Goal: Task Accomplishment & Management: Use online tool/utility

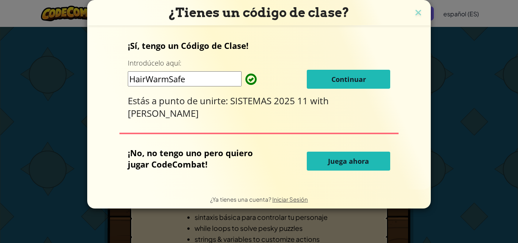
click at [320, 81] on button "Continuar" at bounding box center [348, 79] width 83 height 19
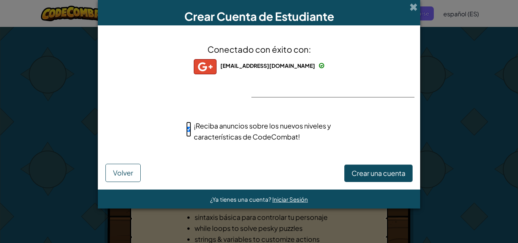
click at [191, 129] on input "¡Reciba anuncios sobre los nuevos niveles y características de CodeCombat!" at bounding box center [188, 129] width 5 height 15
checkbox input "false"
click at [352, 173] on span "Crear una cuenta" at bounding box center [379, 173] width 54 height 9
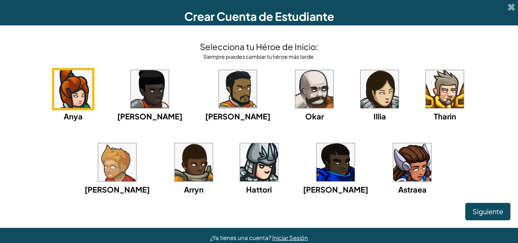
click at [131, 85] on img at bounding box center [150, 89] width 38 height 38
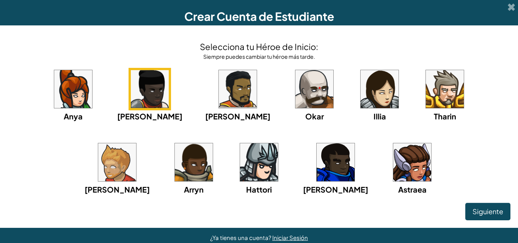
click at [219, 90] on img at bounding box center [238, 89] width 38 height 38
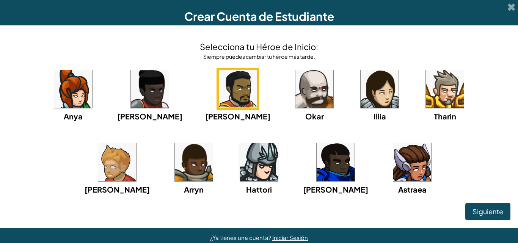
click at [295, 92] on img at bounding box center [314, 89] width 38 height 38
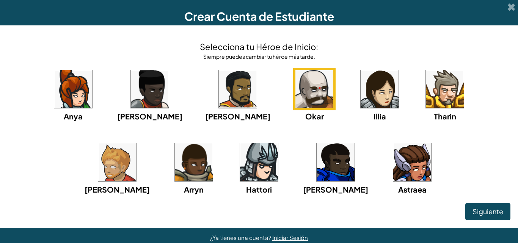
click at [361, 91] on img at bounding box center [380, 89] width 38 height 38
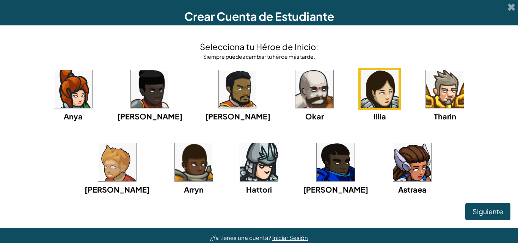
click at [426, 86] on img at bounding box center [445, 89] width 38 height 38
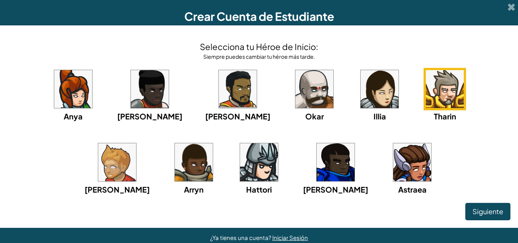
click at [136, 143] on img at bounding box center [117, 162] width 38 height 38
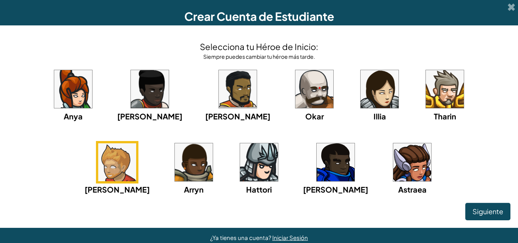
click at [393, 166] on img at bounding box center [412, 162] width 38 height 38
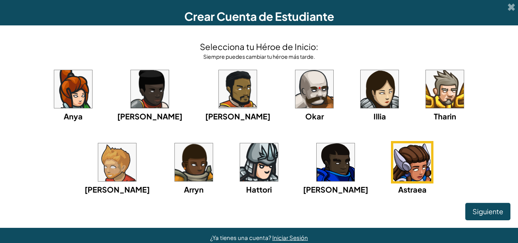
click at [317, 163] on img at bounding box center [336, 162] width 38 height 38
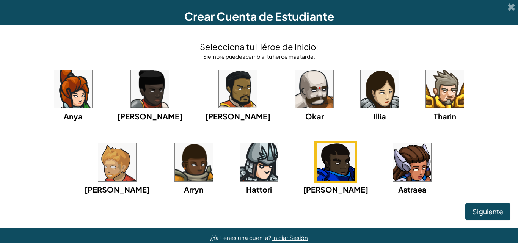
click at [393, 169] on img at bounding box center [412, 162] width 38 height 38
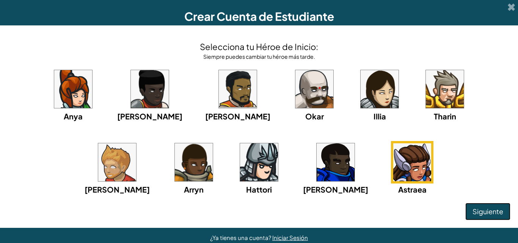
click at [465, 208] on button "Siguiente" at bounding box center [487, 211] width 45 height 17
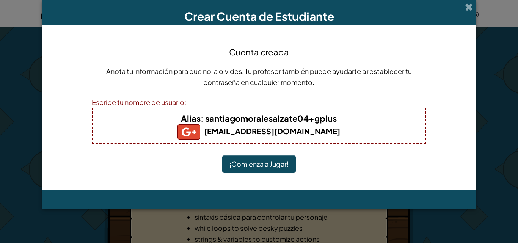
click at [313, 117] on b "Alias : santiagomoralesalzate04+gplus" at bounding box center [259, 118] width 156 height 11
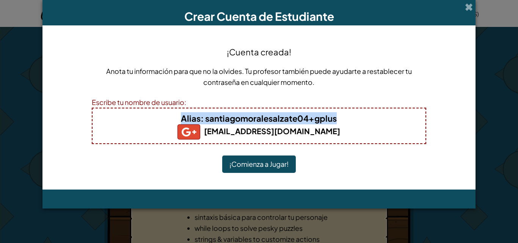
click at [313, 117] on b "Alias : santiagomoralesalzate04+gplus" at bounding box center [259, 118] width 156 height 11
click at [311, 119] on b "Alias : santiagomoralesalzate04+gplus" at bounding box center [259, 118] width 156 height 11
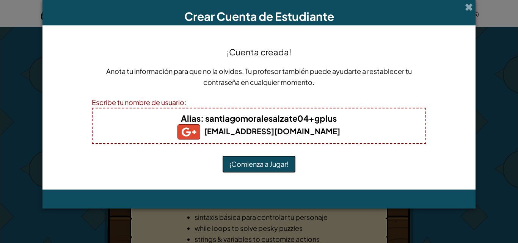
click at [273, 162] on button "¡Comienza a Jugar!" at bounding box center [259, 163] width 74 height 17
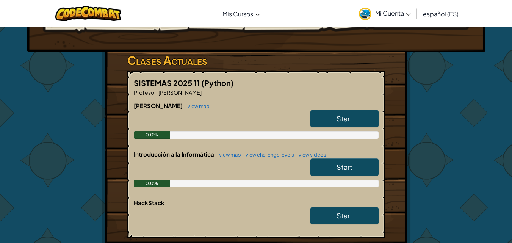
scroll to position [114, 0]
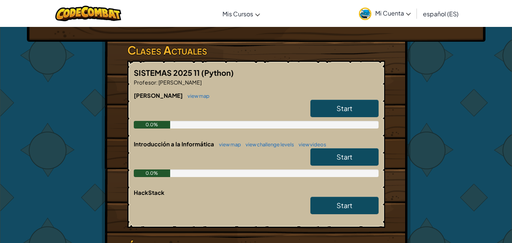
click at [386, 17] on link "Mi Cuenta" at bounding box center [385, 14] width 60 height 24
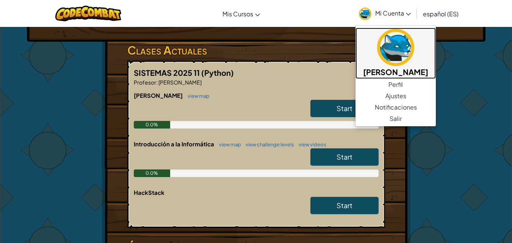
click at [414, 58] on img at bounding box center [395, 47] width 37 height 37
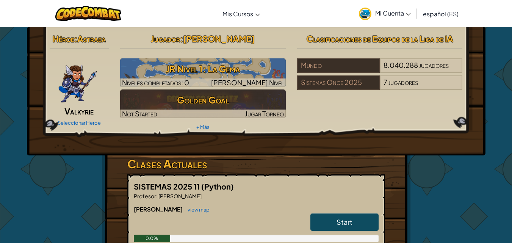
click at [345, 223] on span "Start" at bounding box center [345, 222] width 16 height 9
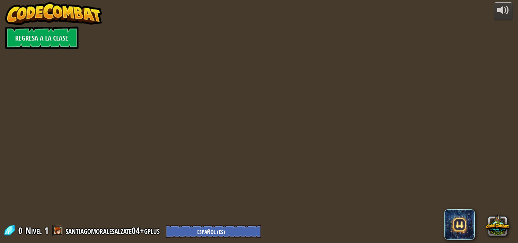
select select "es-ES"
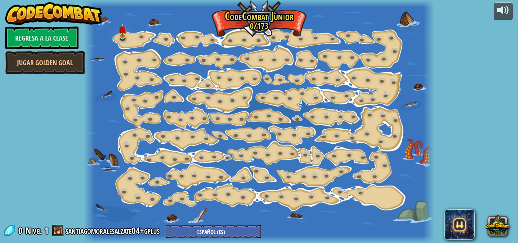
select select "es-ES"
click at [119, 35] on img at bounding box center [123, 26] width 8 height 19
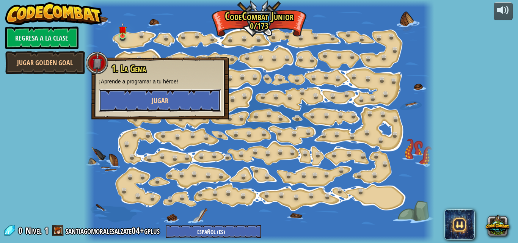
click at [165, 94] on button "Jugar" at bounding box center [160, 100] width 122 height 23
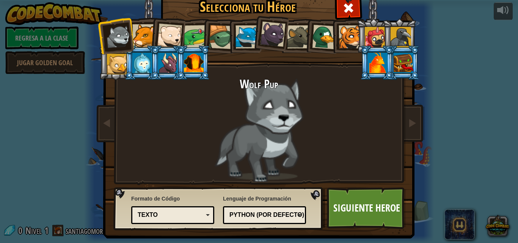
click at [399, 38] on div at bounding box center [401, 37] width 20 height 20
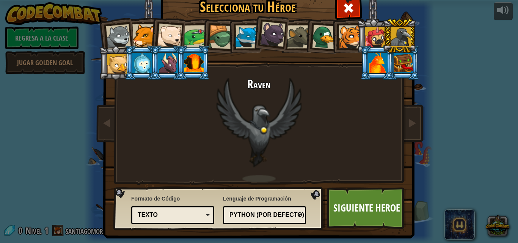
click at [373, 61] on div at bounding box center [378, 63] width 20 height 20
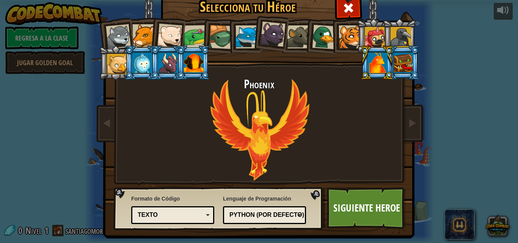
click at [394, 64] on div at bounding box center [404, 63] width 20 height 20
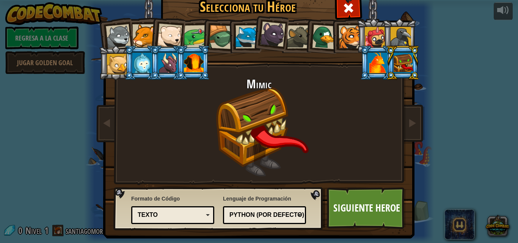
click at [398, 39] on div at bounding box center [401, 37] width 20 height 20
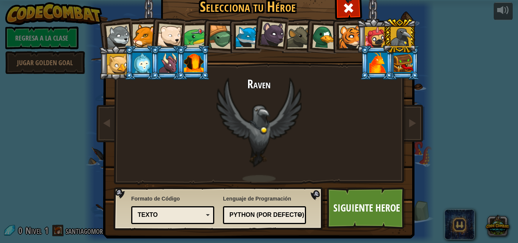
click at [376, 57] on div at bounding box center [378, 63] width 20 height 20
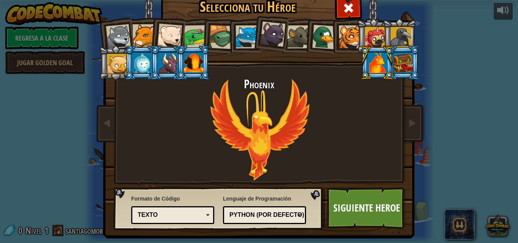
click at [398, 42] on div at bounding box center [401, 37] width 20 height 20
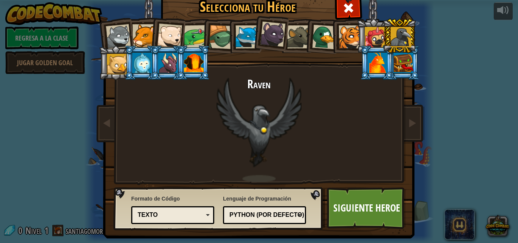
click at [372, 57] on div at bounding box center [378, 63] width 20 height 20
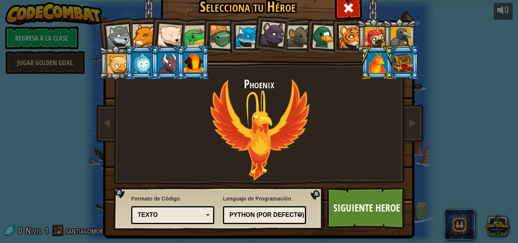
click at [394, 30] on div at bounding box center [401, 37] width 20 height 20
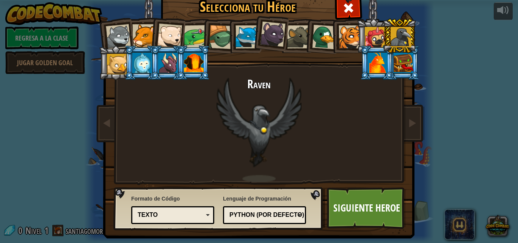
click at [369, 53] on div at bounding box center [378, 63] width 20 height 20
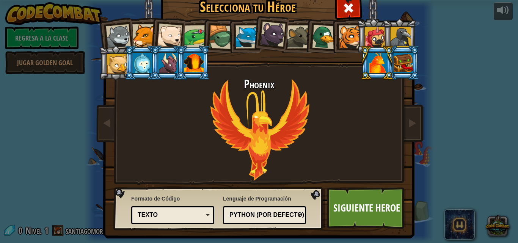
click at [402, 36] on div at bounding box center [401, 37] width 20 height 20
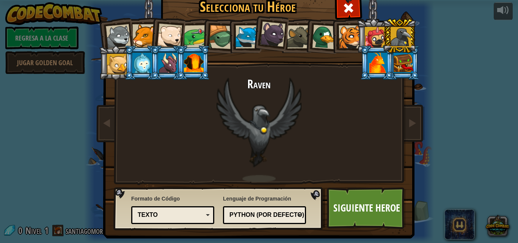
click at [373, 64] on div at bounding box center [378, 63] width 20 height 20
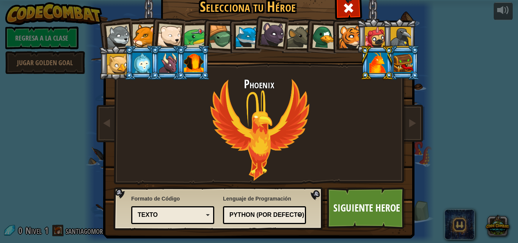
click at [405, 41] on div at bounding box center [401, 37] width 20 height 20
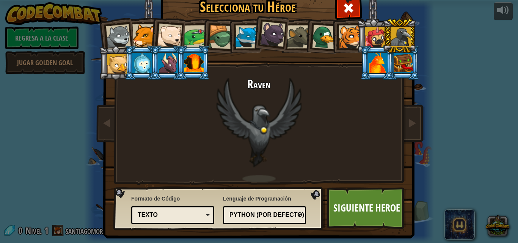
click at [382, 62] on div at bounding box center [378, 63] width 20 height 20
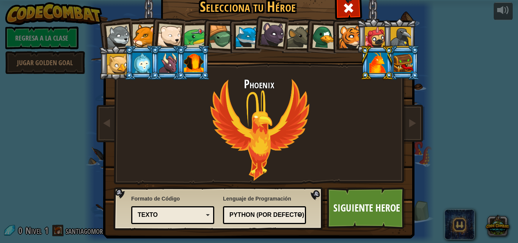
click at [400, 46] on li at bounding box center [403, 63] width 34 height 35
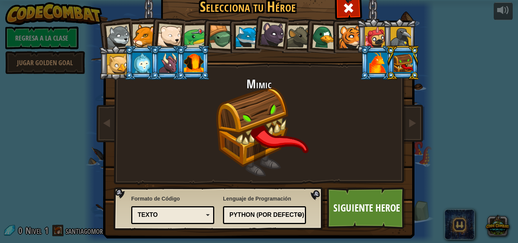
click at [374, 61] on div at bounding box center [378, 63] width 20 height 20
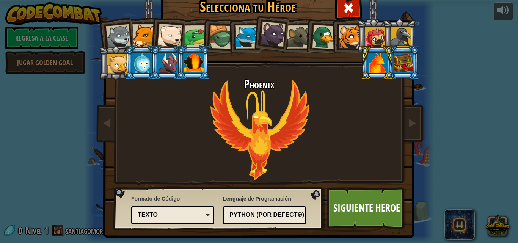
click at [400, 34] on div at bounding box center [401, 37] width 20 height 20
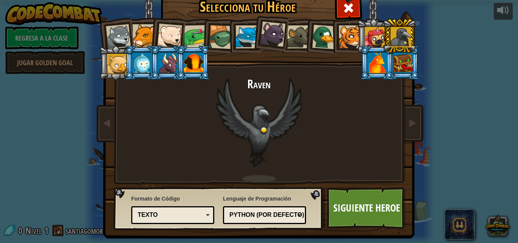
click at [364, 64] on li at bounding box center [377, 63] width 34 height 35
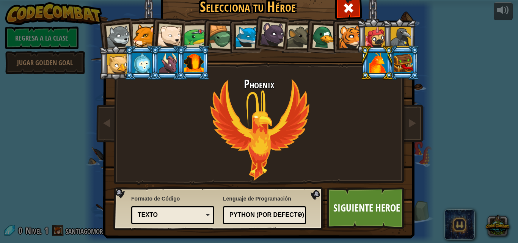
click at [399, 38] on div at bounding box center [401, 37] width 20 height 20
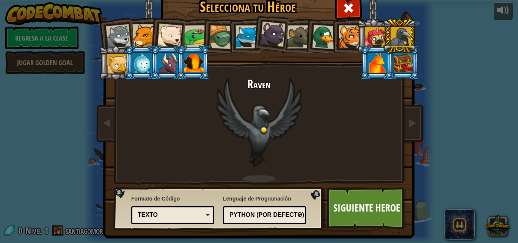
click at [347, 40] on div at bounding box center [350, 36] width 23 height 23
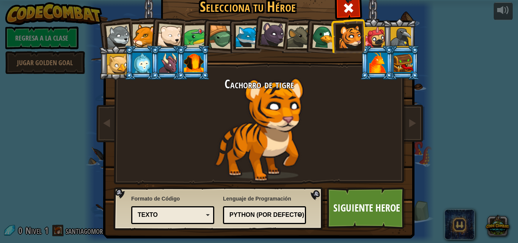
click at [184, 58] on div at bounding box center [194, 63] width 20 height 20
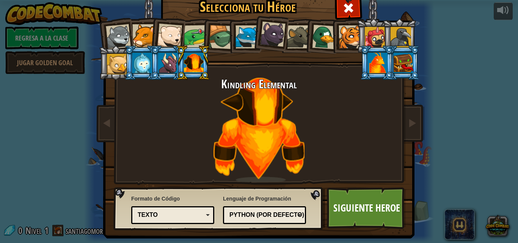
click at [165, 56] on div at bounding box center [168, 63] width 20 height 20
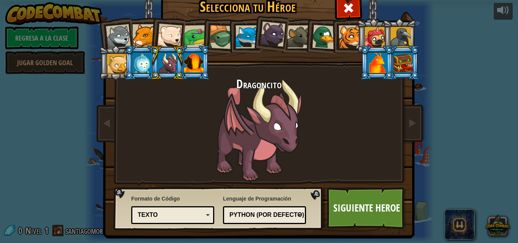
click at [150, 59] on li at bounding box center [167, 63] width 34 height 35
click at [138, 58] on div at bounding box center [142, 63] width 20 height 20
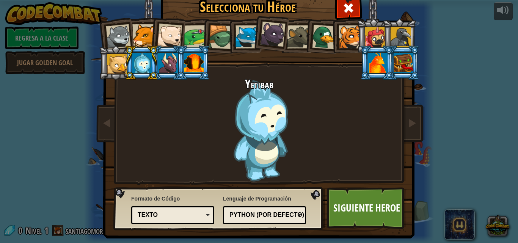
click at [124, 58] on li at bounding box center [141, 63] width 34 height 35
click at [113, 59] on div at bounding box center [117, 64] width 20 height 20
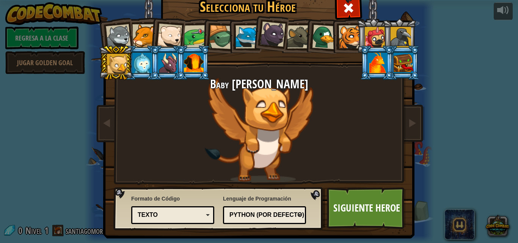
click at [316, 38] on div at bounding box center [324, 37] width 25 height 25
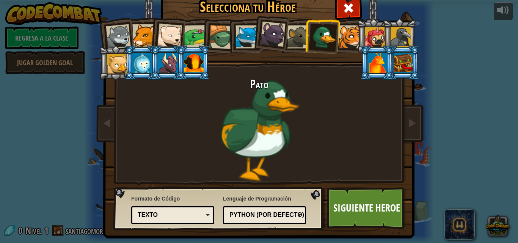
click at [295, 39] on div at bounding box center [298, 36] width 23 height 23
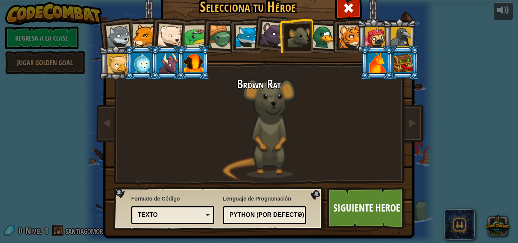
click at [186, 28] on div at bounding box center [196, 37] width 24 height 24
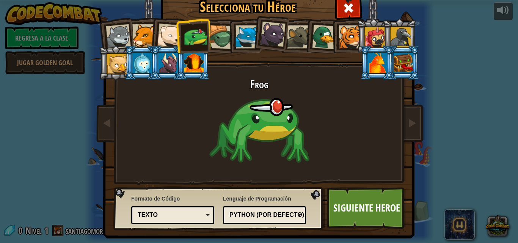
click at [165, 35] on div at bounding box center [169, 36] width 25 height 25
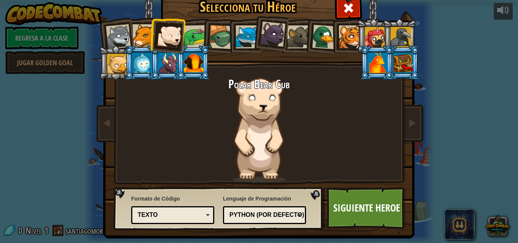
click at [391, 33] on div at bounding box center [401, 37] width 20 height 20
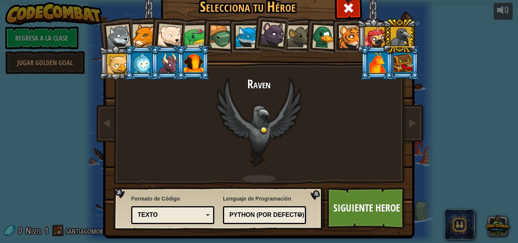
click at [372, 49] on li at bounding box center [377, 63] width 34 height 35
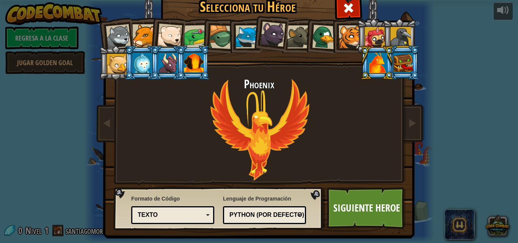
click at [403, 34] on div at bounding box center [401, 37] width 20 height 20
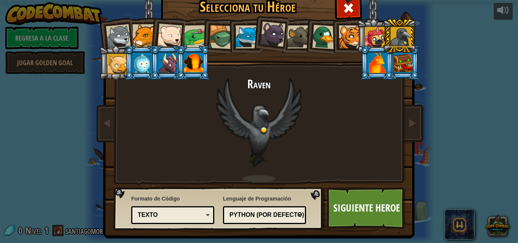
click at [115, 31] on div at bounding box center [118, 36] width 25 height 25
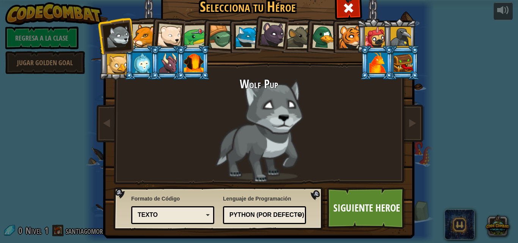
click at [113, 61] on div at bounding box center [117, 64] width 20 height 20
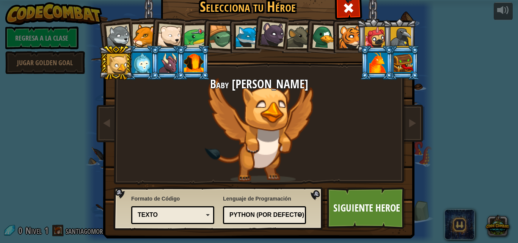
click at [140, 35] on div at bounding box center [143, 35] width 23 height 23
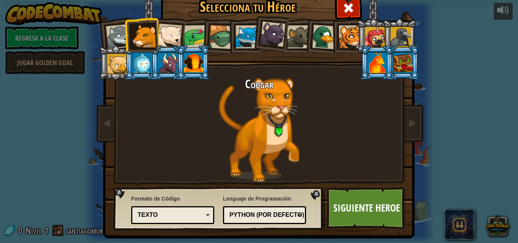
click at [160, 30] on div at bounding box center [169, 36] width 25 height 25
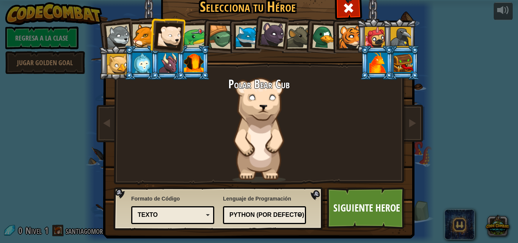
click at [181, 34] on li at bounding box center [167, 34] width 37 height 37
click at [204, 40] on li at bounding box center [219, 36] width 36 height 36
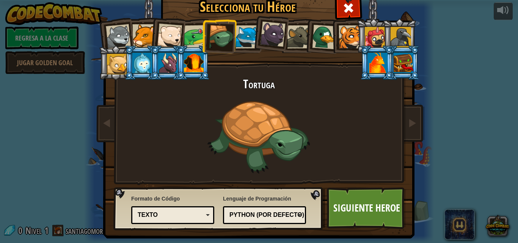
click at [240, 38] on div at bounding box center [246, 36] width 23 height 23
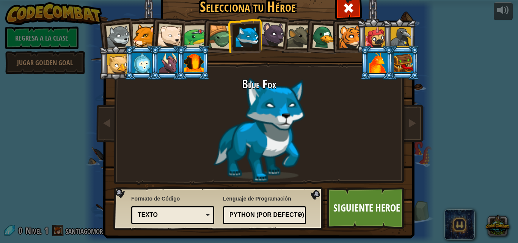
click at [174, 213] on div "Texto" at bounding box center [171, 215] width 66 height 9
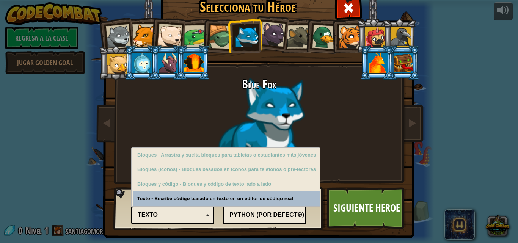
click at [174, 213] on div "Texto" at bounding box center [171, 215] width 66 height 9
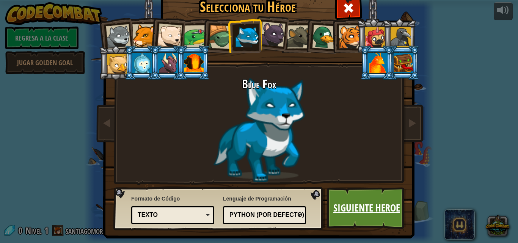
click at [351, 208] on link "Siguiente Heroe" at bounding box center [366, 208] width 79 height 42
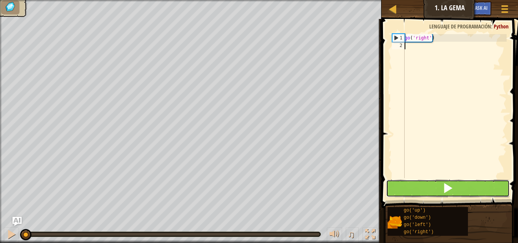
click at [424, 188] on button at bounding box center [448, 188] width 124 height 17
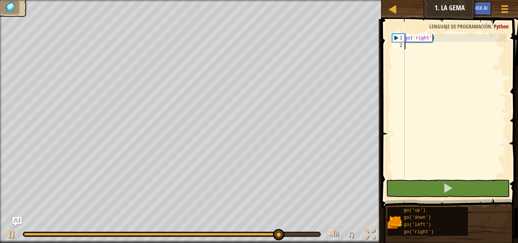
scroll to position [3, 0]
type textarea "go"
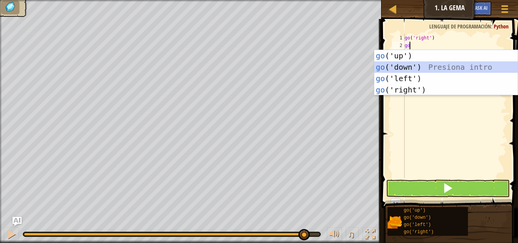
click at [428, 66] on div "go ('up') Presiona intro go ('down') Presiona intro go ('left') Presiona intro …" at bounding box center [445, 84] width 143 height 68
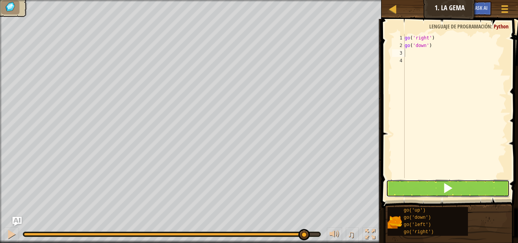
click at [420, 187] on button at bounding box center [448, 188] width 124 height 17
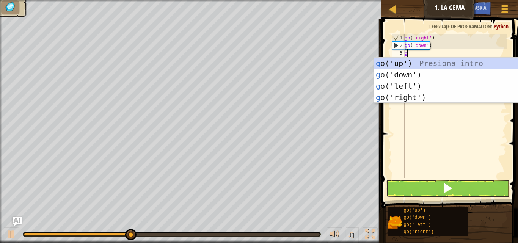
type textarea "go"
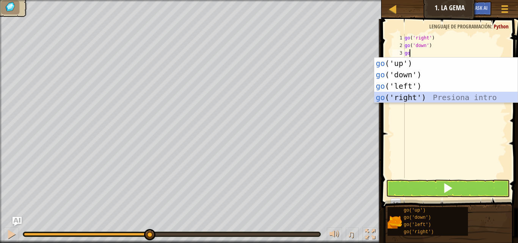
click at [423, 96] on div "go ('up') Presiona intro go ('down') Presiona intro go ('left') Presiona intro …" at bounding box center [445, 92] width 143 height 68
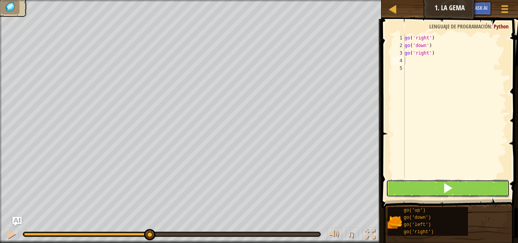
click at [430, 188] on button at bounding box center [448, 188] width 124 height 17
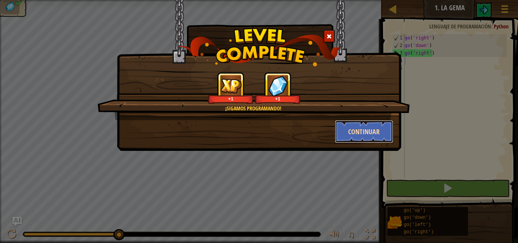
click at [366, 129] on button "Continuar" at bounding box center [364, 131] width 59 height 23
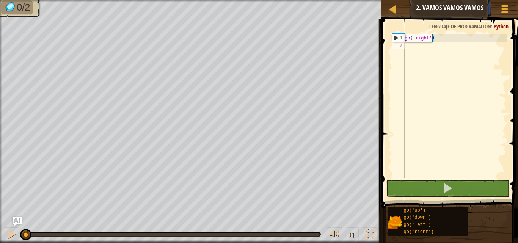
scroll to position [3, 0]
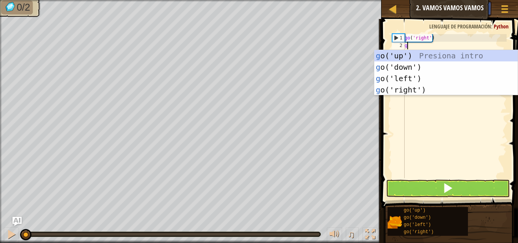
type textarea "go"
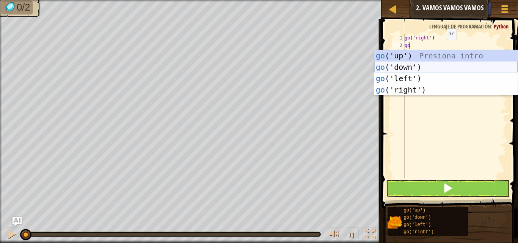
click at [436, 68] on div "go ('up') Presiona intro go ('down') Presiona intro go ('left') Presiona intro …" at bounding box center [445, 84] width 143 height 68
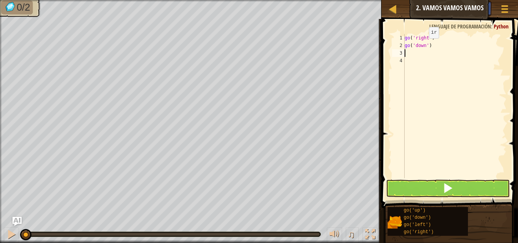
click at [422, 46] on div "go ( 'right' ) go ( 'down' )" at bounding box center [455, 113] width 104 height 159
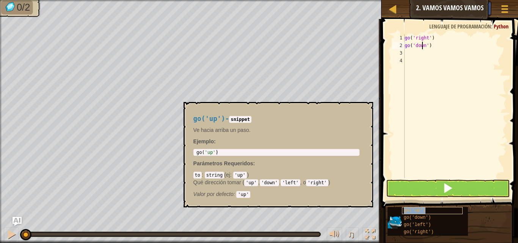
click at [420, 210] on span "go('up')" at bounding box center [415, 210] width 22 height 5
drag, startPoint x: 425, startPoint y: 47, endPoint x: 414, endPoint y: 46, distance: 11.0
click at [414, 46] on div "go ( 'right' ) go ( 'down' )" at bounding box center [455, 113] width 104 height 159
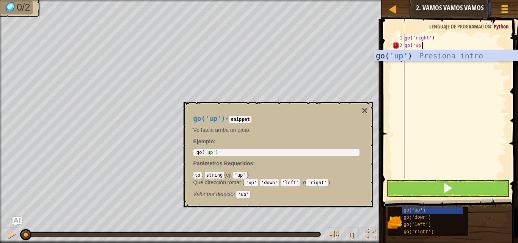
type textarea "go('up')"
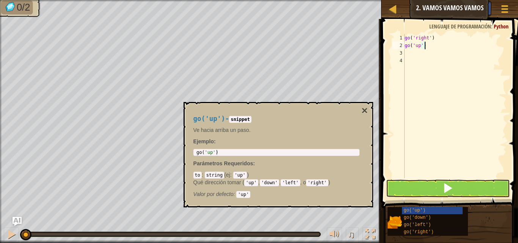
scroll to position [3, 0]
click at [366, 111] on button "×" at bounding box center [364, 110] width 6 height 11
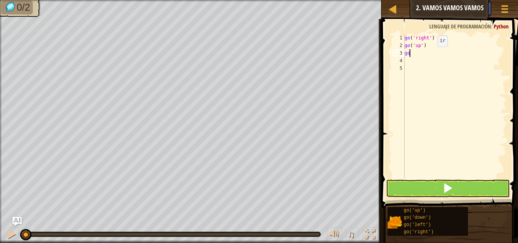
click at [431, 54] on div "go ( 'right' ) go ( 'up' ) go" at bounding box center [455, 113] width 104 height 159
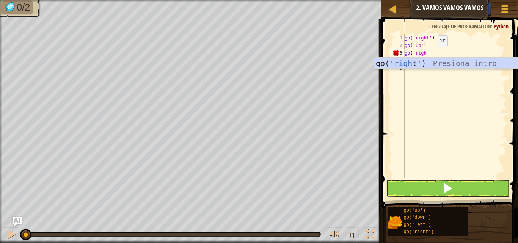
scroll to position [3, 1]
type textarea "go('right')"
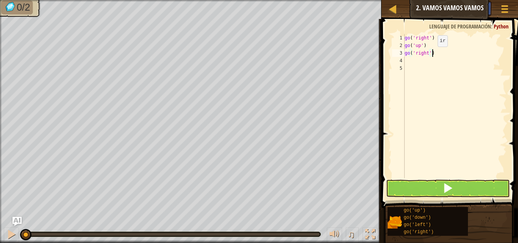
scroll to position [3, 0]
type textarea "go"
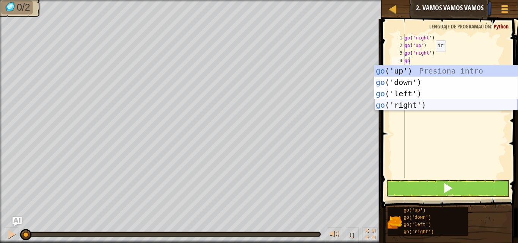
click at [420, 102] on div "go ('up') Presiona intro go ('down') Presiona intro go ('left') Presiona intro …" at bounding box center [445, 99] width 143 height 68
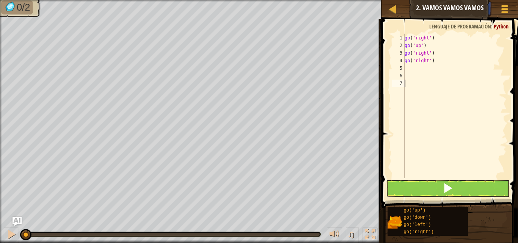
click at [408, 84] on div "go ( 'right' ) go ( 'up' ) go ( 'right' ) go ( 'right' )" at bounding box center [455, 113] width 104 height 159
type textarea "go('right')"
click at [437, 182] on button at bounding box center [448, 188] width 124 height 17
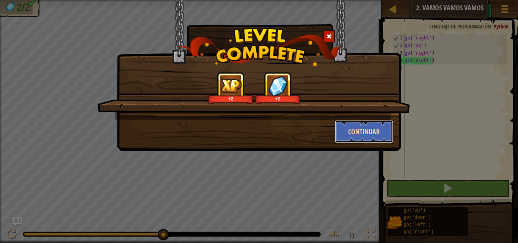
click at [369, 133] on button "Continuar" at bounding box center [364, 131] width 59 height 23
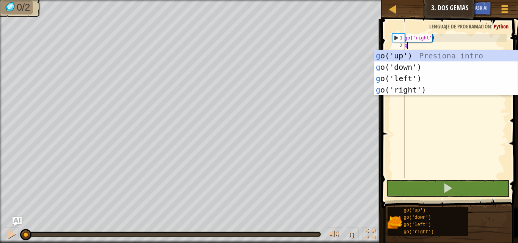
scroll to position [3, 0]
type textarea "go"
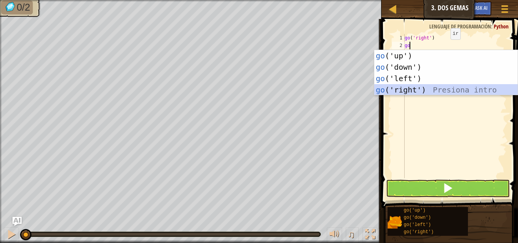
click at [429, 92] on div "go ('up') Presiona intro go ('down') Presiona intro go ('left') Presiona intro …" at bounding box center [445, 84] width 143 height 68
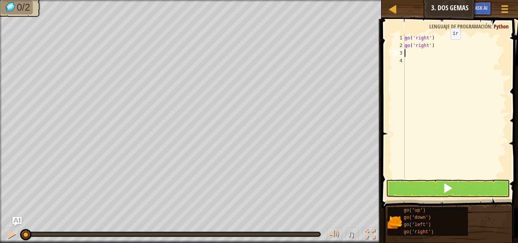
type textarea "go"
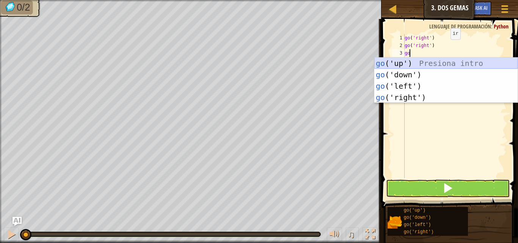
click at [399, 63] on div "go ('up') Presiona intro go ('down') Presiona intro go ('left') Presiona intro …" at bounding box center [445, 92] width 143 height 68
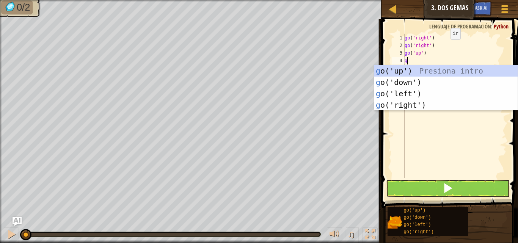
type textarea "go"
click at [388, 78] on div "go ('up') Presiona intro go ('down') Presiona intro go ('left') Presiona intro …" at bounding box center [445, 99] width 143 height 68
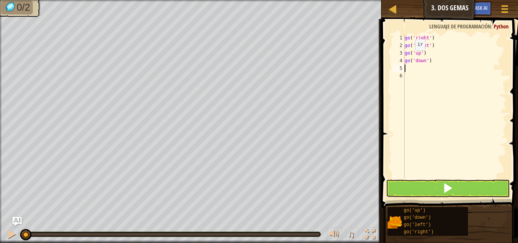
type textarea "go"
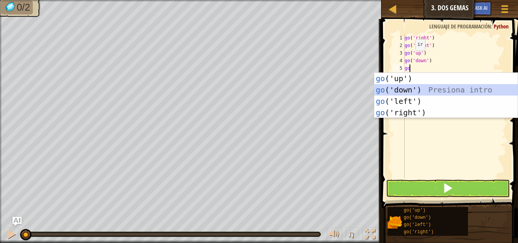
click at [397, 86] on div "go ('up') Presiona intro go ('down') Presiona intro go ('left') Presiona intro …" at bounding box center [445, 107] width 143 height 68
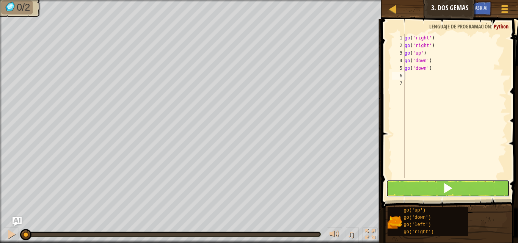
click at [463, 192] on button at bounding box center [448, 188] width 124 height 17
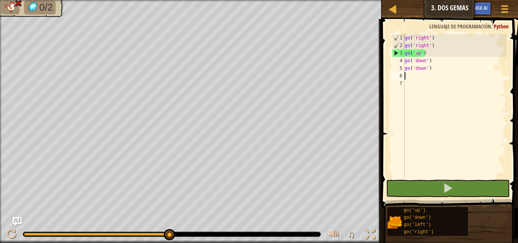
click at [439, 48] on div "go ( 'right' ) go ( 'right' ) go ( 'up' ) go ( 'down' ) go ( 'down' )" at bounding box center [455, 113] width 104 height 159
type textarea "go('right')"
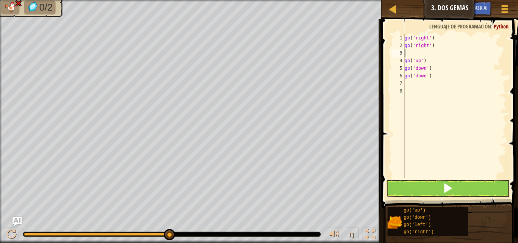
type textarea "go"
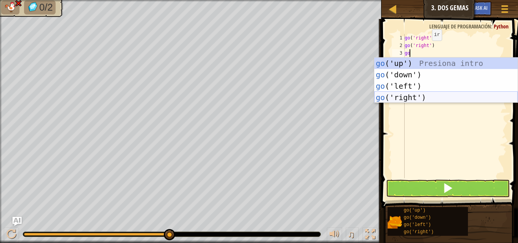
click at [449, 99] on div "go ('up') Presiona intro go ('down') Presiona intro go ('left') Presiona intro …" at bounding box center [445, 92] width 143 height 68
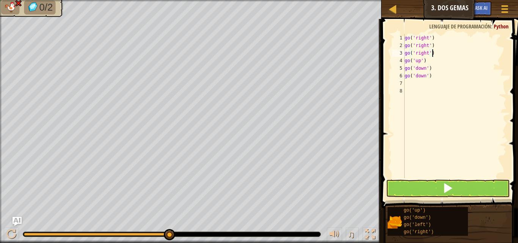
type textarea "go('right')"
click at [447, 186] on span at bounding box center [448, 188] width 11 height 11
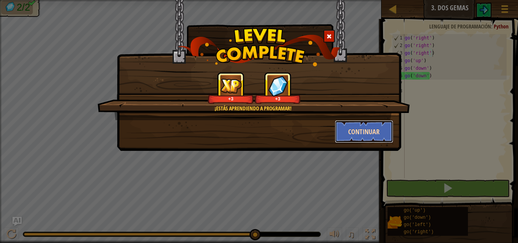
click at [365, 133] on button "Continuar" at bounding box center [364, 131] width 59 height 23
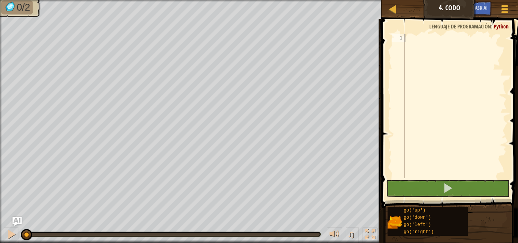
type textarea "go"
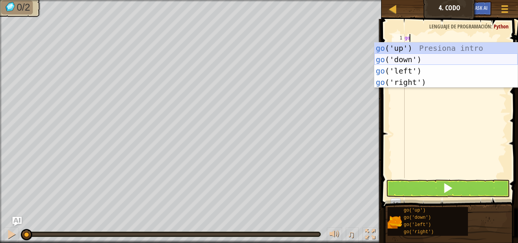
click at [426, 59] on div "go ('up') Presiona intro go ('down') Presiona intro go ('left') Presiona intro …" at bounding box center [445, 76] width 143 height 68
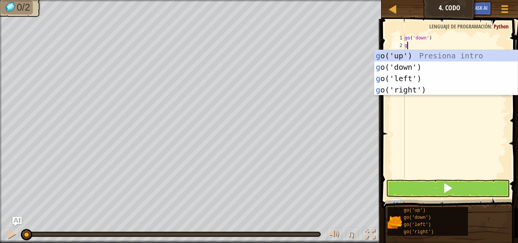
type textarea "go"
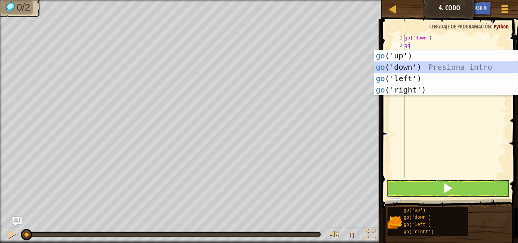
click at [429, 63] on div "go ('up') Presiona intro go ('down') Presiona intro go ('left') Presiona intro …" at bounding box center [445, 84] width 143 height 68
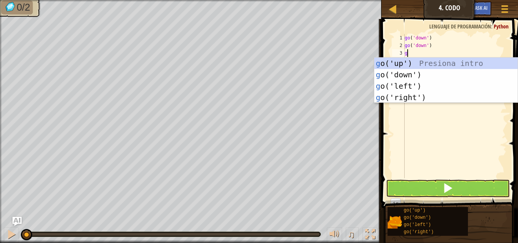
type textarea "go"
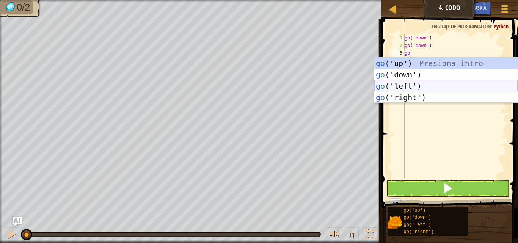
click at [423, 81] on div "go ('up') Presiona intro go ('down') Presiona intro go ('left') Presiona intro …" at bounding box center [445, 92] width 143 height 68
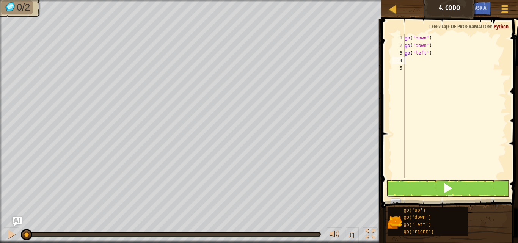
type textarea "go"
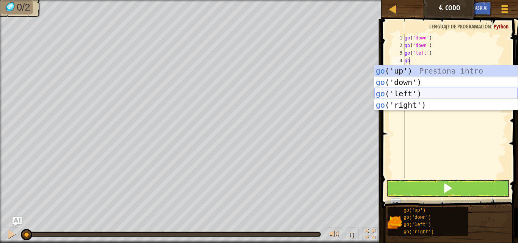
click at [419, 92] on div "go ('up') Presiona intro go ('down') Presiona intro go ('left') Presiona intro …" at bounding box center [445, 99] width 143 height 68
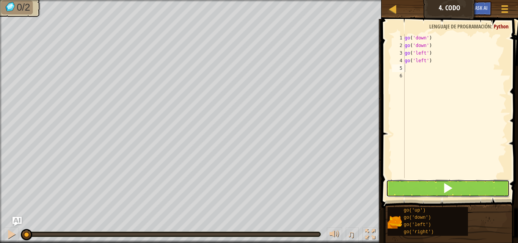
click at [440, 184] on button at bounding box center [448, 188] width 124 height 17
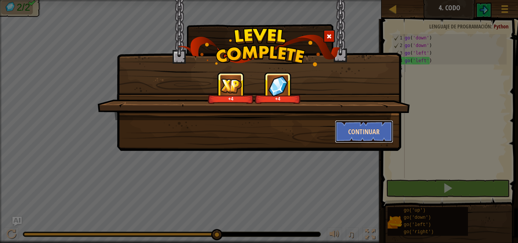
click at [373, 130] on button "Continuar" at bounding box center [364, 131] width 59 height 23
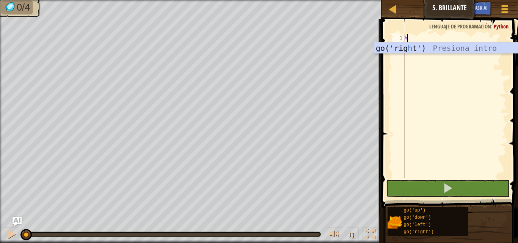
scroll to position [3, 0]
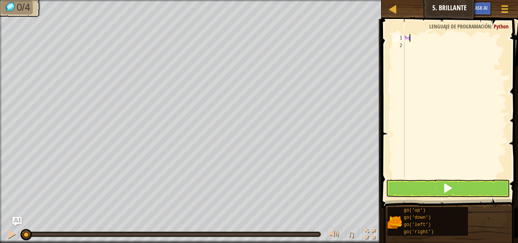
type textarea "h"
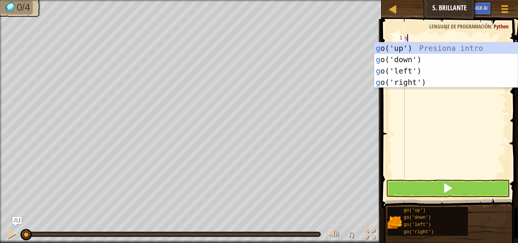
type textarea "go"
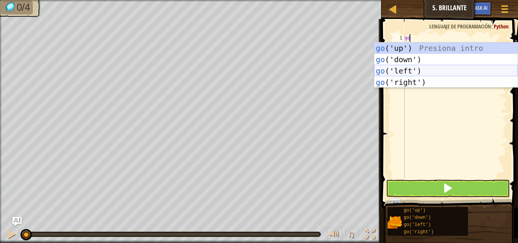
click at [425, 69] on div "go ('up') Presiona intro go ('down') Presiona intro go ('left') Presiona intro …" at bounding box center [445, 76] width 143 height 68
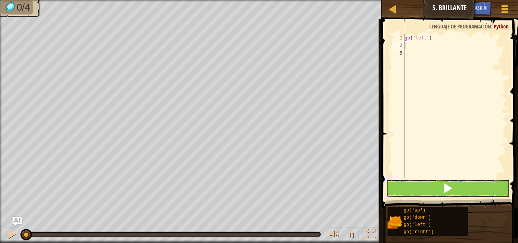
type textarea "go"
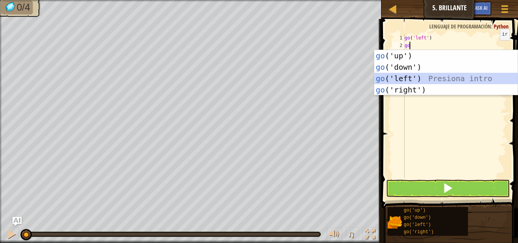
click at [415, 73] on div "go ('up') Presiona intro go ('down') Presiona intro go ('left') Presiona intro …" at bounding box center [445, 84] width 143 height 68
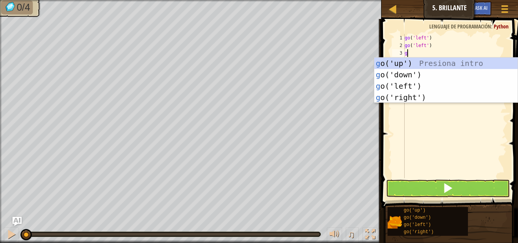
type textarea "go"
click at [415, 73] on div "go ('up') Presiona intro go ('down') Presiona intro go ('left') Presiona intro …" at bounding box center [445, 92] width 143 height 68
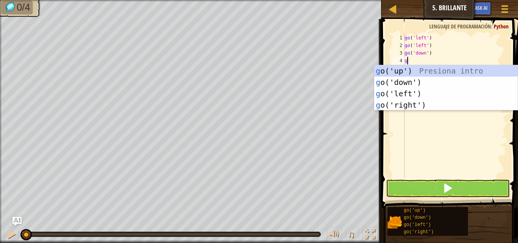
type textarea "go"
click at [408, 104] on div "go ('up') Presiona intro go ('down') Presiona intro go ('left') Presiona intro …" at bounding box center [445, 99] width 143 height 68
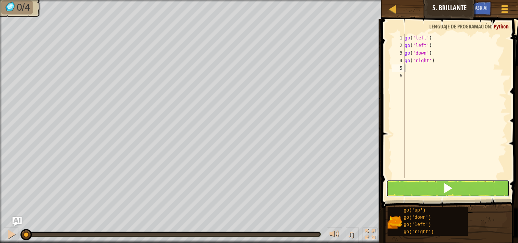
click at [435, 188] on button at bounding box center [448, 188] width 124 height 17
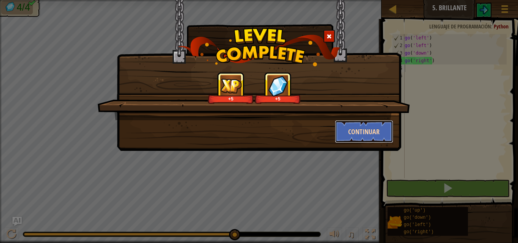
click at [346, 131] on button "Continuar" at bounding box center [364, 131] width 59 height 23
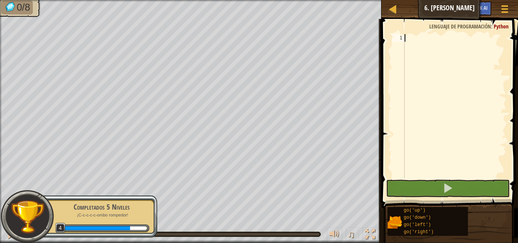
scroll to position [3, 0]
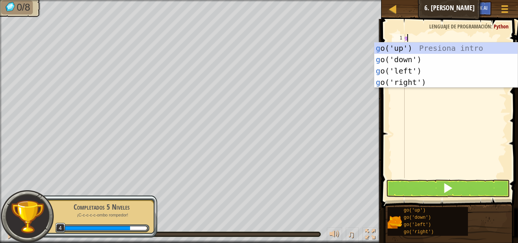
type textarea "go"
click at [416, 49] on div "go ('up') Presiona intro go ('down') Presiona intro go ('left') Presiona intro …" at bounding box center [445, 76] width 143 height 68
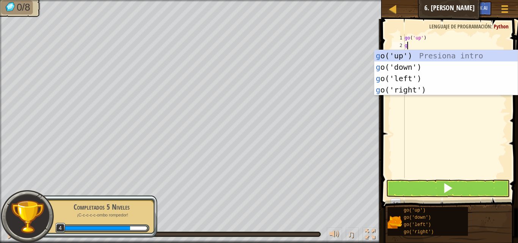
type textarea "go"
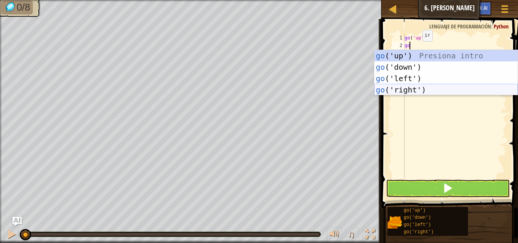
click at [413, 86] on div "go ('up') Presiona intro go ('down') Presiona intro go ('left') Presiona intro …" at bounding box center [445, 84] width 143 height 68
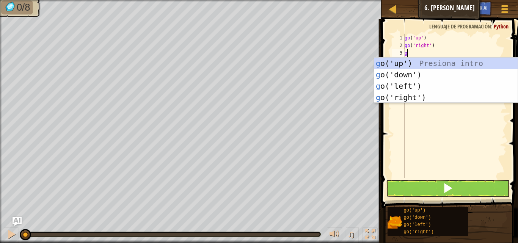
type textarea "go"
click at [442, 73] on div "go ('up') Presiona intro go ('down') Presiona intro go ('left') Presiona intro …" at bounding box center [445, 92] width 143 height 68
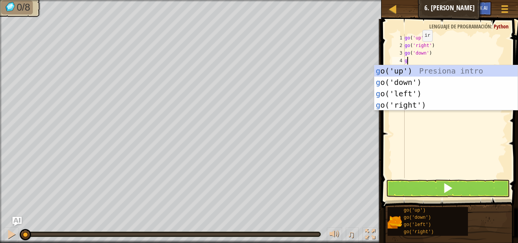
type textarea "go"
click at [419, 78] on div "go ('up') Presiona intro go ('down') Presiona intro go ('left') Presiona intro …" at bounding box center [445, 99] width 143 height 68
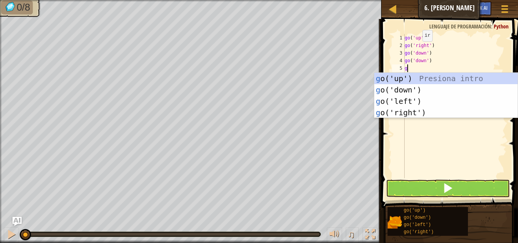
type textarea "go"
click at [411, 101] on div "go ('up') Presiona intro go ('down') Presiona intro go ('left') Presiona intro …" at bounding box center [445, 107] width 143 height 68
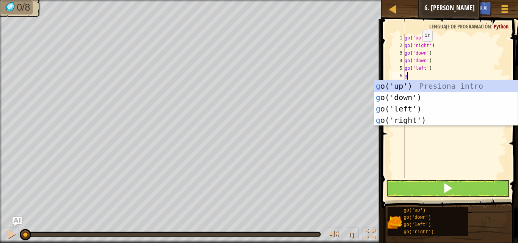
type textarea "go"
click at [408, 110] on div "go ('up') Presiona intro go ('down') Presiona intro go ('left') Presiona intro …" at bounding box center [445, 114] width 143 height 68
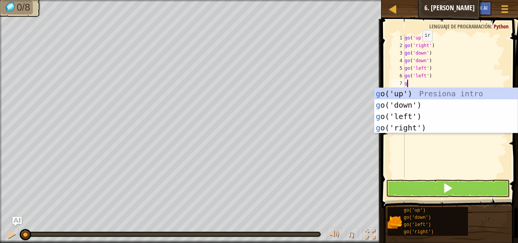
type textarea "go"
click at [413, 92] on div "go ('up') Presiona intro go ('down') Presiona intro go ('left') Presiona intro …" at bounding box center [445, 122] width 143 height 68
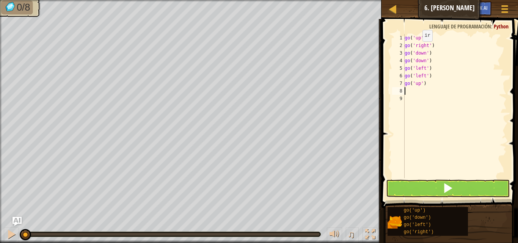
type textarea "go"
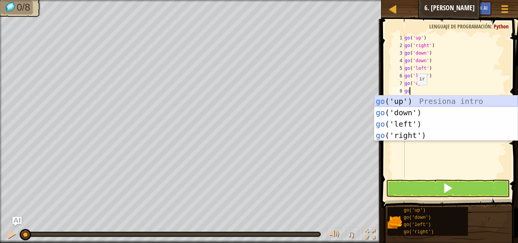
click at [405, 99] on div "go ('up') Presiona intro go ('down') Presiona intro go ('left') Presiona intro …" at bounding box center [445, 130] width 143 height 68
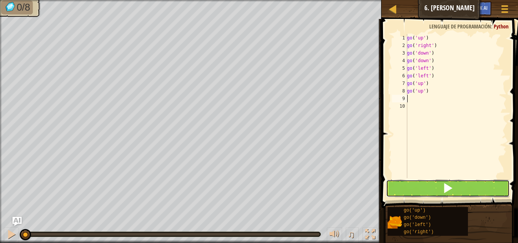
click at [425, 183] on button at bounding box center [448, 188] width 124 height 17
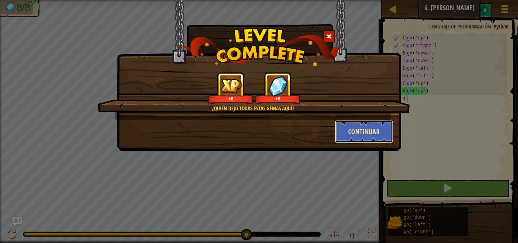
click at [356, 130] on button "Continuar" at bounding box center [364, 131] width 59 height 23
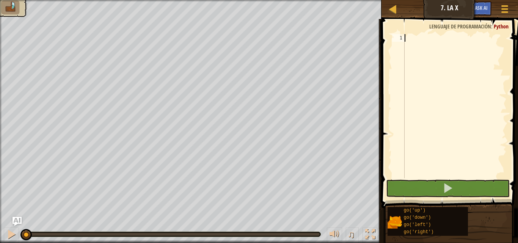
type textarea "go"
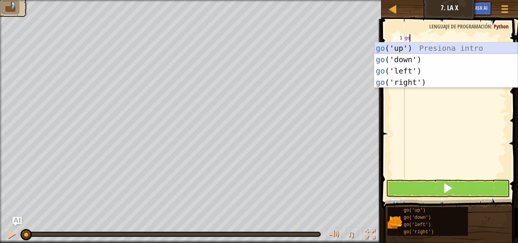
click at [422, 47] on div "go ('up') Presiona intro go ('down') Presiona intro go ('left') Presiona intro …" at bounding box center [445, 76] width 143 height 68
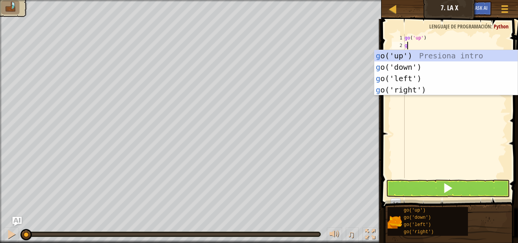
type textarea "go"
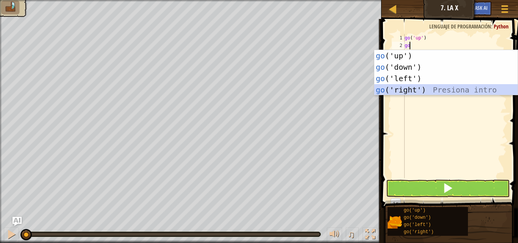
click at [421, 92] on div "go ('up') Presiona intro go ('down') Presiona intro go ('left') Presiona intro …" at bounding box center [445, 84] width 143 height 68
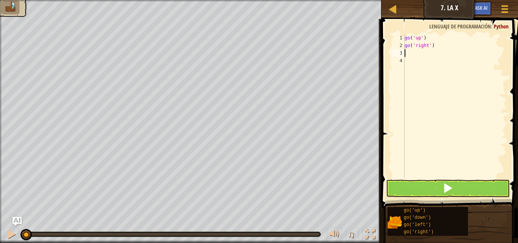
type textarea "go"
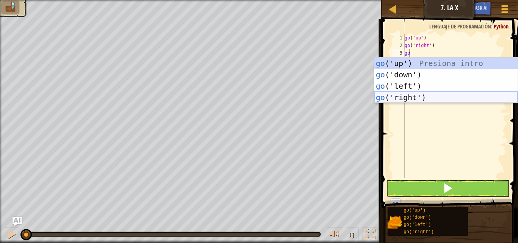
click at [413, 96] on div "go ('up') Presiona intro go ('down') Presiona intro go ('left') Presiona intro …" at bounding box center [445, 92] width 143 height 68
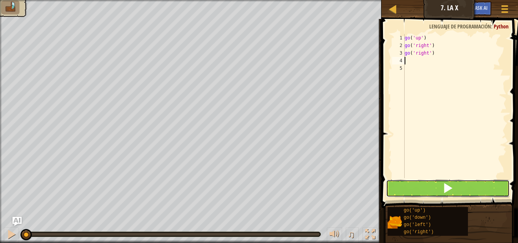
click at [418, 187] on button at bounding box center [448, 188] width 124 height 17
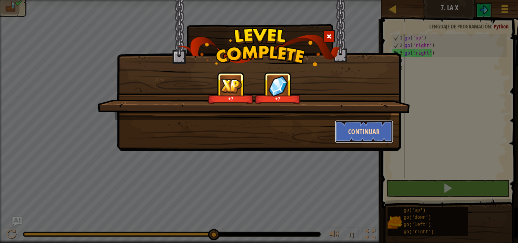
click at [347, 128] on button "Continuar" at bounding box center [364, 131] width 59 height 23
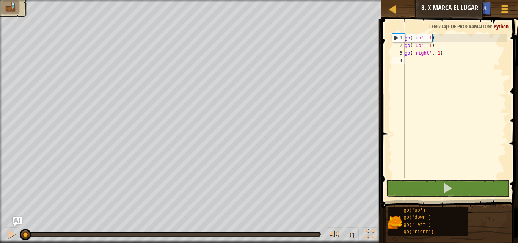
click at [441, 62] on div "go ( 'up' , 1 ) go ( 'up' , 1 ) go ( 'right' , 1 )" at bounding box center [455, 113] width 104 height 159
type textarea "go"
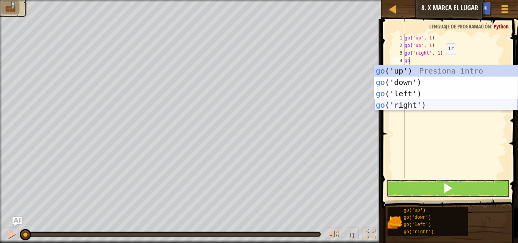
click at [390, 103] on div "go ('up') Presiona intro go ('down') Presiona intro go ('left') Presiona intro …" at bounding box center [445, 99] width 143 height 68
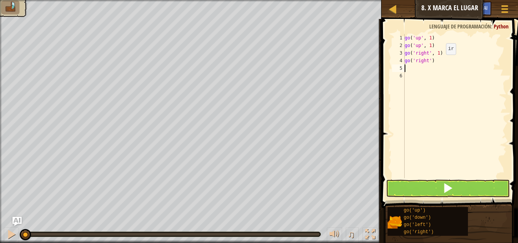
type textarea "go"
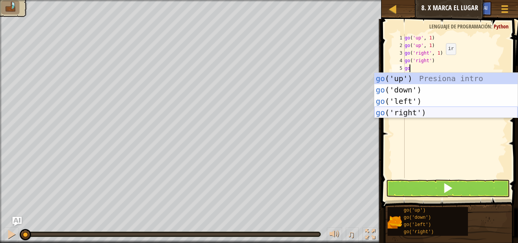
click at [412, 109] on div "go ('up') Presiona intro go ('down') Presiona intro go ('left') Presiona intro …" at bounding box center [445, 107] width 143 height 68
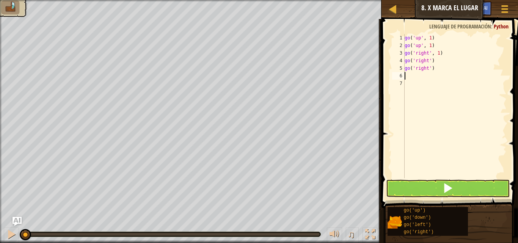
type textarea "go"
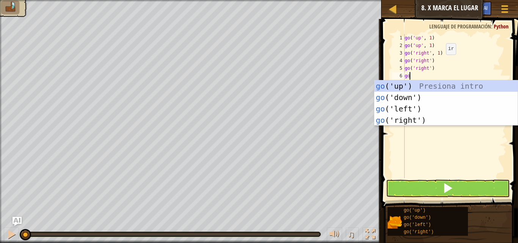
click at [409, 97] on div "go ('up') Presiona intro go ('down') Presiona intro go ('left') Presiona intro …" at bounding box center [445, 114] width 143 height 68
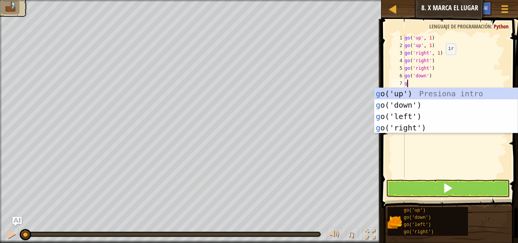
type textarea "go"
click at [414, 108] on div "go ('up') Presiona intro go ('down') Presiona intro go ('left') Presiona intro …" at bounding box center [445, 122] width 143 height 68
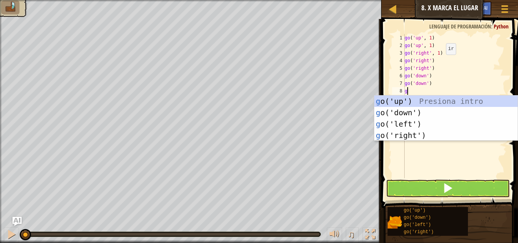
type textarea "go"
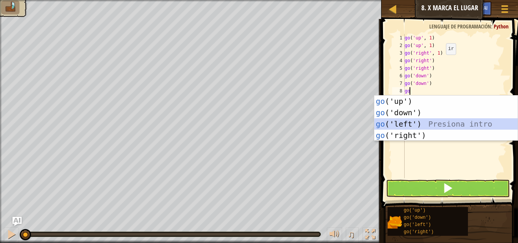
click at [417, 124] on div "go ('up') Presiona intro go ('down') Presiona intro go ('left') Presiona intro …" at bounding box center [445, 130] width 143 height 68
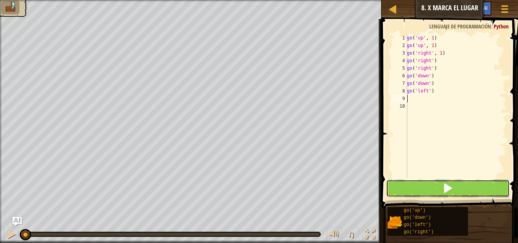
click at [440, 190] on button at bounding box center [448, 188] width 124 height 17
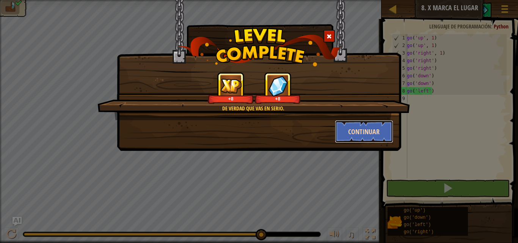
click at [383, 129] on button "Continuar" at bounding box center [364, 131] width 59 height 23
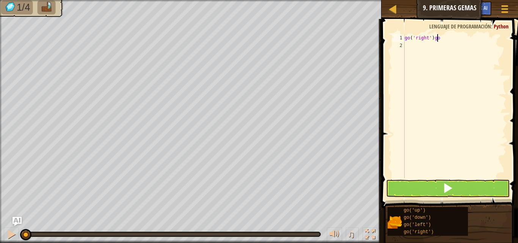
scroll to position [3, 2]
type textarea "go('right')"
type textarea "go"
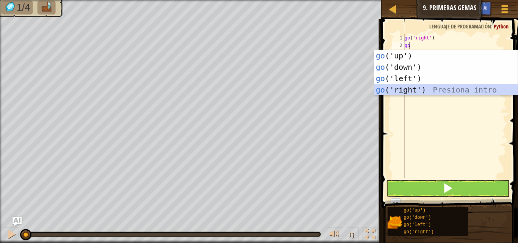
click at [421, 89] on div "go ('up') Presiona intro go ('down') Presiona intro go ('left') Presiona intro …" at bounding box center [445, 84] width 143 height 68
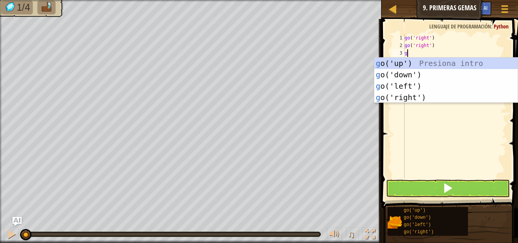
type textarea "go"
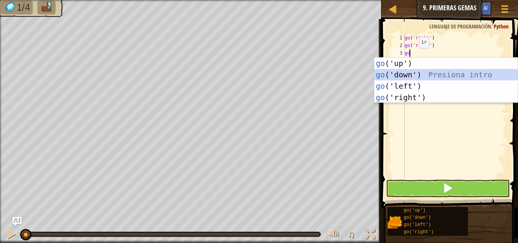
click at [404, 73] on div "go ('up') Presiona intro go ('down') Presiona intro go ('left') Presiona intro …" at bounding box center [445, 92] width 143 height 68
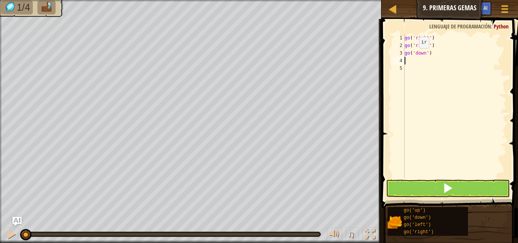
type textarea "go"
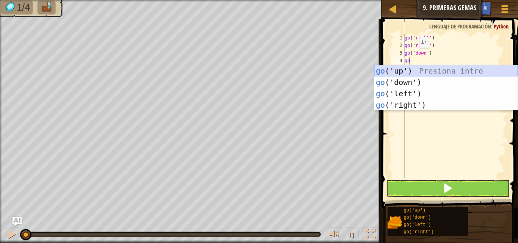
click at [411, 71] on div "go ('up') Presiona intro go ('down') Presiona intro go ('left') Presiona intro …" at bounding box center [445, 99] width 143 height 68
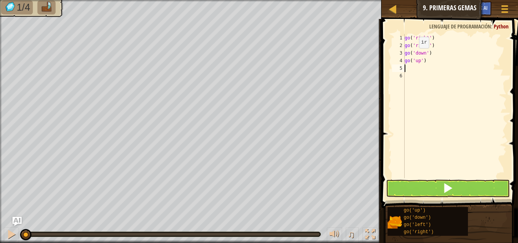
type textarea "go"
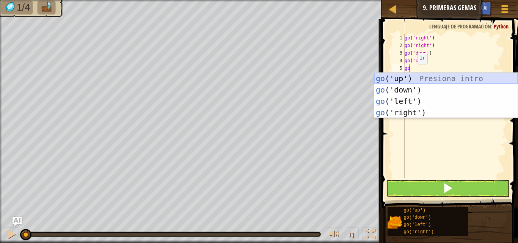
click at [413, 76] on div "go ('up') Presiona intro go ('down') Presiona intro go ('left') Presiona intro …" at bounding box center [445, 107] width 143 height 68
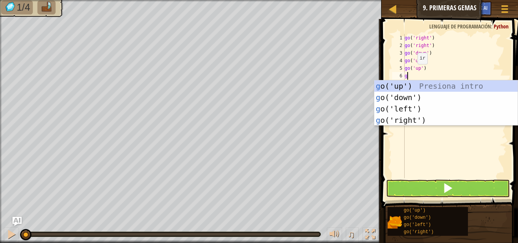
type textarea "go"
click at [405, 98] on div "go ('up') Presiona intro go ('down') Presiona intro go ('left') Presiona intro …" at bounding box center [445, 114] width 143 height 68
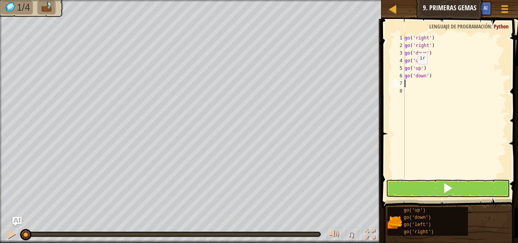
type textarea "go"
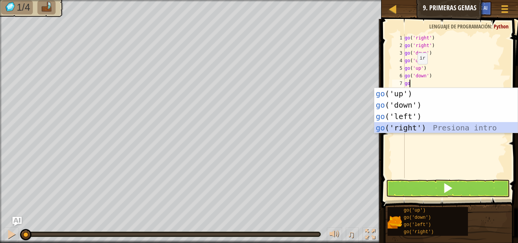
click at [400, 127] on div "go ('up') Presiona intro go ('down') Presiona intro go ('left') Presiona intro …" at bounding box center [445, 122] width 143 height 68
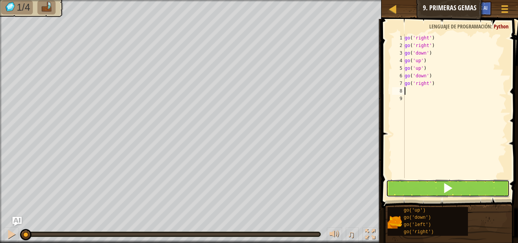
click at [455, 189] on button at bounding box center [448, 188] width 124 height 17
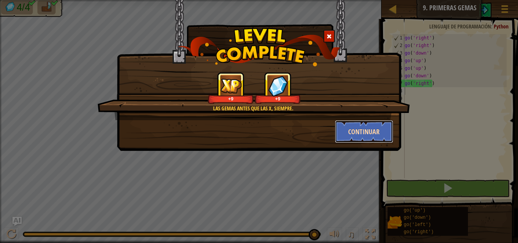
click at [374, 126] on button "Continuar" at bounding box center [364, 131] width 59 height 23
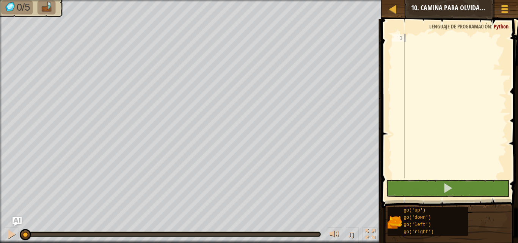
type textarea "go"
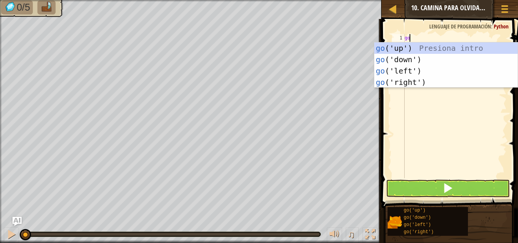
scroll to position [3, 0]
click at [416, 52] on div "go ('up') Presiona intro go ('down') Presiona intro go ('left') Presiona intro …" at bounding box center [445, 76] width 143 height 68
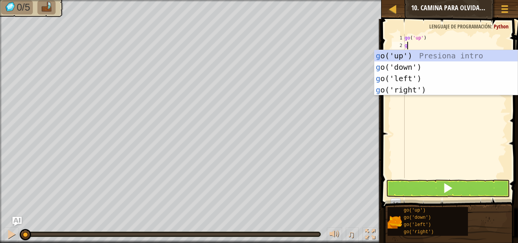
type textarea "go"
click at [416, 52] on div "go ('up') Presiona intro go ('down') Presiona intro go ('left') Presiona intro …" at bounding box center [445, 84] width 143 height 68
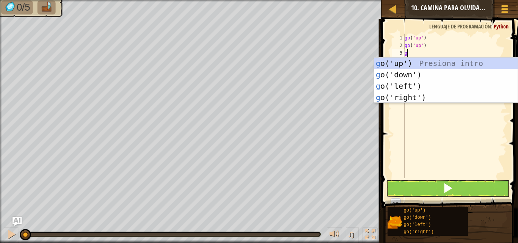
type textarea "go"
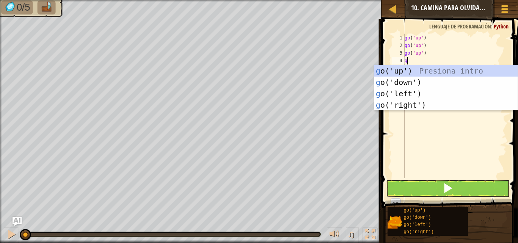
type textarea "go"
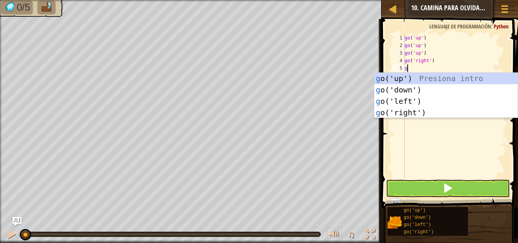
type textarea "go"
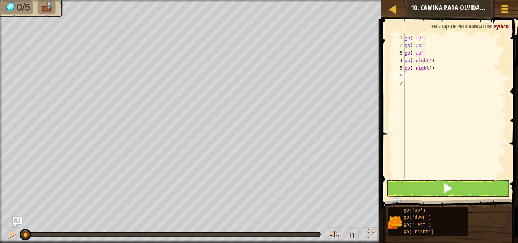
type textarea "go"
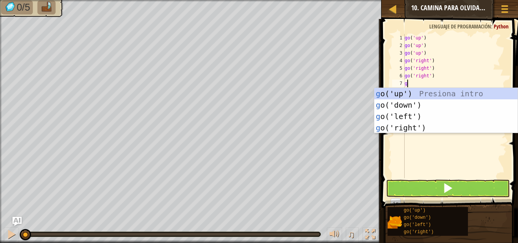
type textarea "go"
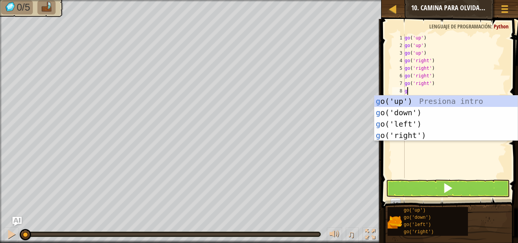
type textarea "go"
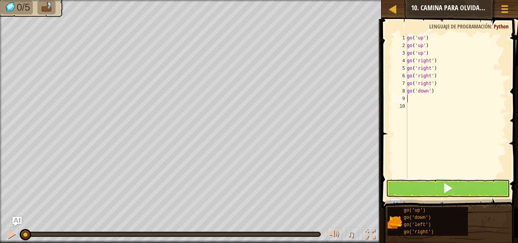
type textarea "go"
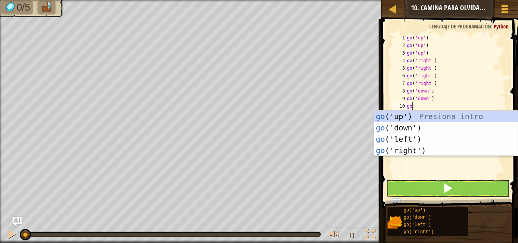
type textarea "go"
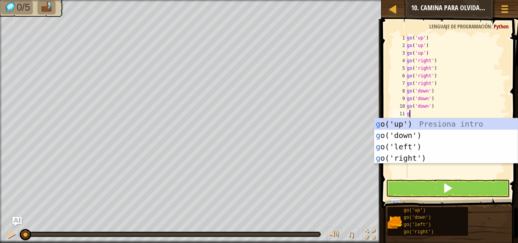
type textarea "go"
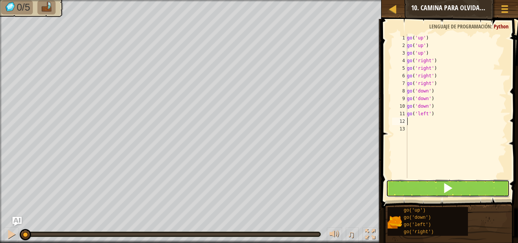
click at [441, 190] on button at bounding box center [448, 188] width 124 height 17
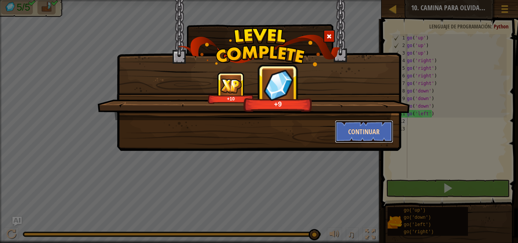
click at [359, 133] on button "Continuar" at bounding box center [364, 131] width 59 height 23
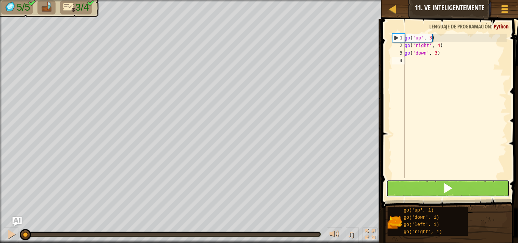
click at [438, 187] on button at bounding box center [448, 188] width 124 height 17
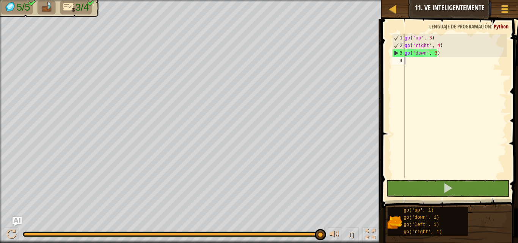
click at [411, 63] on div "go ( 'up' , 3 ) go ( 'right' , 4 ) go ( 'down' , 3 )" at bounding box center [455, 113] width 104 height 159
type textarea "go"
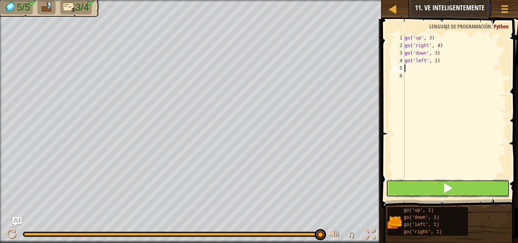
click at [440, 192] on button at bounding box center [448, 188] width 124 height 17
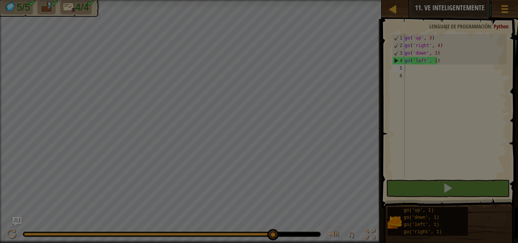
drag, startPoint x: 268, startPoint y: 233, endPoint x: 287, endPoint y: 232, distance: 18.6
click at [286, 1] on body "Mapa Júnior 11. Ve inteligentemente Menú del Juego Ask AI 1 ההההההההההההההההההה…" at bounding box center [259, 0] width 518 height 1
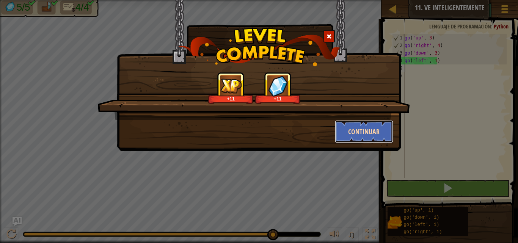
click at [350, 127] on button "Continuar" at bounding box center [364, 131] width 59 height 23
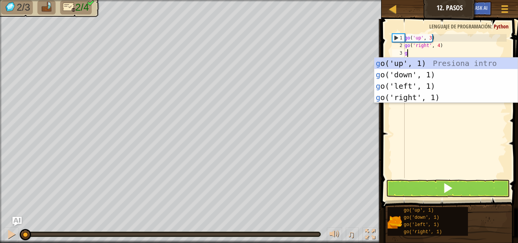
scroll to position [3, 0]
type textarea "go"
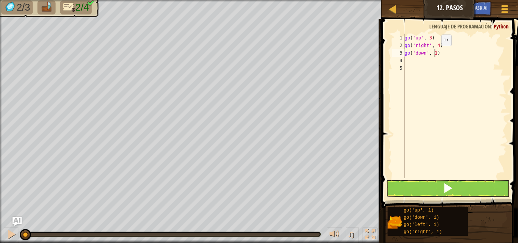
click at [435, 53] on div "go ( 'up' , 3 ) go ( 'right' , 4 ) go ( 'down' , 1 )" at bounding box center [455, 113] width 104 height 159
type textarea "go('down', 3)"
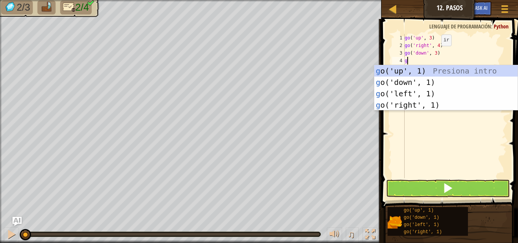
type textarea "go"
click at [438, 93] on div "go ('up', 1) Presiona intro go ('down', 1) Presiona intro go ('left', 1) Presio…" at bounding box center [445, 99] width 143 height 68
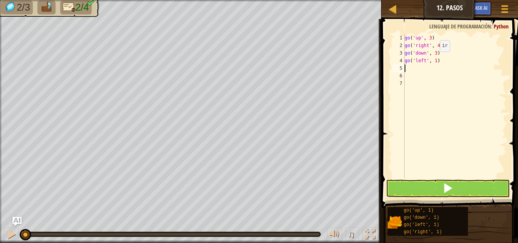
click at [433, 60] on div "go ( 'up' , 3 ) go ( 'right' , 4 ) go ( 'down' , 3 ) go ( 'left' , 1 )" at bounding box center [455, 113] width 104 height 159
type textarea "go('left', 2)"
click at [445, 189] on span at bounding box center [448, 188] width 11 height 11
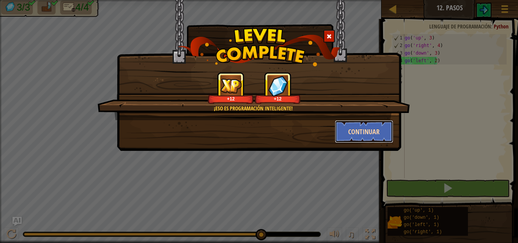
click at [344, 128] on button "Continuar" at bounding box center [364, 131] width 59 height 23
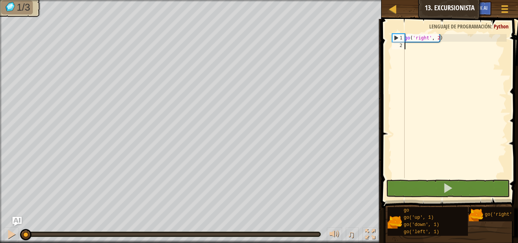
type textarea "go"
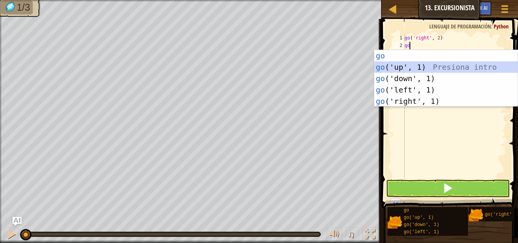
click at [413, 65] on div "go Presiona intro go ('up', 1) Presiona intro go ('down', 1) Presiona intro go …" at bounding box center [445, 90] width 143 height 80
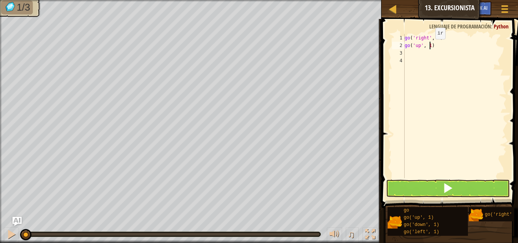
click at [429, 47] on div "go ( 'right' , 2 ) go ( 'up' , 1 )" at bounding box center [455, 113] width 104 height 159
type textarea "go('up', 3)"
click at [427, 49] on div "go ( 'right' , 2 ) go ( 'up' , 3 )" at bounding box center [455, 113] width 104 height 159
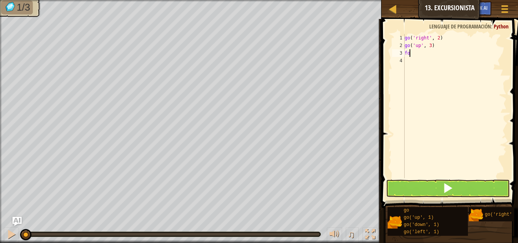
type textarea "f"
type textarea "go"
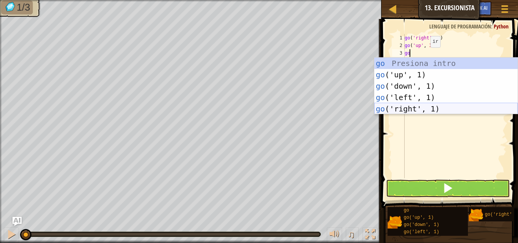
click at [407, 106] on div "go Presiona intro go ('up', 1) Presiona intro go ('down', 1) Presiona intro go …" at bounding box center [445, 98] width 143 height 80
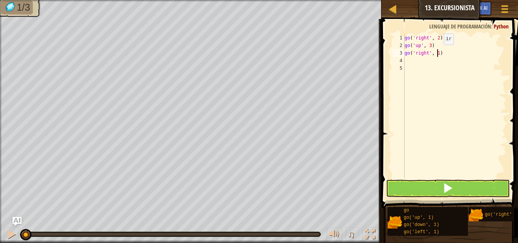
click at [437, 52] on div "go ( 'right' , 2 ) go ( 'up' , 3 ) go ( 'right' , 1 )" at bounding box center [455, 113] width 104 height 159
type textarea "go('right', 2)"
click at [443, 186] on span at bounding box center [448, 188] width 11 height 11
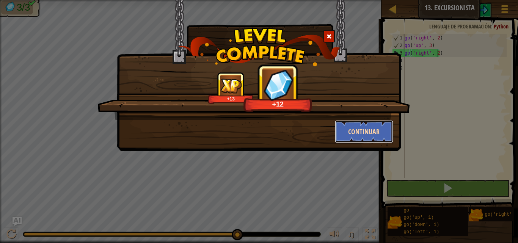
click at [352, 129] on button "Continuar" at bounding box center [364, 131] width 59 height 23
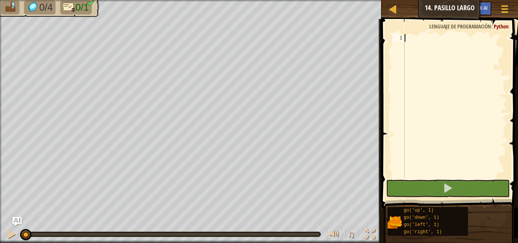
scroll to position [3, 0]
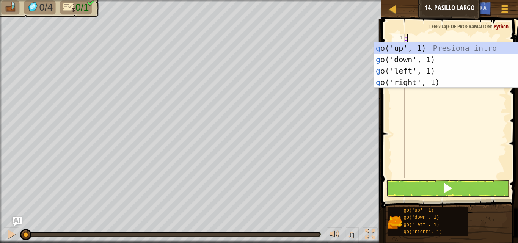
type textarea "go"
click at [434, 82] on div "go ('up', 1) Presiona intro go ('down', 1) Presiona intro go ('left', 1) Presio…" at bounding box center [445, 76] width 143 height 68
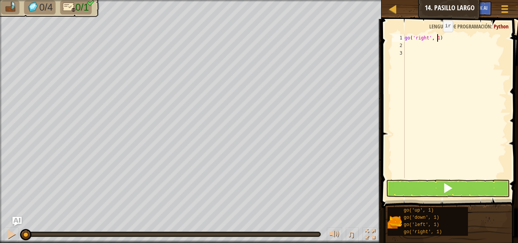
click at [436, 39] on div "go ( 'right' , 1 )" at bounding box center [455, 113] width 104 height 159
type textarea "go('right', 5)"
click at [441, 193] on button at bounding box center [448, 188] width 124 height 17
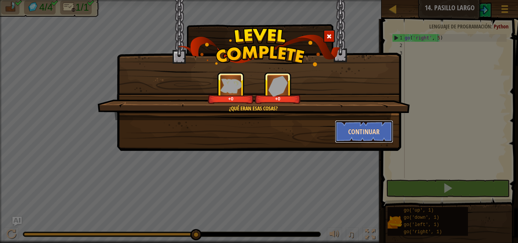
click at [357, 130] on button "Continuar" at bounding box center [364, 131] width 59 height 23
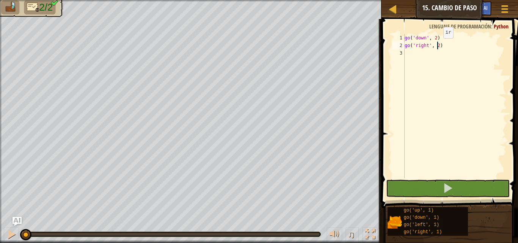
click at [437, 46] on div "go ( 'down' , 2 ) go ( 'right' , 2 )" at bounding box center [455, 113] width 104 height 159
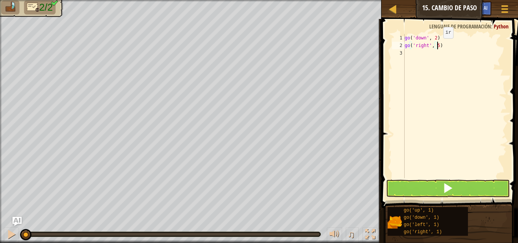
scroll to position [3, 2]
type textarea "go('right', 5)"
click at [425, 190] on button at bounding box center [448, 188] width 124 height 17
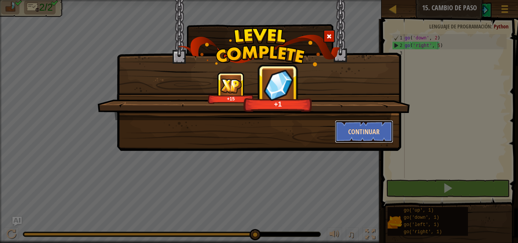
click at [353, 128] on button "Continuar" at bounding box center [364, 131] width 59 height 23
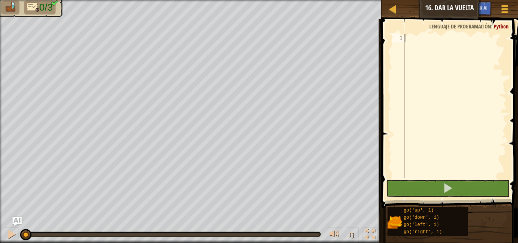
type textarea "go"
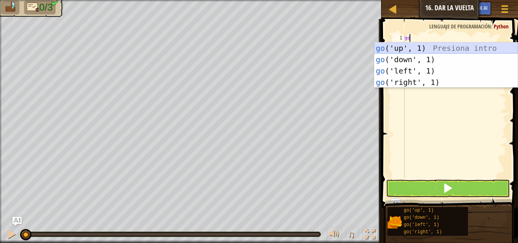
click at [422, 47] on div "go ('up', 1) Presiona intro go ('down', 1) Presiona intro go ('left', 1) Presio…" at bounding box center [445, 76] width 143 height 68
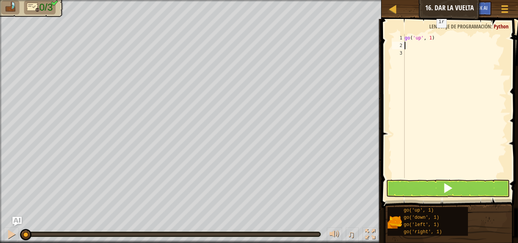
click at [430, 35] on div "go ( 'up' , 1 )" at bounding box center [455, 113] width 104 height 159
type textarea "go('up', 2)"
click at [427, 40] on div "go ( 'up' , 2 )" at bounding box center [455, 113] width 104 height 159
click at [421, 45] on div "go ( 'up' , 2 )" at bounding box center [455, 113] width 104 height 159
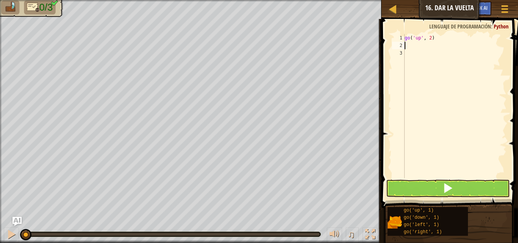
scroll to position [3, 0]
type textarea "go"
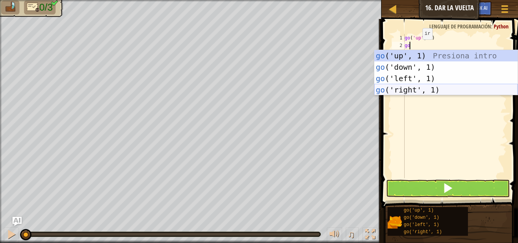
click at [423, 87] on div "go ('up', 1) Presiona intro go ('down', 1) Presiona intro go ('left', 1) Presio…" at bounding box center [445, 84] width 143 height 68
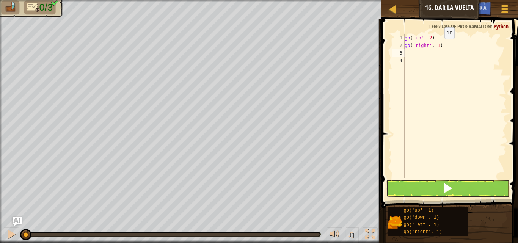
click at [438, 46] on div "go ( 'up' , 2 ) go ( 'right' , 1 )" at bounding box center [455, 113] width 104 height 159
type textarea "go('right', 3)"
click at [415, 54] on div "go ( 'up' , 2 ) go ( 'right' , 3 )" at bounding box center [455, 113] width 104 height 159
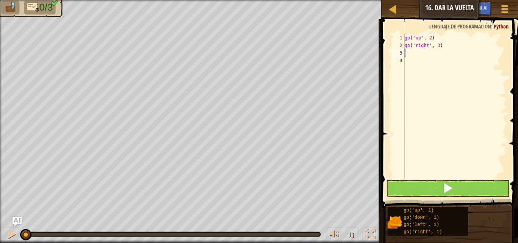
type textarea "go"
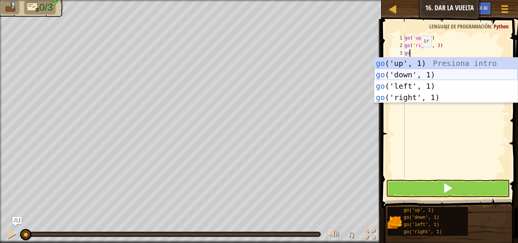
click at [414, 70] on div "go ('up', 1) Presiona intro go ('down', 1) Presiona intro go ('left', 1) Presio…" at bounding box center [445, 92] width 143 height 68
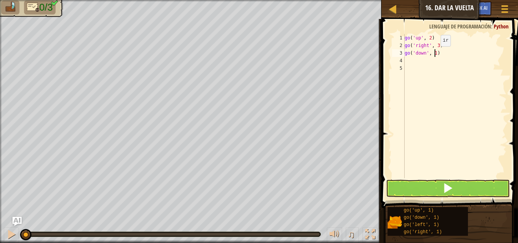
click at [434, 54] on div "go ( 'up' , 2 ) go ( 'right' , 3 ) go ( 'down' , 1 )" at bounding box center [455, 113] width 104 height 159
type textarea "go('down', 2)"
click at [444, 190] on span at bounding box center [448, 188] width 11 height 11
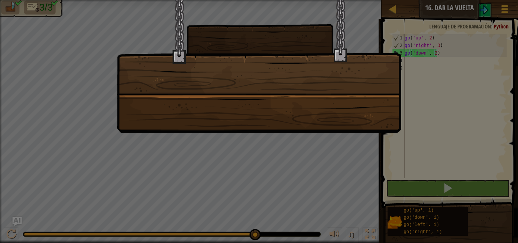
click at [314, 115] on div at bounding box center [259, 66] width 284 height 133
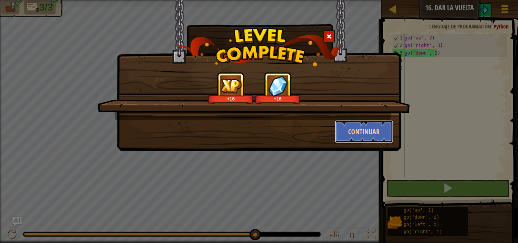
click at [364, 130] on button "Continuar" at bounding box center [364, 131] width 59 height 23
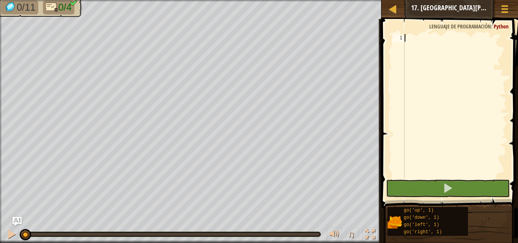
type textarea "go"
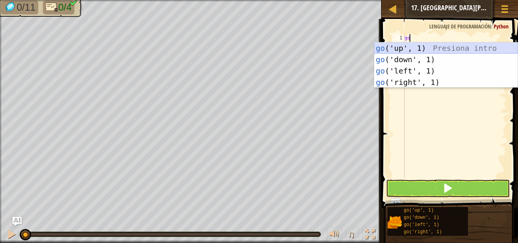
click at [415, 49] on div "go ('up', 1) Presiona intro go ('down', 1) Presiona intro go ('left', 1) Presio…" at bounding box center [445, 76] width 143 height 68
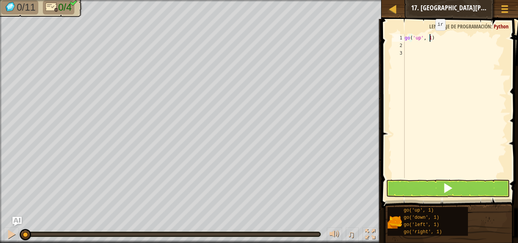
click at [429, 38] on div "go ( 'up' , 1 )" at bounding box center [455, 113] width 104 height 159
type textarea "go('up', 3)"
click at [432, 48] on div "go ( 'up' , 3 )" at bounding box center [455, 113] width 104 height 159
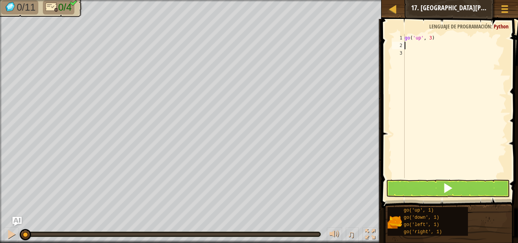
type textarea "go"
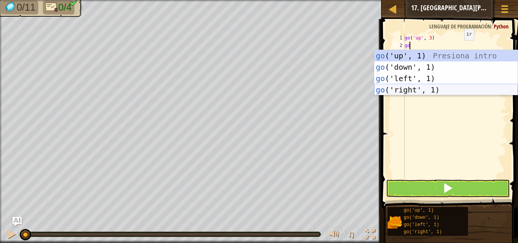
click at [408, 88] on div "go ('up', 1) Presiona intro go ('down', 1) Presiona intro go ('left', 1) Presio…" at bounding box center [445, 84] width 143 height 68
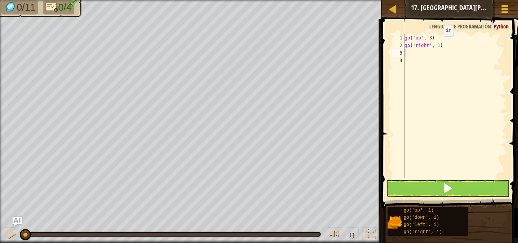
click at [437, 44] on div "go ( 'up' , 3 ) go ( 'right' , 1 )" at bounding box center [455, 113] width 104 height 159
type textarea "go('right', 3)"
click at [407, 50] on div "go ( 'up' , 3 ) go ( 'right' , 3 )" at bounding box center [455, 113] width 104 height 159
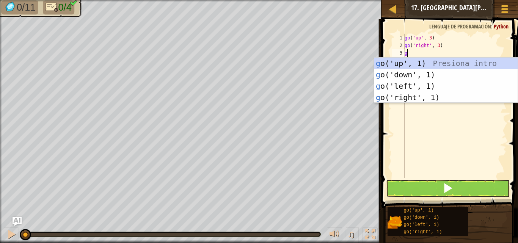
type textarea "go"
click at [414, 75] on div "go ('up', 1) Presiona intro go ('down', 1) Presiona intro go ('left', 1) Presio…" at bounding box center [445, 92] width 143 height 68
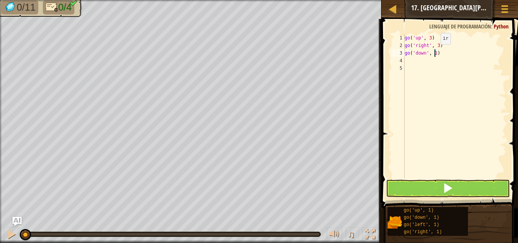
click at [434, 52] on div "go ( 'up' , 3 ) go ( 'right' , 3 ) go ( 'down' , 1 )" at bounding box center [455, 113] width 104 height 159
type textarea "go('down', 3)"
click at [411, 61] on div "go ( 'up' , 3 ) go ( 'right' , 3 ) go ( 'down' , 3 )" at bounding box center [455, 113] width 104 height 159
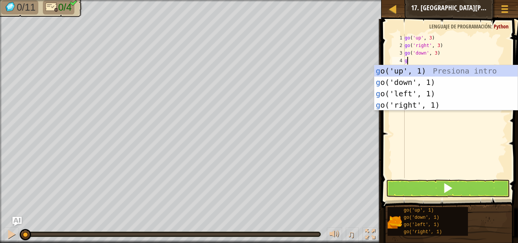
type textarea "go"
click at [432, 94] on div "go ('up', 1) Presiona intro go ('down', 1) Presiona intro go ('left', 1) Presio…" at bounding box center [445, 99] width 143 height 68
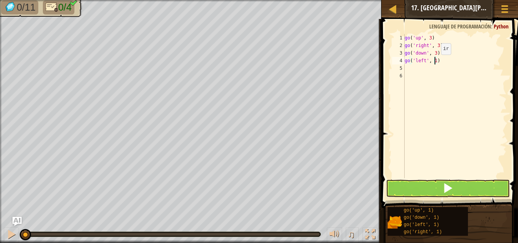
click at [435, 62] on div "go ( 'up' , 3 ) go ( 'right' , 3 ) go ( 'down' , 3 ) go ( 'left' , 1 )" at bounding box center [455, 113] width 104 height 159
type textarea "go('left', 3)"
click at [432, 192] on button at bounding box center [448, 188] width 124 height 17
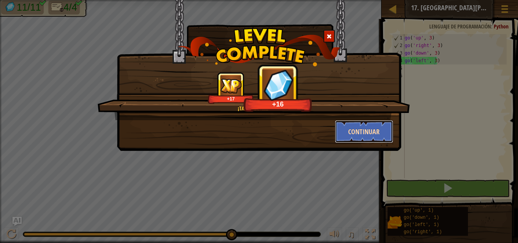
click at [367, 128] on button "Continuar" at bounding box center [364, 131] width 59 height 23
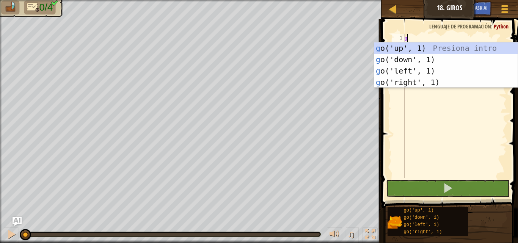
scroll to position [3, 0]
type textarea "go"
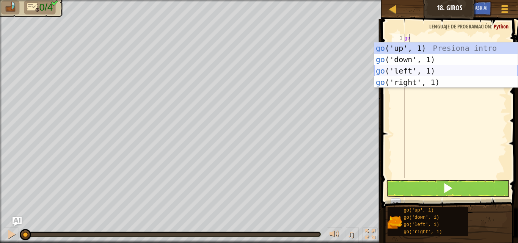
click at [410, 67] on div "go ('up', 1) Presiona intro go ('down', 1) Presiona intro go ('left', 1) Presio…" at bounding box center [445, 76] width 143 height 68
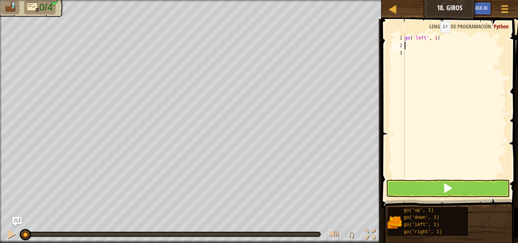
click at [434, 39] on div "go ( 'left' , 1 )" at bounding box center [455, 113] width 104 height 159
type textarea "go('left', 2)"
click at [428, 43] on div "go ( 'left' , 2 )" at bounding box center [455, 113] width 104 height 159
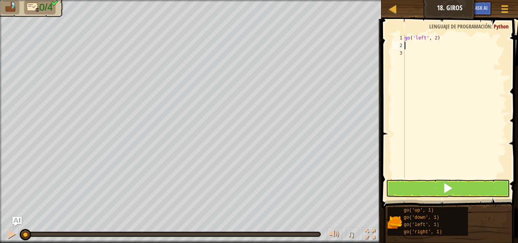
type textarea "go"
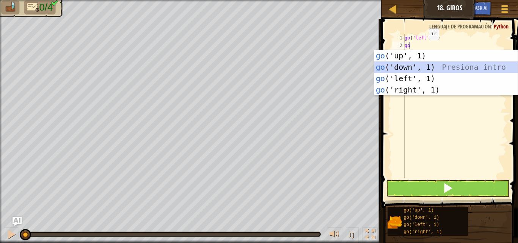
click at [440, 69] on div "go ('up', 1) Presiona intro go ('down', 1) Presiona intro go ('left', 1) Presio…" at bounding box center [445, 84] width 143 height 68
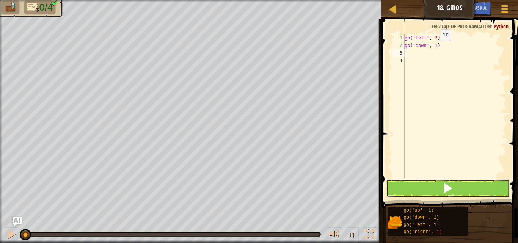
click at [434, 48] on div "go ( 'left' , 2 ) go ( 'down' , 1 )" at bounding box center [455, 113] width 104 height 159
type textarea "go('down', 2)"
click at [433, 48] on div "go ( 'left' , 2 ) go ( 'down' , 2 )" at bounding box center [455, 113] width 104 height 159
click at [433, 50] on div "go ( 'left' , 2 ) go ( 'down' , 2 )" at bounding box center [455, 113] width 104 height 159
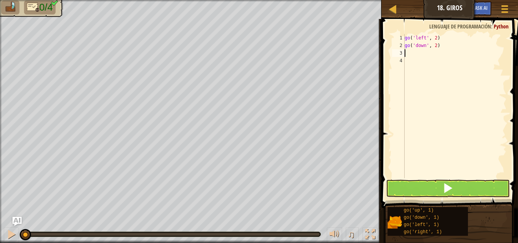
scroll to position [3, 0]
type textarea "go"
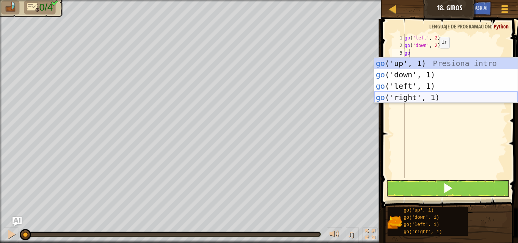
click at [435, 94] on div "go ('up', 1) Presiona intro go ('down', 1) Presiona intro go ('left', 1) Presio…" at bounding box center [445, 92] width 143 height 68
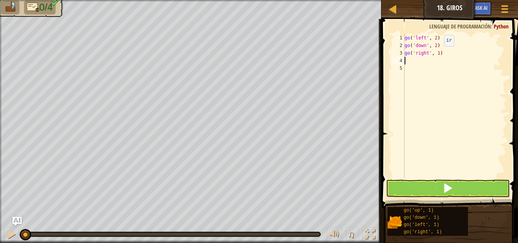
click at [436, 53] on div "go ( 'left' , 2 ) go ( 'down' , 2 ) go ( 'right' , 1 )" at bounding box center [455, 113] width 104 height 159
type textarea "go('right', 4)"
click at [410, 59] on div "go ( 'left' , 2 ) go ( 'down' , 2 ) go ( 'right' , 4 )" at bounding box center [455, 113] width 104 height 159
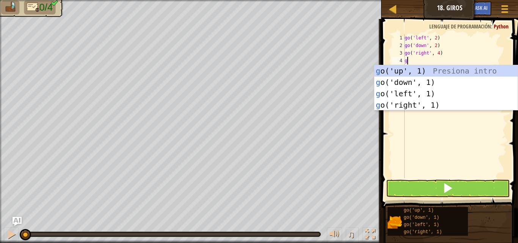
type textarea "go"
click at [414, 70] on div "go ('up', 1) Presiona intro go ('down', 1) Presiona intro go ('left', 1) Presio…" at bounding box center [445, 99] width 143 height 68
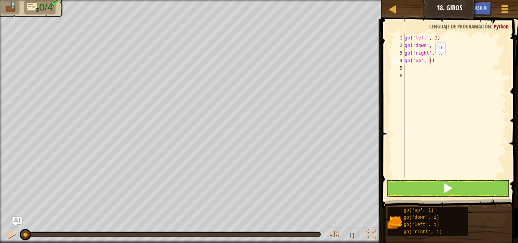
click at [429, 61] on div "go ( 'left' , 2 ) go ( 'down' , 2 ) go ( 'right' , 4 ) go ( 'up' , 1 )" at bounding box center [455, 113] width 104 height 159
type textarea "go('up', 3)"
click at [487, 188] on button at bounding box center [448, 188] width 124 height 17
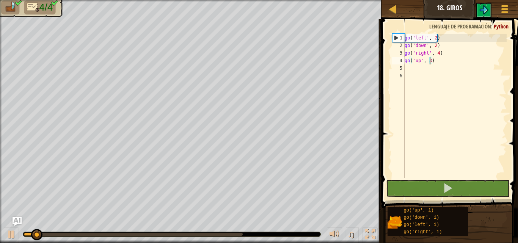
click at [317, 232] on div at bounding box center [171, 234] width 297 height 5
click at [242, 232] on div at bounding box center [171, 234] width 297 height 5
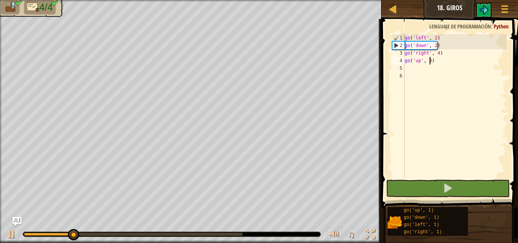
click at [239, 234] on div "0:11.6 Ahora: 0:02.6 Máx: 0:11.8" at bounding box center [133, 234] width 219 height 3
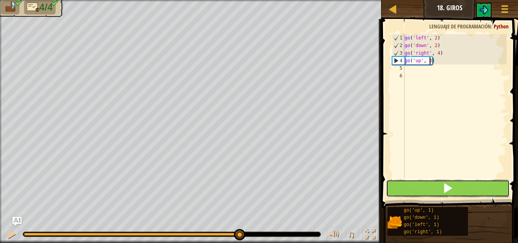
click at [441, 185] on button at bounding box center [448, 188] width 124 height 17
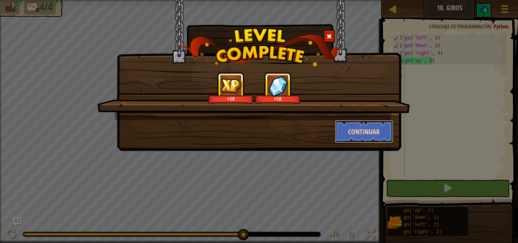
click at [342, 131] on button "Continuar" at bounding box center [364, 131] width 59 height 23
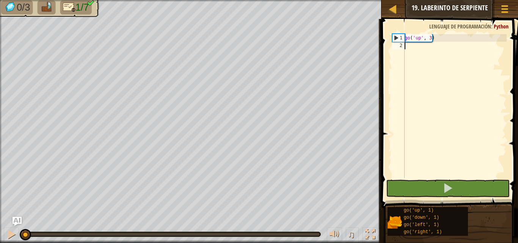
scroll to position [3, 0]
type textarea "go"
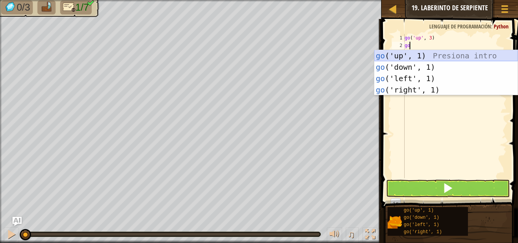
click at [406, 56] on div "go ('up', 1) Presiona intro go ('down', 1) Presiona intro go ('left', 1) Presio…" at bounding box center [445, 84] width 143 height 68
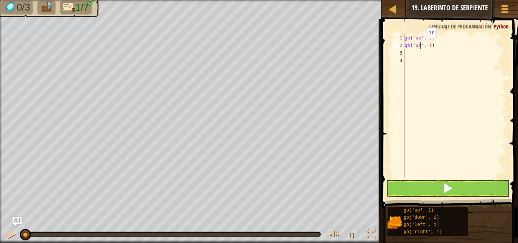
click at [420, 46] on div "go ( 'up' , 3 ) go ( 'up' , 1 )" at bounding box center [455, 113] width 104 height 159
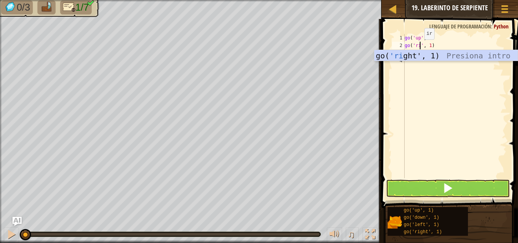
scroll to position [3, 2]
click at [437, 43] on div "go ( 'up' , 3 ) go ( 'right' , 1 )" at bounding box center [455, 113] width 104 height 159
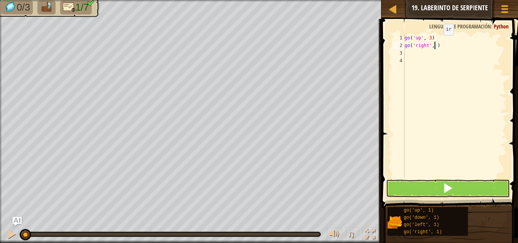
type textarea "go('right', 2)"
click at [414, 50] on div "go ( 'up' , 3 ) go ( 'right' , 2 )" at bounding box center [455, 113] width 104 height 159
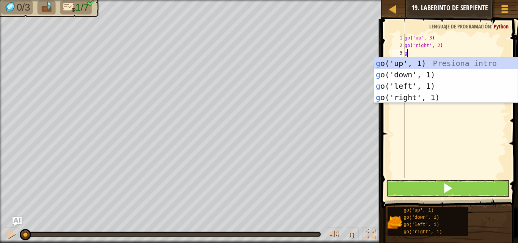
type textarea "go"
click at [425, 64] on div "go ('up', 1) Presiona intro go ('down', 1) Presiona intro go ('left', 1) Presio…" at bounding box center [445, 92] width 143 height 68
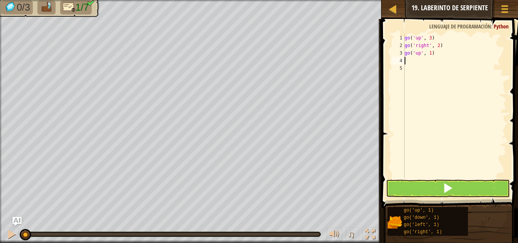
type textarea "go"
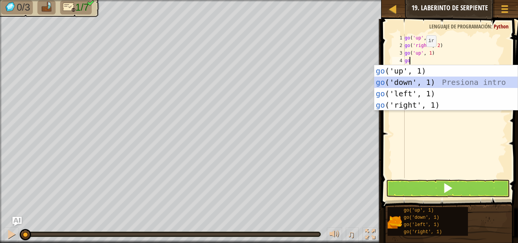
click at [426, 78] on div "go ('up', 1) Presiona intro go ('down', 1) Presiona intro go ('left', 1) Presio…" at bounding box center [445, 99] width 143 height 68
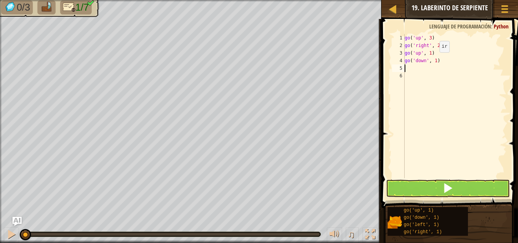
click at [433, 60] on div "go ( 'up' , 3 ) go ( 'right' , 2 ) go ( 'up' , 1 ) go ( 'down' , 1 )" at bounding box center [455, 113] width 104 height 159
type textarea "go('down', 2)"
click at [417, 70] on div "go ( 'up' , 3 ) go ( 'right' , 2 ) go ( 'up' , 1 ) go ( 'down' , 2 )" at bounding box center [455, 113] width 104 height 159
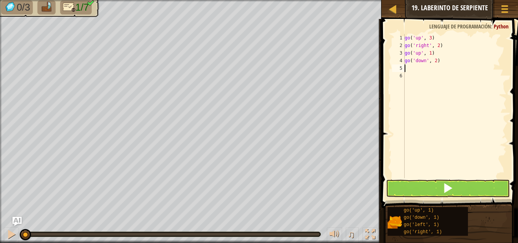
type textarea "go"
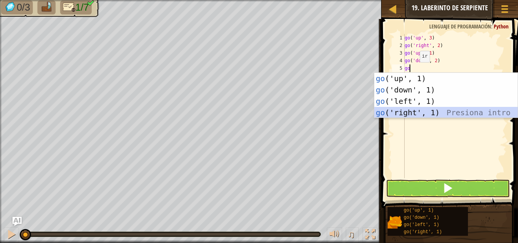
click at [406, 111] on div "go ('up', 1) Presiona intro go ('down', 1) Presiona intro go ('left', 1) Presio…" at bounding box center [445, 107] width 143 height 68
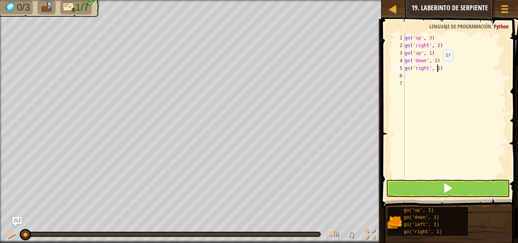
click at [437, 69] on div "go ( 'up' , 3 ) go ( 'right' , 2 ) go ( 'up' , 1 ) go ( 'down' , 2 ) go ( 'righ…" at bounding box center [455, 113] width 104 height 159
type textarea "go('right', 2)"
click at [429, 75] on div "go ( 'up' , 3 ) go ( 'right' , 2 ) go ( 'up' , 1 ) go ( 'down' , 2 ) go ( 'righ…" at bounding box center [455, 113] width 104 height 159
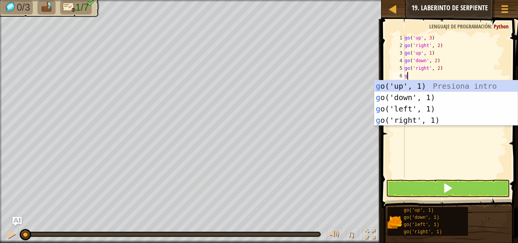
type textarea "go"
click at [427, 85] on div "go ('up', 1) Presiona intro go ('down', 1) Presiona intro go ('left', 1) Presio…" at bounding box center [445, 114] width 143 height 68
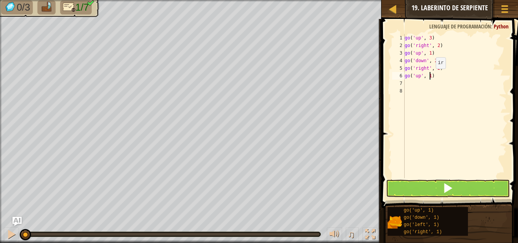
click at [429, 76] on div "go ( 'up' , 3 ) go ( 'right' , 2 ) go ( 'up' , 1 ) go ( 'down' , 2 ) go ( 'righ…" at bounding box center [455, 113] width 104 height 159
click at [480, 193] on button at bounding box center [448, 188] width 124 height 17
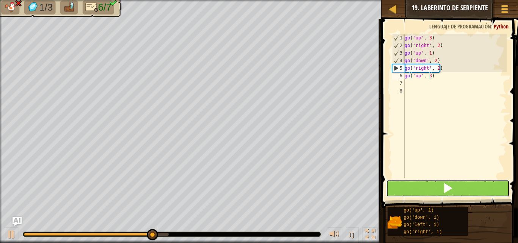
click at [429, 181] on button at bounding box center [448, 188] width 124 height 17
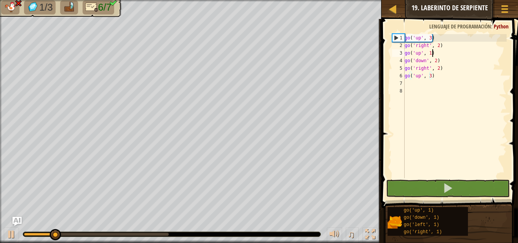
click at [432, 55] on div "go ( 'up' , 3 ) go ( 'right' , 2 ) go ( 'up' , 1 ) go ( 'down' , 2 ) go ( 'righ…" at bounding box center [455, 113] width 104 height 159
type textarea "go('up', 1)"
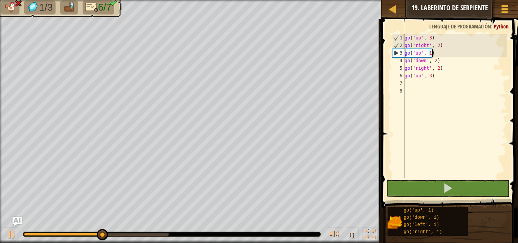
scroll to position [3, 0]
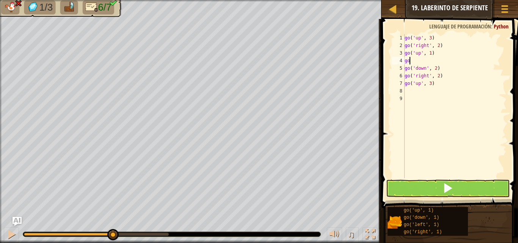
type textarea "g"
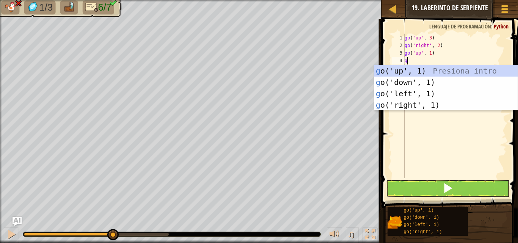
type textarea "go"
click at [409, 105] on div "go ('up', 1) Presiona intro go ('down', 1) Presiona intro go ('left', 1) Presio…" at bounding box center [445, 99] width 143 height 68
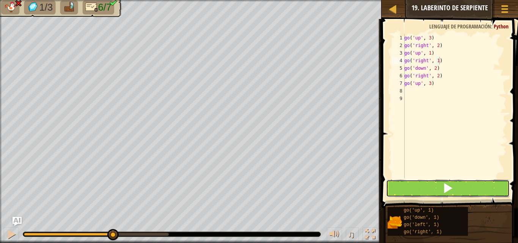
click at [430, 187] on button at bounding box center [448, 188] width 124 height 17
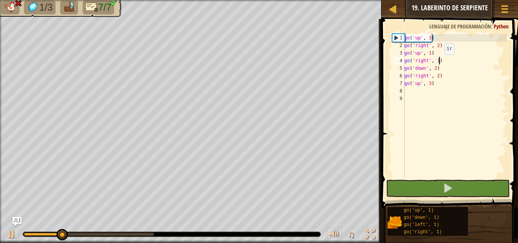
click at [438, 62] on div "go ( 'up' , 3 ) go ( 'right' , 2 ) go ( 'up' , 1 ) go ( 'right' , 1 ) go ( 'dow…" at bounding box center [455, 113] width 104 height 159
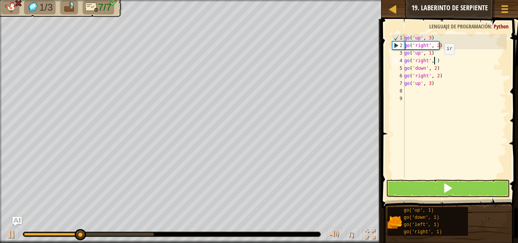
scroll to position [3, 2]
type textarea "go('right', 2)"
click at [451, 189] on span at bounding box center [448, 188] width 11 height 11
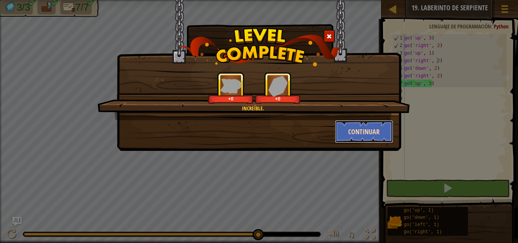
click at [368, 130] on button "Continuar" at bounding box center [364, 131] width 59 height 23
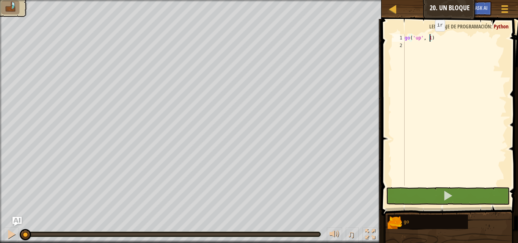
click at [429, 39] on div "go ( 'up' , 1 )" at bounding box center [455, 117] width 104 height 167
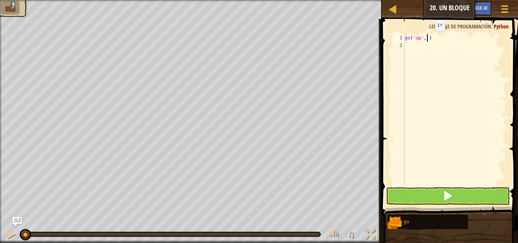
type textarea "go('up', 2)"
click at [424, 48] on div "go ( 'up' , 2 )" at bounding box center [455, 117] width 104 height 167
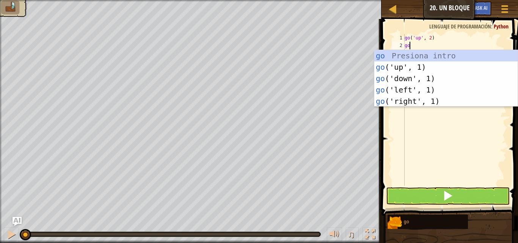
type textarea "gol"
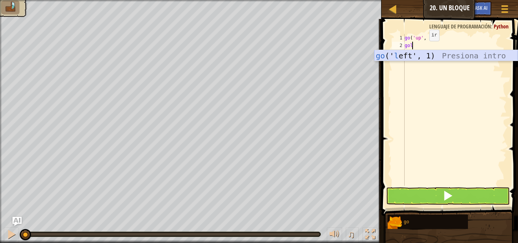
click at [419, 57] on div "go (' l eft', 1) Presiona intro" at bounding box center [445, 67] width 143 height 34
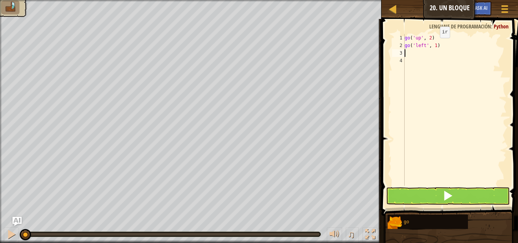
click at [434, 46] on div "go ( 'up' , 2 ) go ( 'left' , 1 )" at bounding box center [455, 117] width 104 height 167
type textarea "go('left', 3)"
click at [419, 51] on div "go ( 'up' , 2 ) go ( 'left' , 3 )" at bounding box center [455, 117] width 104 height 167
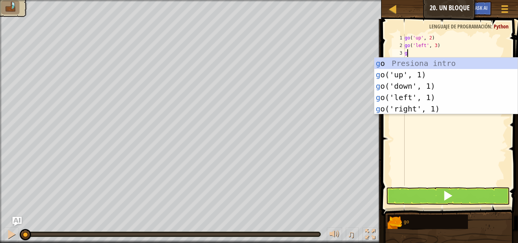
type textarea "go"
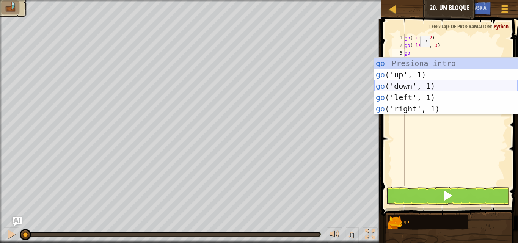
click at [416, 86] on div "go Presiona intro go ('up', 1) Presiona intro go ('down', 1) Presiona intro go …" at bounding box center [445, 98] width 143 height 80
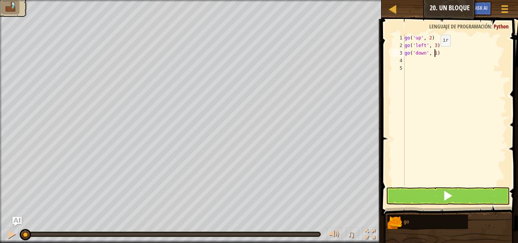
click at [434, 54] on div "go ( 'up' , 2 ) go ( 'left' , 3 ) go ( 'down' , 1 )" at bounding box center [455, 117] width 104 height 167
type textarea "go('down', 2)"
click at [442, 50] on div "go ( 'up' , 2 ) go ( 'left' , 3 ) go ( 'down' , 2 )" at bounding box center [455, 117] width 104 height 167
click at [413, 65] on div "go ( 'up' , 2 ) go ( 'left' , 3 ) go ( 'down' , 2 )" at bounding box center [455, 117] width 104 height 167
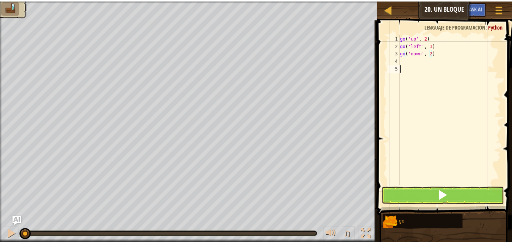
scroll to position [3, 0]
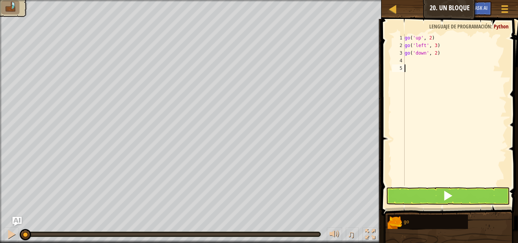
click at [413, 64] on div "go ( 'up' , 2 ) go ( 'left' , 3 ) go ( 'down' , 2 )" at bounding box center [455, 117] width 104 height 167
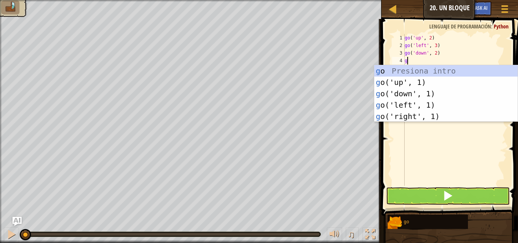
type textarea "go"
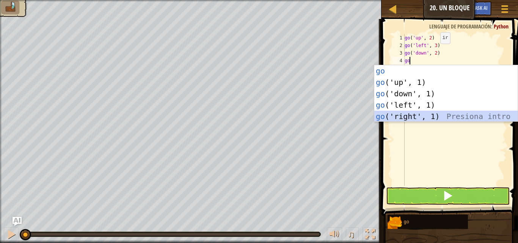
click at [414, 113] on div "go Presiona intro go ('up', 1) Presiona intro go ('down', 1) Presiona intro go …" at bounding box center [445, 105] width 143 height 80
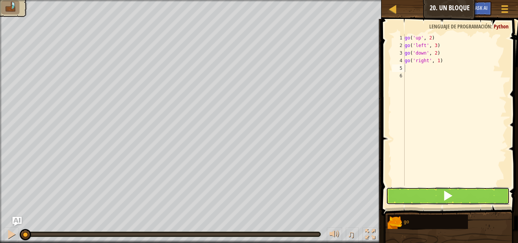
click at [428, 189] on button at bounding box center [448, 195] width 124 height 17
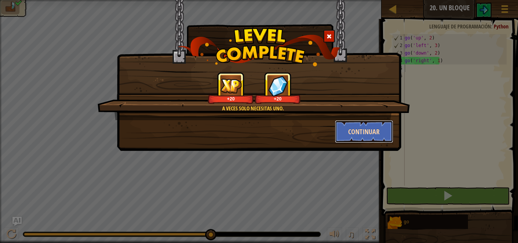
click at [345, 127] on button "Continuar" at bounding box center [364, 131] width 59 height 23
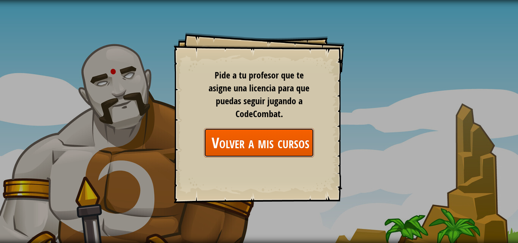
click at [279, 148] on link "Volver a mis cursos" at bounding box center [259, 142] width 110 height 29
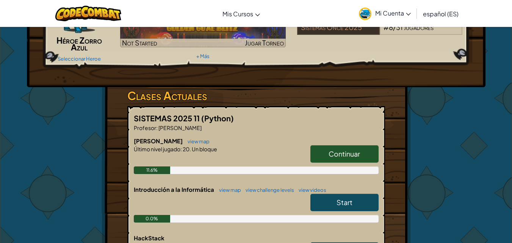
scroll to position [114, 0]
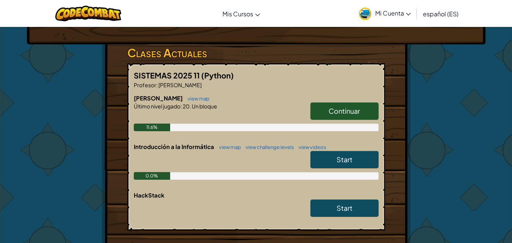
click at [344, 162] on span "Start" at bounding box center [345, 159] width 16 height 9
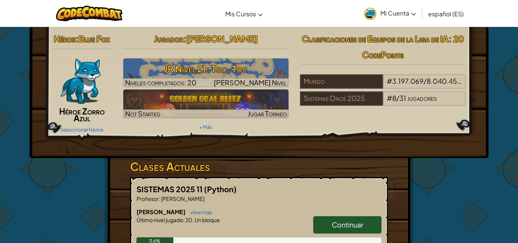
select select "es-ES"
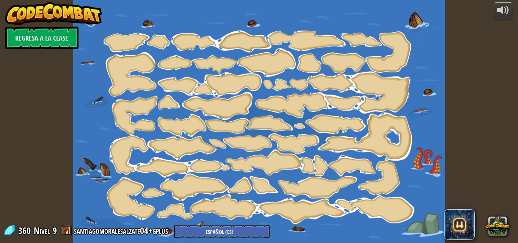
select select "es-ES"
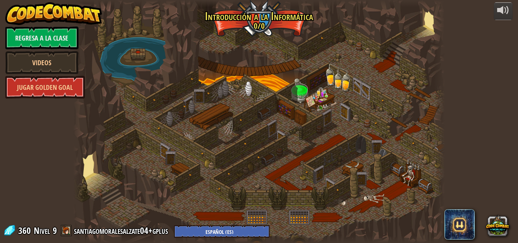
select select "es-ES"
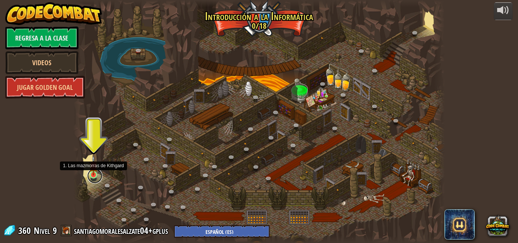
click at [95, 176] on link at bounding box center [94, 175] width 15 height 15
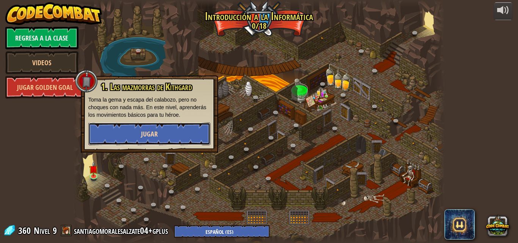
click at [149, 133] on span "Jugar" at bounding box center [149, 133] width 17 height 9
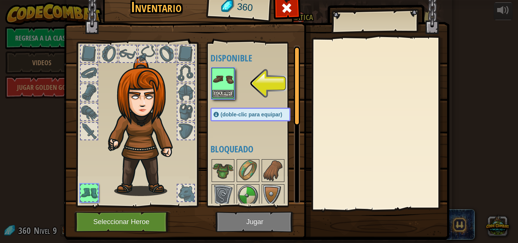
click at [221, 80] on img at bounding box center [222, 79] width 21 height 21
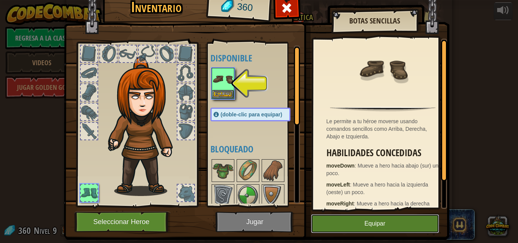
click at [353, 221] on button "Equipar" at bounding box center [375, 223] width 128 height 19
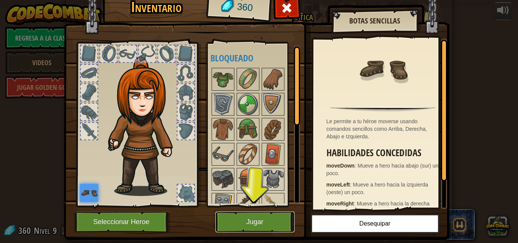
click at [263, 224] on button "Jugar" at bounding box center [254, 222] width 79 height 21
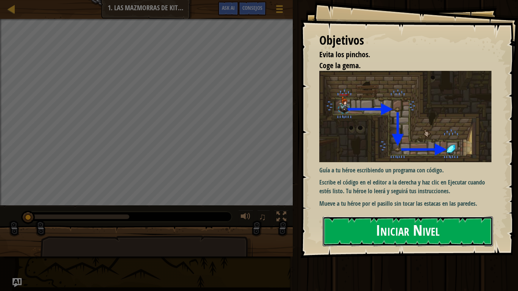
click at [415, 235] on button "Iniciar Nivel" at bounding box center [408, 232] width 170 height 30
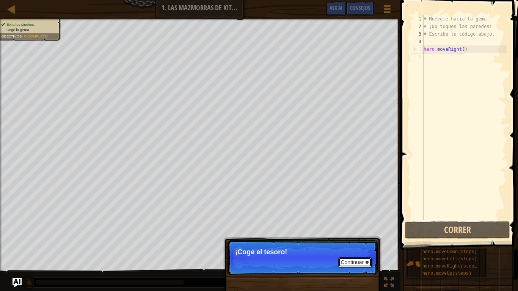
click at [356, 243] on button "Continuar" at bounding box center [354, 262] width 33 height 10
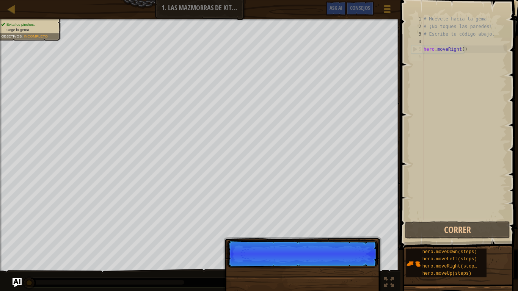
scroll to position [3, 0]
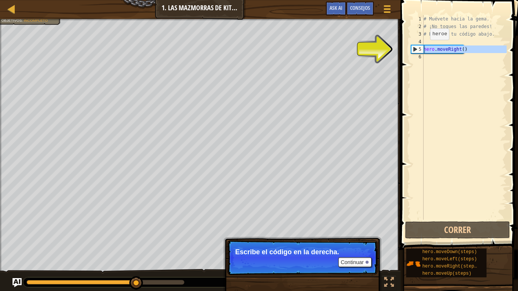
click at [416, 49] on div "5" at bounding box center [417, 50] width 12 height 8
type textarea "hero.moveRight()"
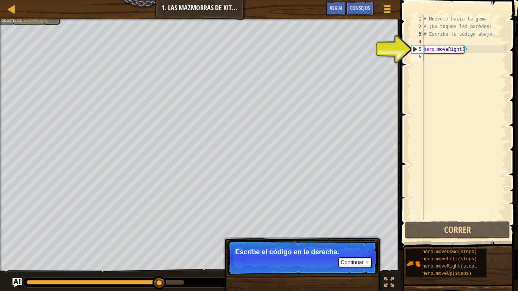
click at [437, 57] on div "# Muévete hacia la gema. # ¡No toques las paredes! # Escribe tu código abajo. h…" at bounding box center [464, 125] width 85 height 220
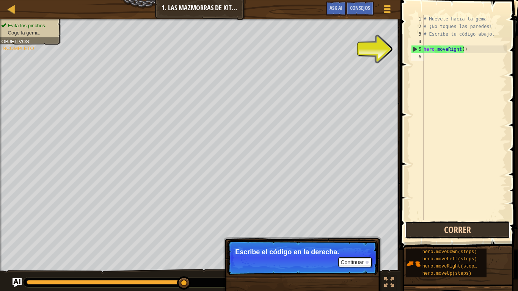
click at [435, 229] on button "Correr" at bounding box center [457, 229] width 105 height 17
type textarea "g"
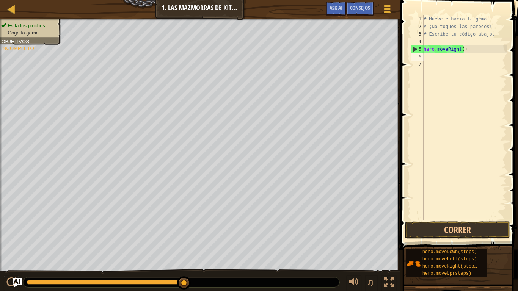
type textarea "h"
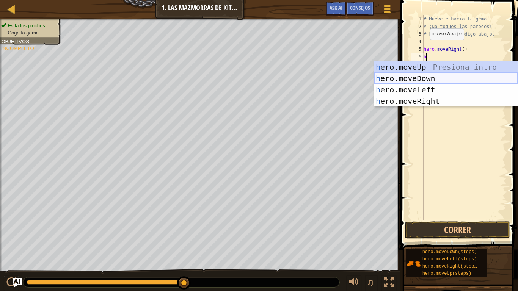
click at [435, 79] on div "h ero.moveUp Presiona intro h ero.moveDown Presiona intro h ero.moveLeft Presio…" at bounding box center [445, 95] width 143 height 68
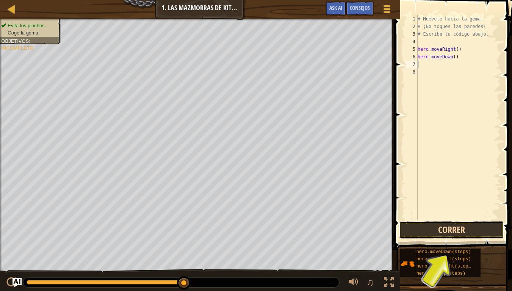
click at [452, 232] on button "Correr" at bounding box center [451, 229] width 105 height 17
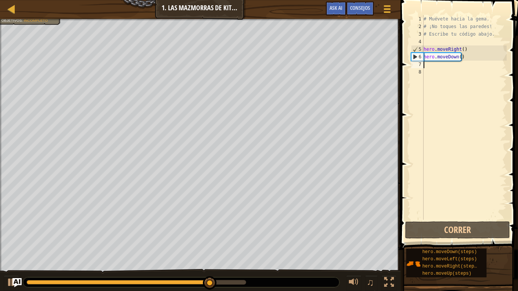
type textarea "he"
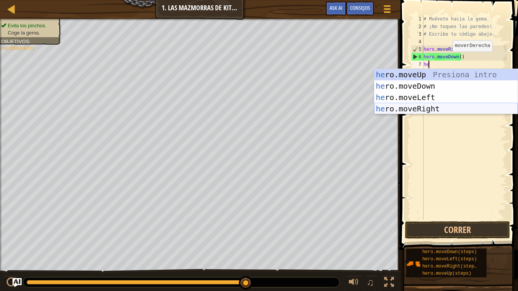
click at [433, 106] on div "he ro.moveUp Presiona intro he ro.moveDown Presiona intro he ro.moveLeft Presio…" at bounding box center [445, 103] width 143 height 68
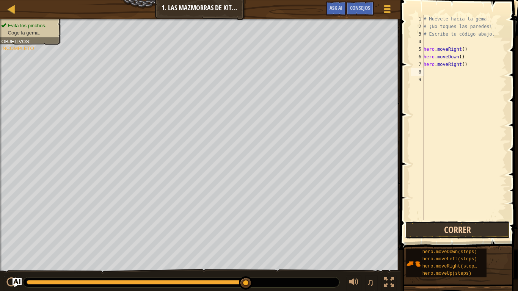
click at [477, 230] on button "Correr" at bounding box center [457, 229] width 105 height 17
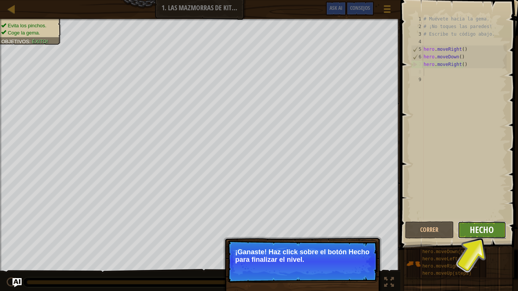
click at [483, 234] on span "Hecho" at bounding box center [482, 230] width 24 height 12
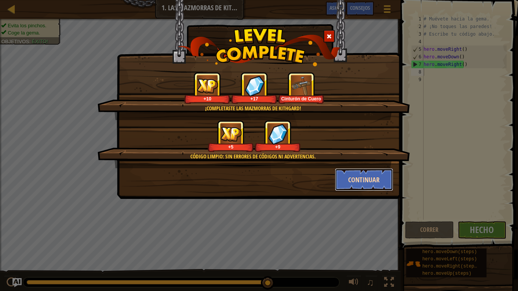
click at [366, 180] on button "Continuar" at bounding box center [364, 179] width 59 height 23
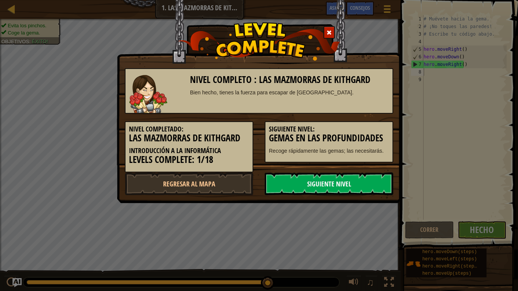
click at [356, 181] on link "Siguiente nivel" at bounding box center [329, 184] width 129 height 23
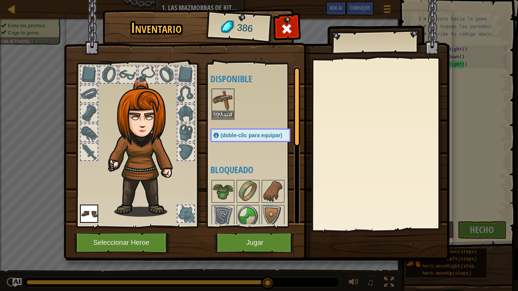
click at [215, 103] on img at bounding box center [222, 99] width 21 height 21
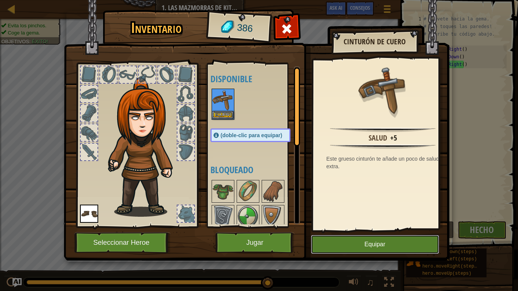
click at [386, 240] on button "Equipar" at bounding box center [375, 244] width 128 height 19
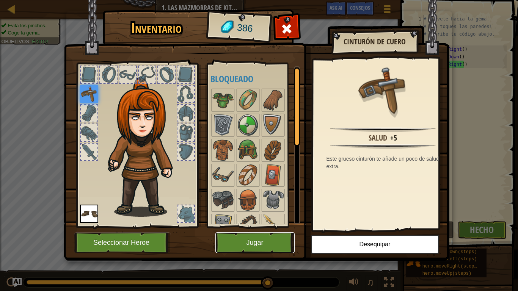
click at [257, 240] on button "Jugar" at bounding box center [254, 242] width 79 height 21
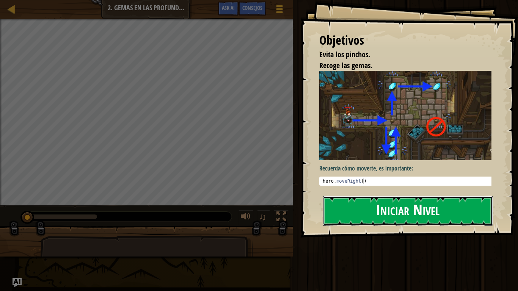
click at [426, 219] on button "Iniciar Nivel" at bounding box center [408, 211] width 170 height 30
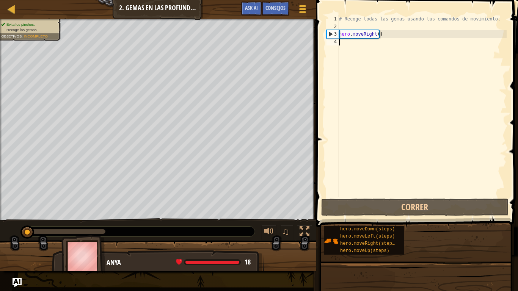
scroll to position [3, 0]
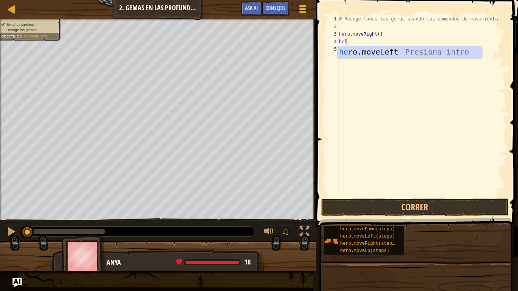
type textarea "he"
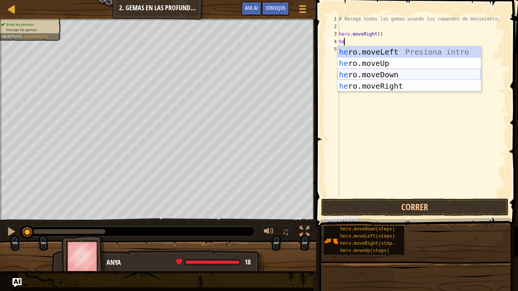
click at [409, 72] on div "he ro.moveLeft Presiona intro he ro.moveUp Presiona intro he ro.moveDown Presio…" at bounding box center [409, 80] width 143 height 68
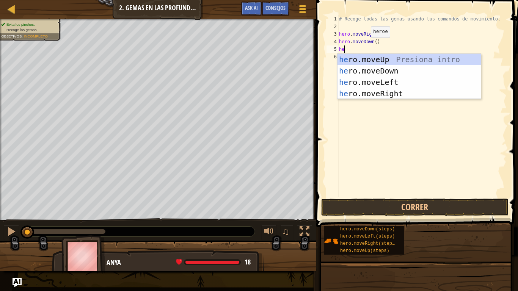
type textarea "her"
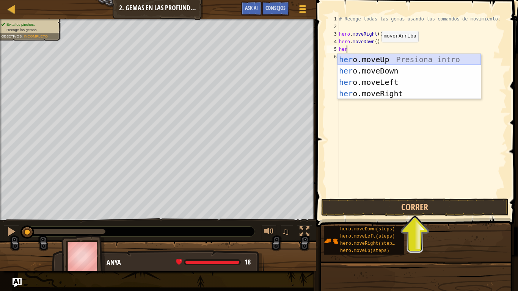
click at [392, 59] on div "her o.moveUp Presiona intro her o.moveDown Presiona intro her o.moveLeft Presio…" at bounding box center [409, 88] width 143 height 68
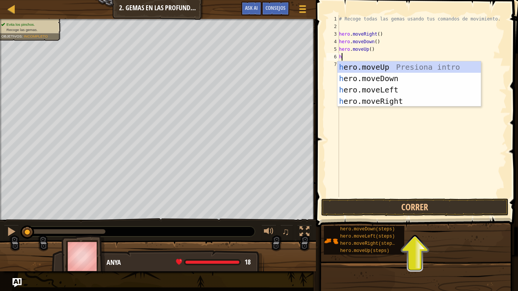
type textarea "he"
click at [394, 99] on div "he ro.moveUp Presiona intro he ro.moveDown Presiona intro he ro.moveLeft Presio…" at bounding box center [409, 95] width 143 height 68
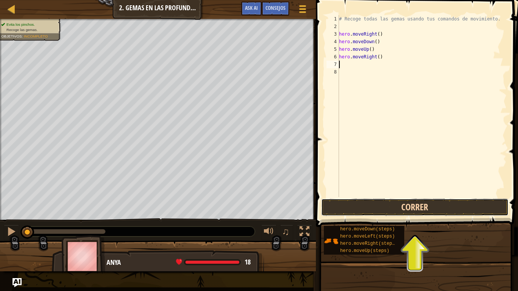
click at [401, 206] on button "Correr" at bounding box center [414, 207] width 187 height 17
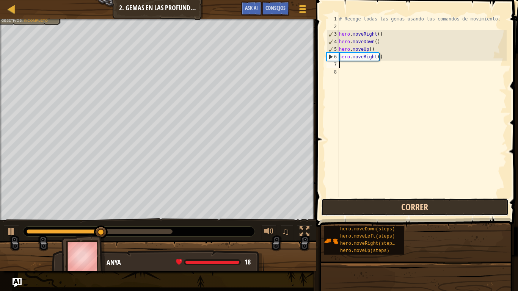
click at [359, 206] on button "Correr" at bounding box center [414, 207] width 187 height 17
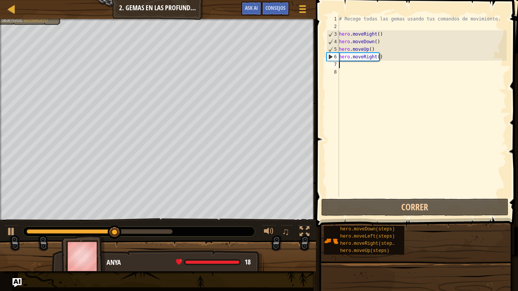
click at [374, 50] on div "# Recoge todas las gemas usando tus comandos de movimiento. hero . moveRight ( …" at bounding box center [422, 113] width 169 height 197
type textarea "hero.moveUp()"
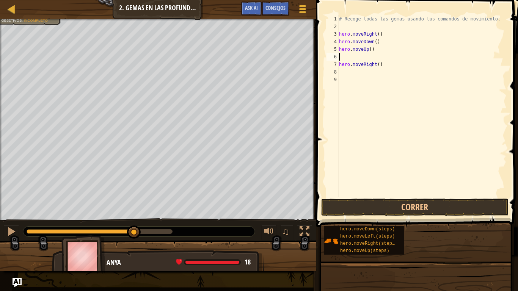
type textarea "he"
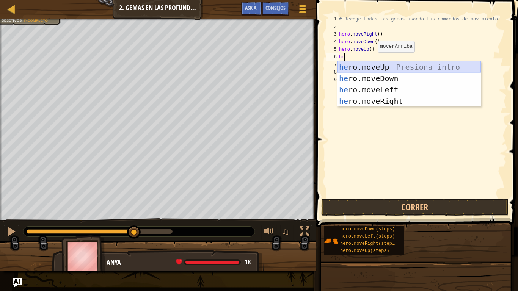
click at [378, 68] on div "he ro.moveUp Presiona intro he ro.moveDown Presiona intro he ro.moveLeft Presio…" at bounding box center [409, 95] width 143 height 68
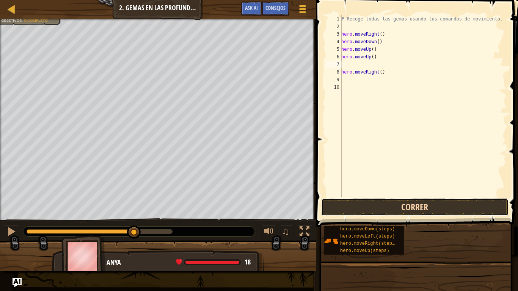
click at [383, 208] on button "Correr" at bounding box center [414, 207] width 187 height 17
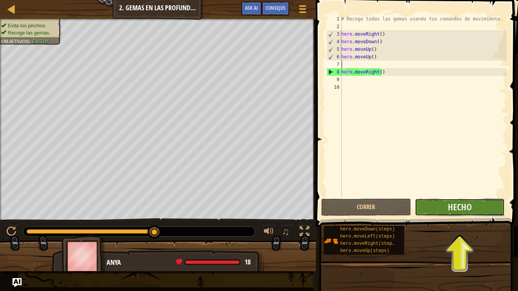
click at [444, 210] on button "Hecho" at bounding box center [460, 207] width 90 height 17
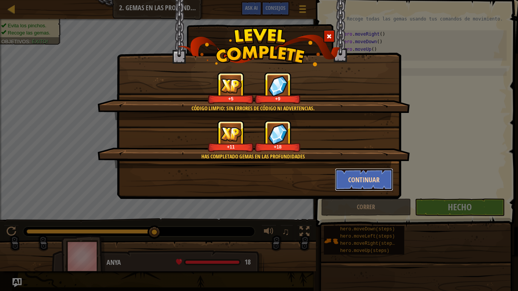
click at [358, 184] on button "Continuar" at bounding box center [364, 179] width 59 height 23
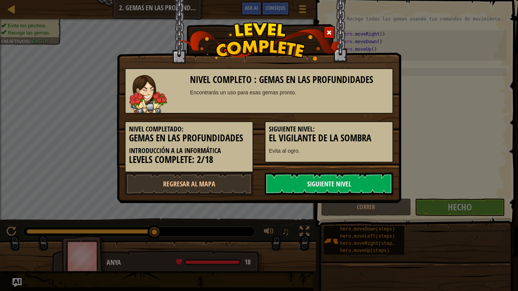
click at [298, 187] on link "Siguiente nivel" at bounding box center [329, 184] width 129 height 23
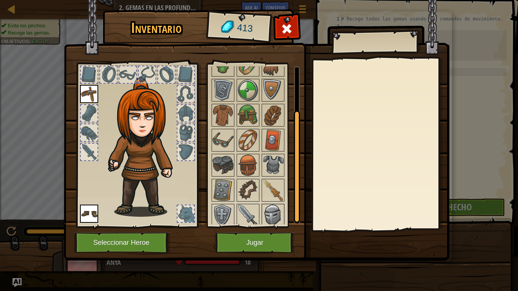
scroll to position [0, 0]
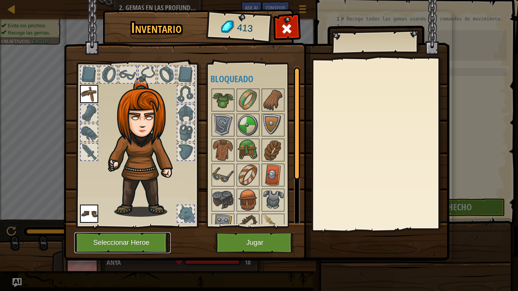
click at [140, 243] on button "Seleccionar Heroe" at bounding box center [122, 242] width 96 height 21
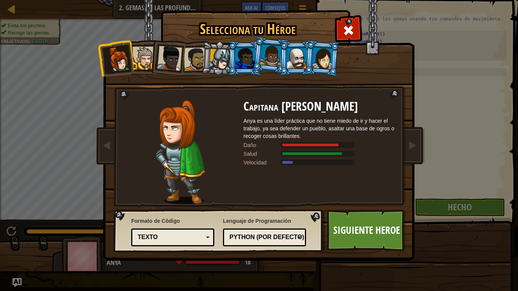
click at [245, 63] on div at bounding box center [245, 58] width 20 height 20
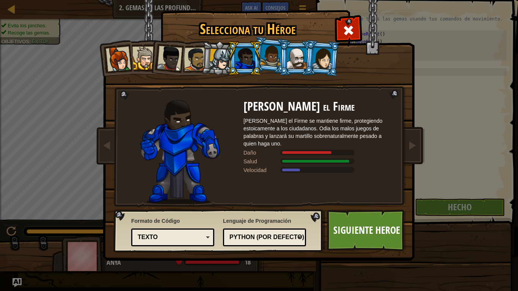
click at [275, 52] on div at bounding box center [271, 55] width 22 height 22
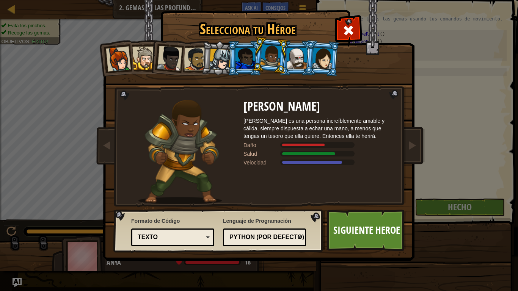
click at [291, 52] on div at bounding box center [297, 58] width 20 height 20
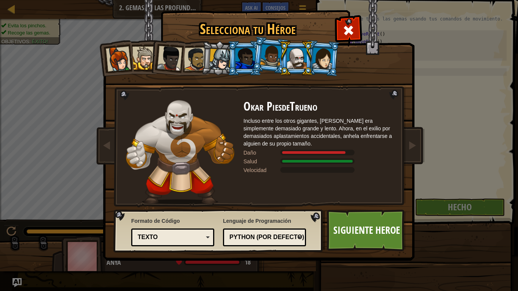
click at [323, 57] on div at bounding box center [322, 58] width 21 height 22
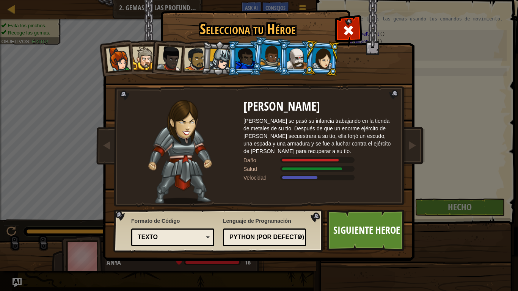
click at [286, 57] on li at bounding box center [296, 58] width 34 height 35
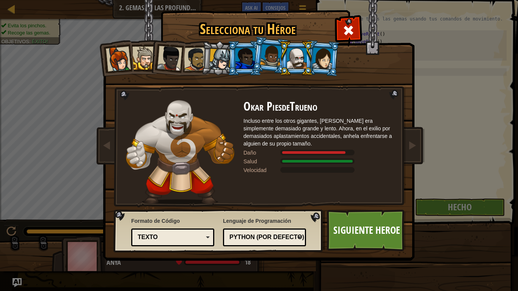
click at [271, 58] on div at bounding box center [271, 55] width 22 height 22
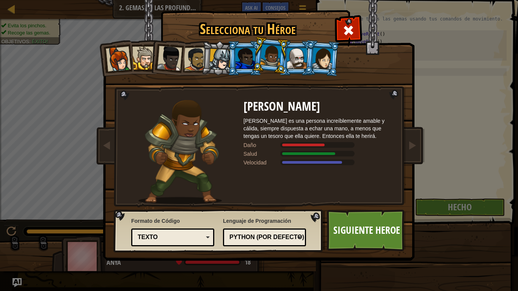
click at [240, 55] on div at bounding box center [245, 58] width 20 height 20
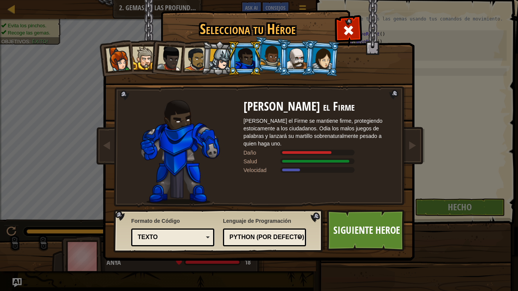
click at [220, 56] on div at bounding box center [220, 60] width 22 height 22
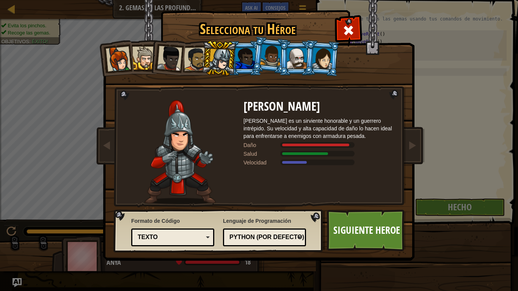
click at [203, 59] on li at bounding box center [219, 58] width 36 height 36
click at [371, 234] on link "Siguiente Heroe" at bounding box center [366, 231] width 79 height 42
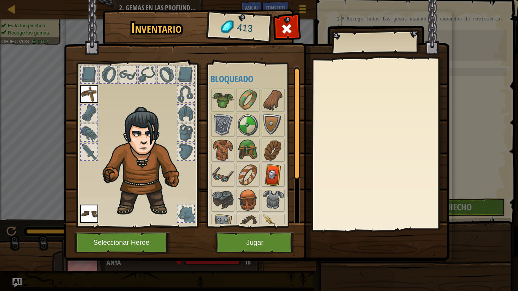
click at [270, 168] on img at bounding box center [272, 175] width 21 height 21
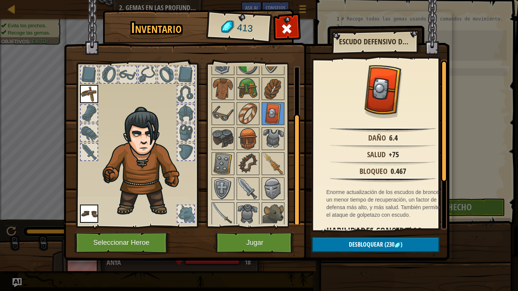
scroll to position [63, 0]
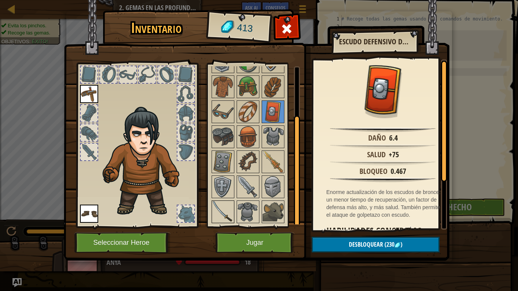
click at [223, 207] on img at bounding box center [222, 211] width 21 height 21
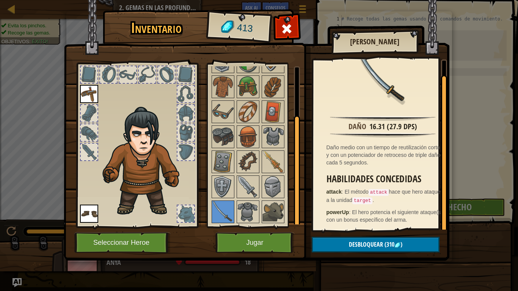
scroll to position [0, 0]
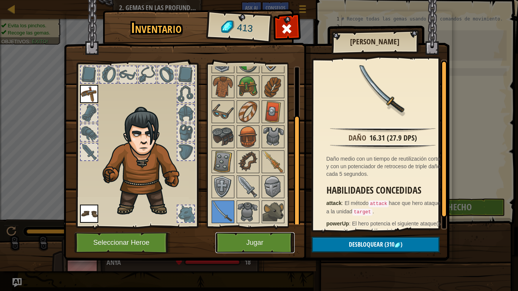
click at [257, 236] on button "Jugar" at bounding box center [254, 242] width 79 height 21
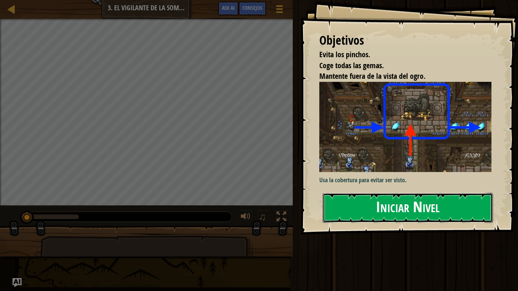
click at [387, 208] on button "Iniciar Nivel" at bounding box center [408, 208] width 170 height 30
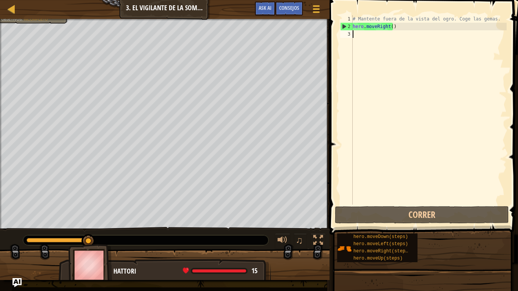
type textarea "he"
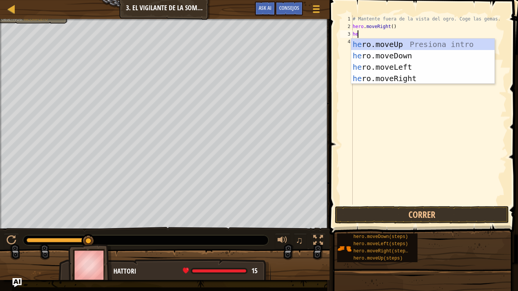
click at [383, 44] on div "he ro.moveUp Presiona intro he ro.moveDown Presiona intro he ro.moveLeft Presio…" at bounding box center [422, 73] width 143 height 68
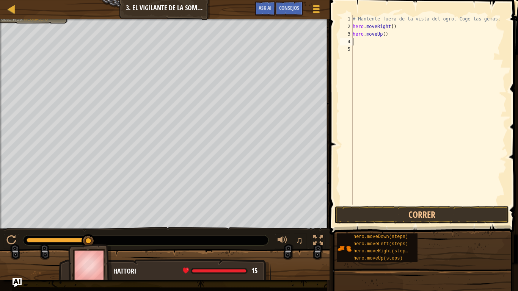
type textarea "he"
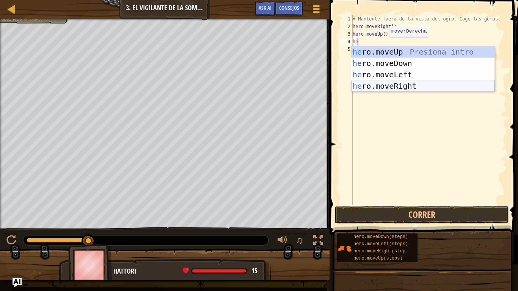
click at [401, 85] on div "he ro.moveUp Presiona intro he ro.moveDown Presiona intro he ro.moveLeft Presio…" at bounding box center [422, 80] width 143 height 68
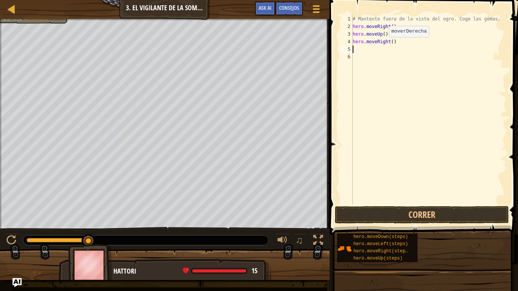
type textarea "g"
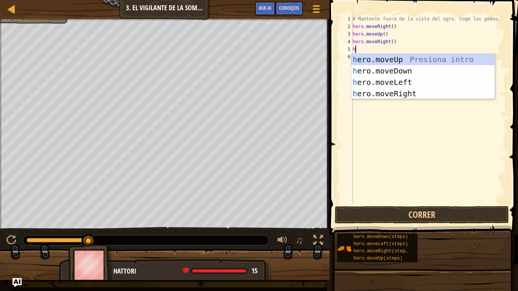
type textarea "h"
click at [408, 70] on div "h ero.moveUp Presiona intro h ero.moveDown Presiona intro h ero.moveLeft Presio…" at bounding box center [422, 88] width 143 height 68
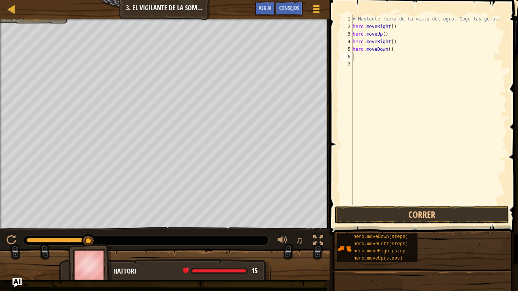
type textarea "he"
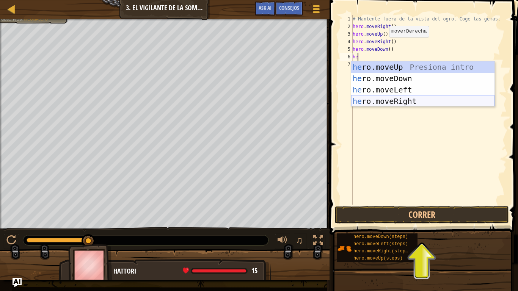
click at [405, 100] on div "he ro.moveUp Presiona intro he ro.moveDown Presiona intro he ro.moveLeft Presio…" at bounding box center [422, 95] width 143 height 68
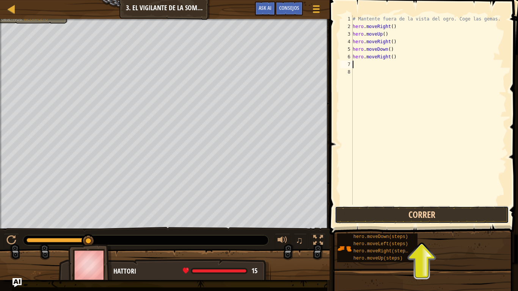
click at [415, 217] on button "Correr" at bounding box center [422, 214] width 174 height 17
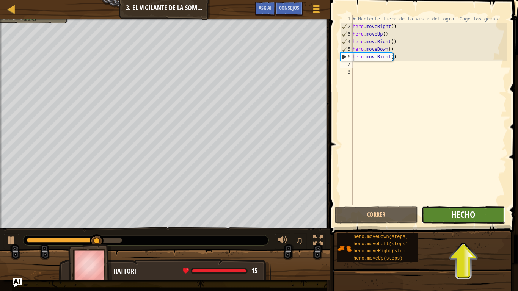
click at [471, 217] on span "Hecho" at bounding box center [463, 215] width 24 height 12
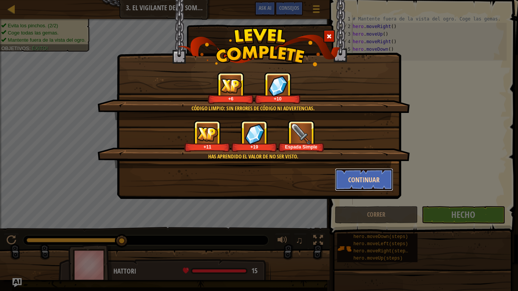
click at [366, 179] on button "Continuar" at bounding box center [364, 179] width 59 height 23
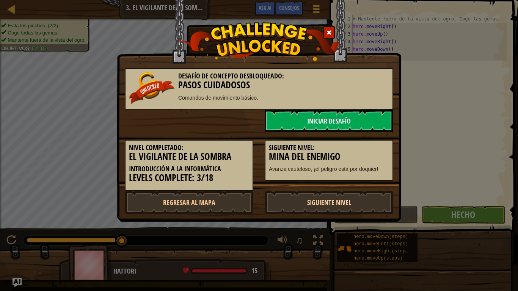
click at [342, 202] on link "Siguiente nivel" at bounding box center [329, 202] width 129 height 23
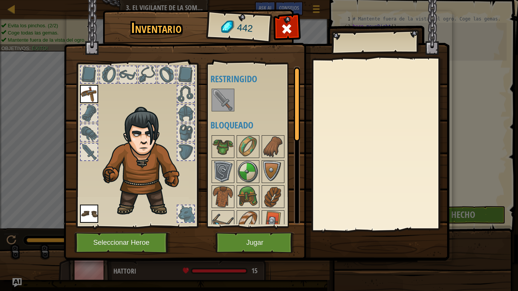
click at [220, 97] on img at bounding box center [222, 99] width 21 height 21
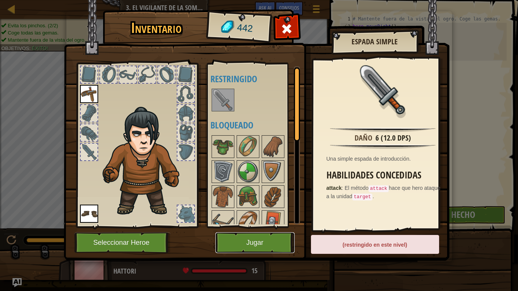
click at [283, 242] on button "Jugar" at bounding box center [254, 242] width 79 height 21
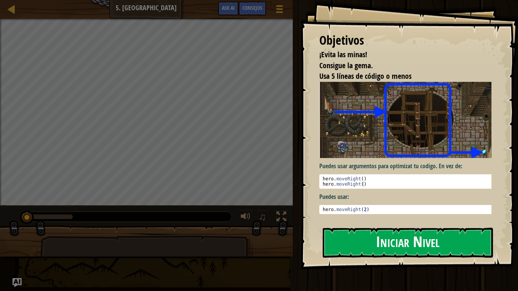
click at [445, 239] on button "Iniciar Nivel" at bounding box center [408, 243] width 170 height 30
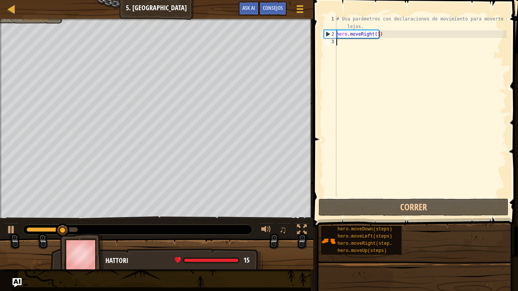
type textarea "he"
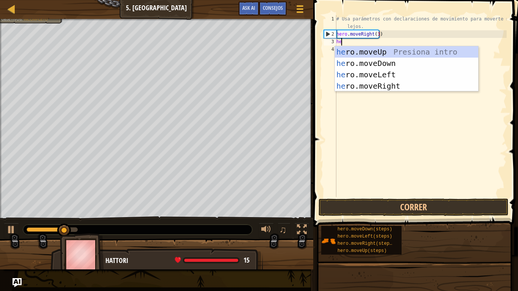
scroll to position [3, 0]
click at [402, 52] on div "he ro.moveUp Presiona intro he ro.moveDown Presiona intro he ro.moveLeft Presio…" at bounding box center [406, 80] width 143 height 68
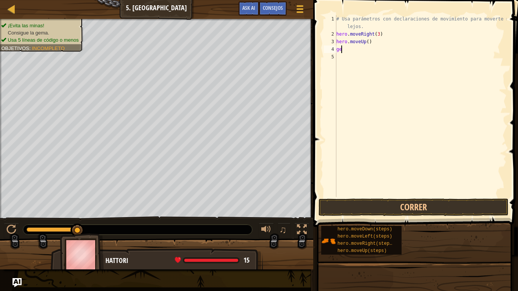
type textarea "g"
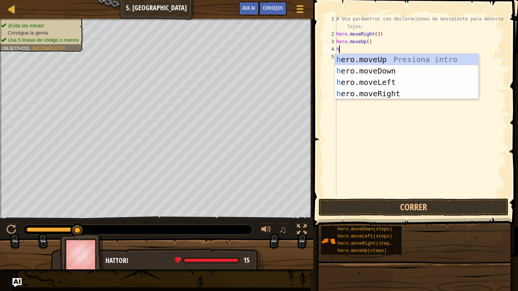
type textarea "h"
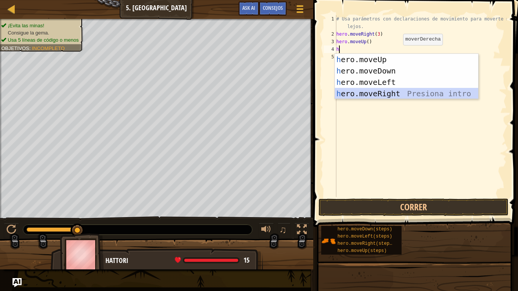
click at [397, 94] on div "h ero.moveUp Presiona intro h ero.moveDown Presiona intro h ero.moveLeft Presio…" at bounding box center [406, 88] width 143 height 68
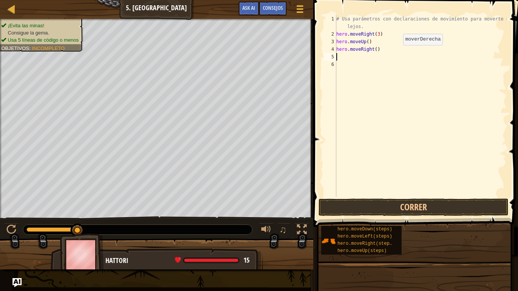
type textarea "he"
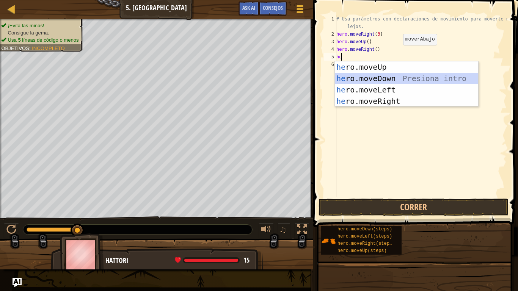
click at [394, 82] on div "he ro.moveUp Presiona intro he ro.moveDown Presiona intro he ro.moveLeft Presio…" at bounding box center [406, 95] width 143 height 68
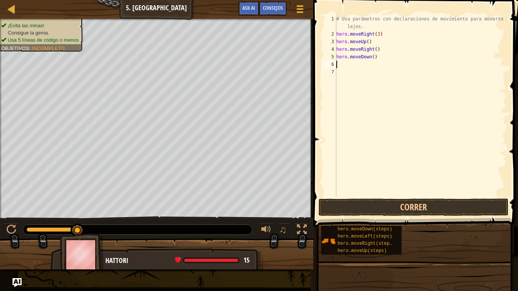
type textarea "he"
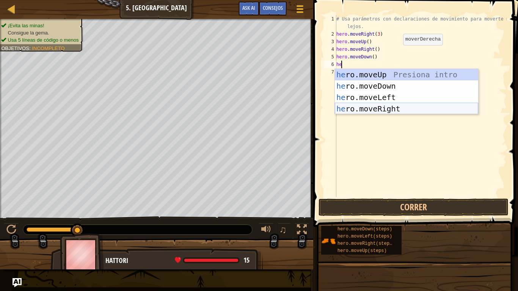
click at [391, 109] on div "he ro.moveUp Presiona intro he ro.moveDown Presiona intro he ro.moveLeft Presio…" at bounding box center [406, 103] width 143 height 68
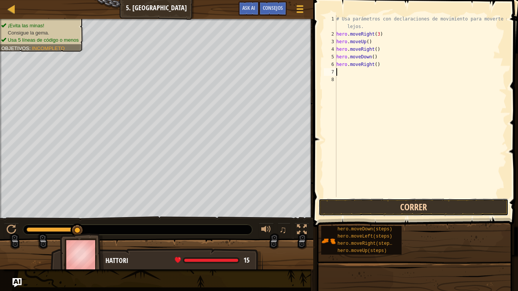
click at [405, 207] on button "Correr" at bounding box center [414, 207] width 190 height 17
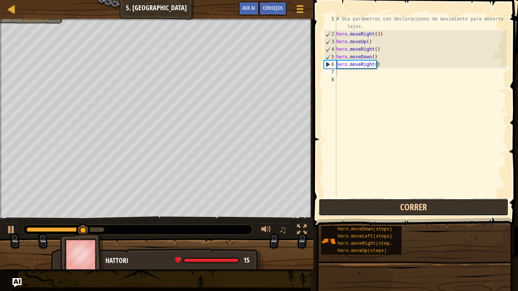
click at [375, 199] on button "Correr" at bounding box center [414, 207] width 190 height 17
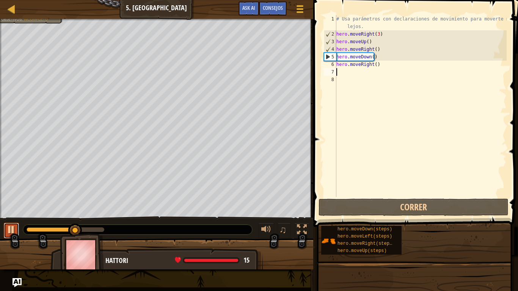
click at [12, 229] on div at bounding box center [11, 230] width 10 height 10
click at [378, 64] on div "# Usa parámetros con declaraciones de movimiento para moverte más lejos. hero .…" at bounding box center [421, 117] width 172 height 205
click at [375, 58] on div "# Usa parámetros con declaraciones de movimiento para moverte más lejos. hero .…" at bounding box center [421, 117] width 172 height 205
type textarea "hero.moveDown()"
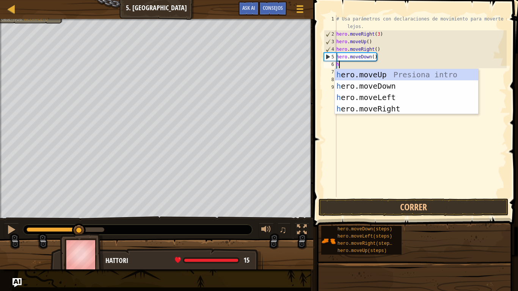
type textarea "he"
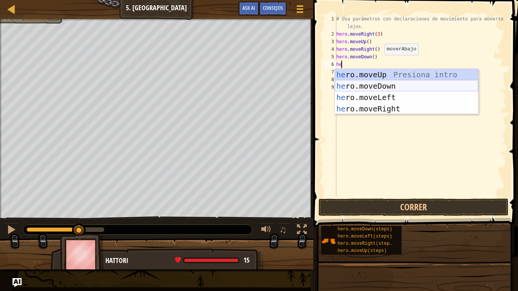
click at [402, 86] on div "he ro.moveUp Presiona intro he ro.moveDown Presiona intro he ro.moveLeft Presio…" at bounding box center [406, 103] width 143 height 68
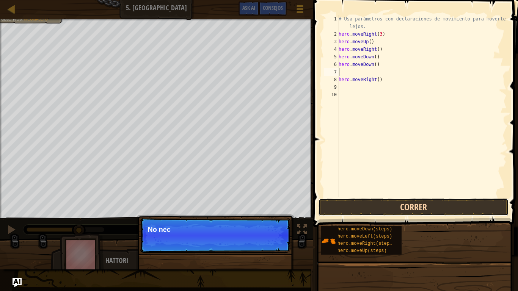
click at [354, 205] on button "Correr" at bounding box center [414, 207] width 190 height 17
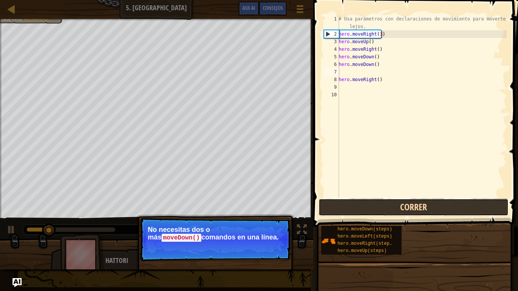
click at [354, 205] on button "Correr" at bounding box center [414, 207] width 190 height 17
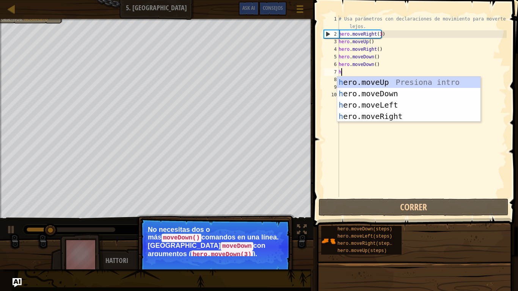
type textarea "he"
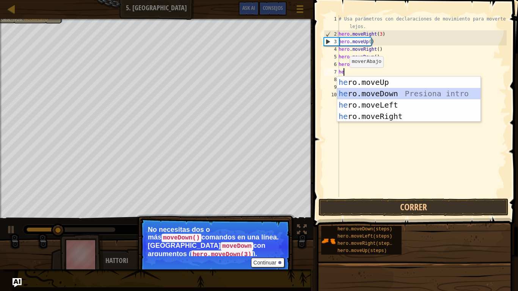
click at [382, 95] on div "he ro.moveUp Presiona intro he ro.moveDown Presiona intro he ro.moveLeft Presio…" at bounding box center [408, 111] width 143 height 68
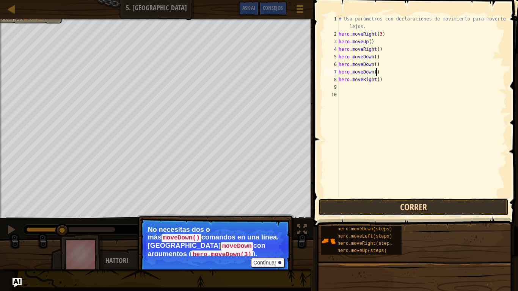
click at [389, 208] on button "Correr" at bounding box center [414, 207] width 190 height 17
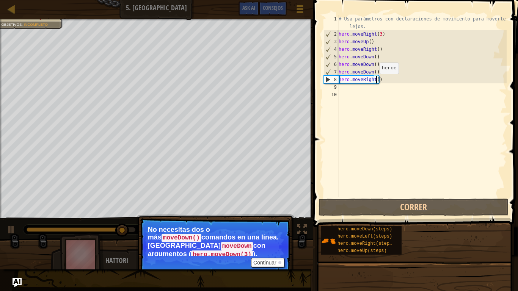
click at [375, 82] on div "# Usa parámetros con declaraciones de movimiento para moverte más lejos. hero .…" at bounding box center [422, 117] width 170 height 205
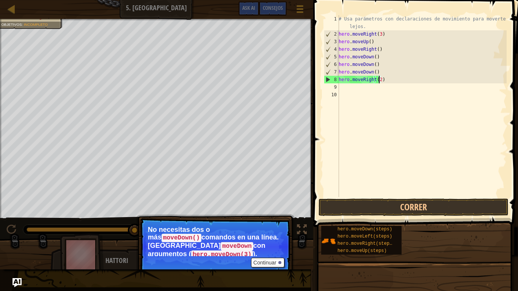
scroll to position [3, 3]
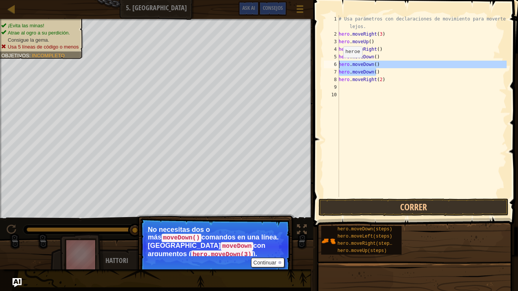
drag, startPoint x: 378, startPoint y: 72, endPoint x: 338, endPoint y: 65, distance: 40.0
click at [338, 65] on div "hero.moveRight(2) 1 2 3 4 5 6 7 8 9 10 # [GEOGRAPHIC_DATA] parámetros con decla…" at bounding box center [414, 106] width 184 height 182
type textarea "hero.moveDown() hero.moveDown()"
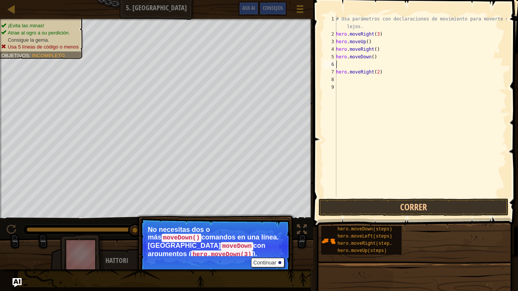
scroll to position [3, 0]
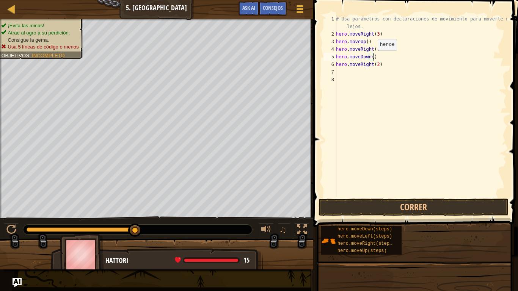
click at [371, 58] on div "# Usa parámetros con declaraciones de movimiento para moverte más lejos. hero .…" at bounding box center [420, 117] width 172 height 205
type textarea "hero.moveDown(3)"
click at [378, 209] on button "Correr" at bounding box center [414, 207] width 190 height 17
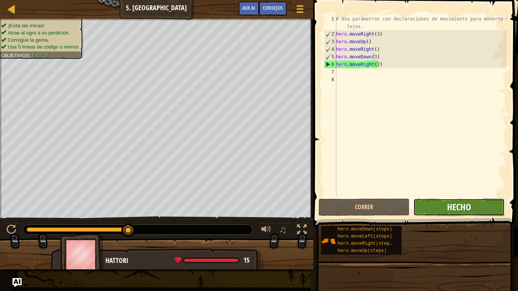
click at [449, 203] on span "Hecho" at bounding box center [459, 207] width 24 height 12
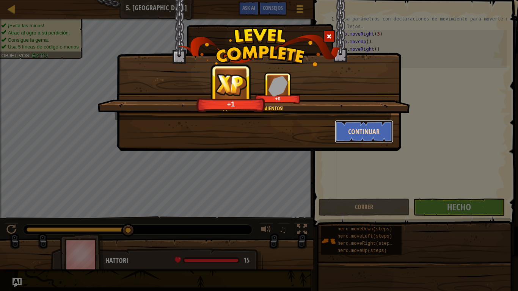
click at [377, 131] on button "Continuar" at bounding box center [364, 131] width 59 height 23
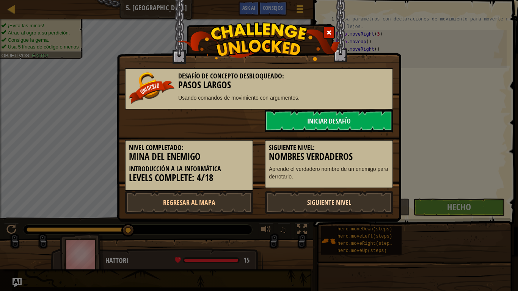
click at [352, 202] on link "Siguiente nivel" at bounding box center [329, 202] width 129 height 23
click at [365, 204] on link "Siguiente nivel" at bounding box center [329, 202] width 129 height 23
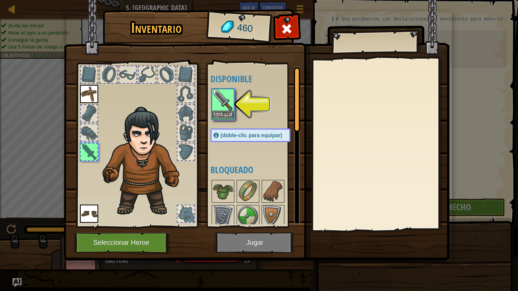
click at [217, 97] on img at bounding box center [222, 99] width 21 height 21
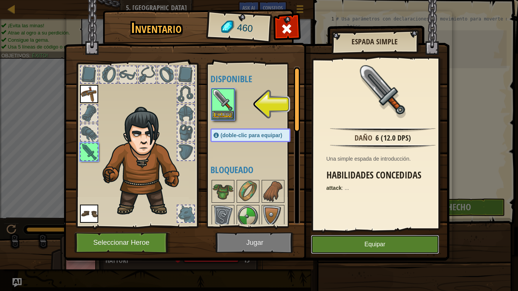
click at [347, 243] on button "Equipar" at bounding box center [375, 244] width 128 height 19
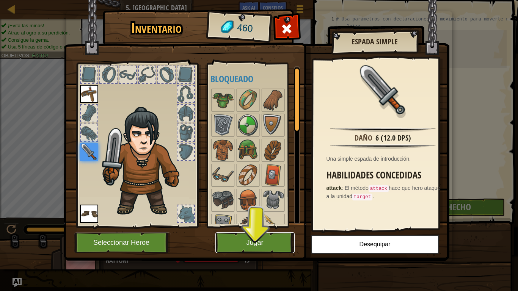
click at [249, 243] on button "Jugar" at bounding box center [254, 242] width 79 height 21
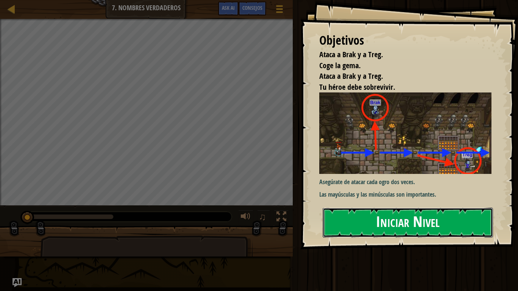
click at [373, 222] on button "Iniciar Nivel" at bounding box center [408, 223] width 170 height 30
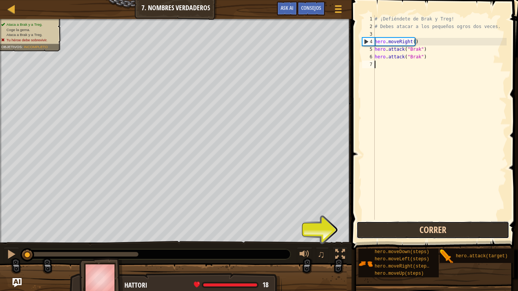
click at [390, 231] on button "Correr" at bounding box center [432, 229] width 153 height 17
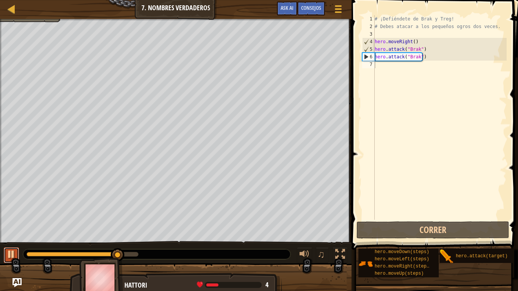
click at [11, 243] on div at bounding box center [11, 255] width 10 height 10
click at [394, 68] on div "# ¡Defiéndete de Brak y Treg! # Debes atacar a los pequeños ogros dos veces. he…" at bounding box center [439, 125] width 133 height 220
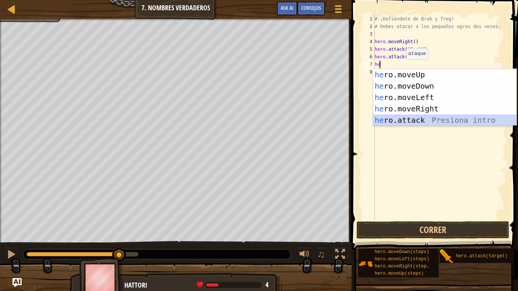
click at [418, 118] on div "he ro.moveUp Presiona intro he ro.moveDown Presiona intro he ro.moveLeft Presio…" at bounding box center [444, 109] width 143 height 80
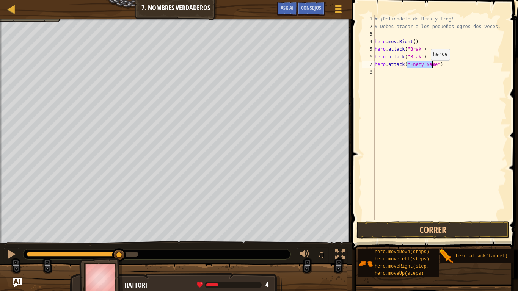
scroll to position [3, 3]
type textarea "hero.attack("Treg")"
click at [385, 71] on div "# ¡Defiéndete de Brak y Treg! # Debes atacar a los pequeños ogros dos veces. he…" at bounding box center [439, 125] width 133 height 220
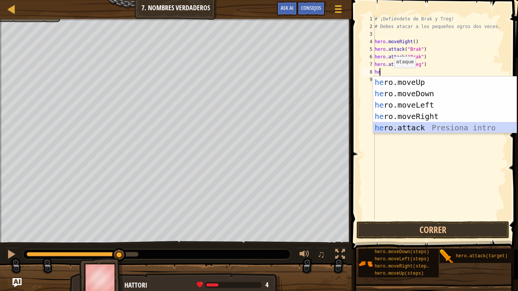
click at [406, 124] on div "he ro.moveUp Presiona intro he ro.moveDown Presiona intro he ro.moveLeft Presio…" at bounding box center [444, 117] width 143 height 80
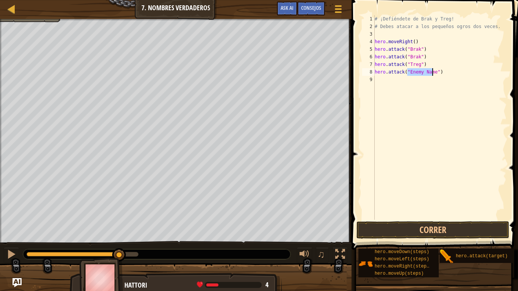
scroll to position [3, 3]
type textarea "hero.attack("Treg")"
click at [407, 86] on div "# ¡Defiéndete de Brak y Treg! # Debes atacar a los pequeños ogros dos veces. he…" at bounding box center [439, 125] width 133 height 220
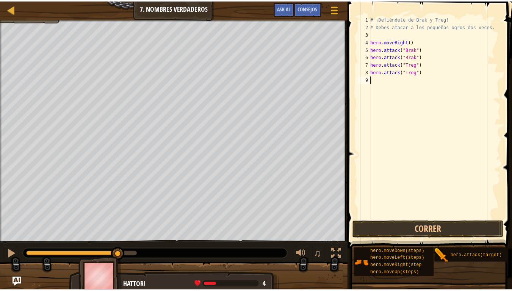
scroll to position [3, 0]
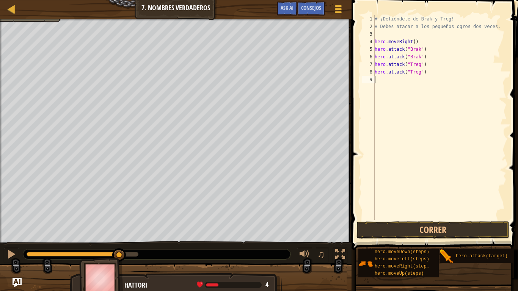
type textarea "h"
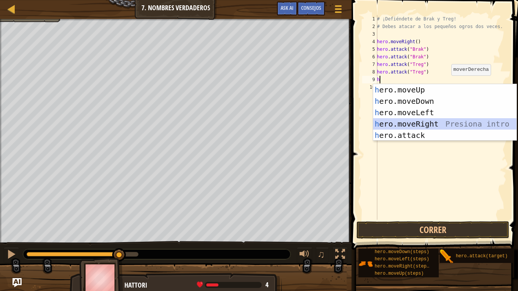
click at [421, 125] on div "h ero.moveUp Presiona intro h ero.moveDown Presiona intro h ero.moveLeft Presio…" at bounding box center [444, 124] width 143 height 80
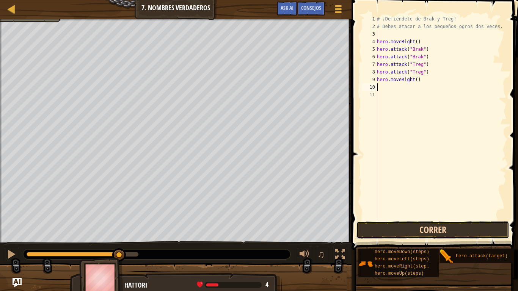
click at [413, 224] on button "Correr" at bounding box center [432, 229] width 153 height 17
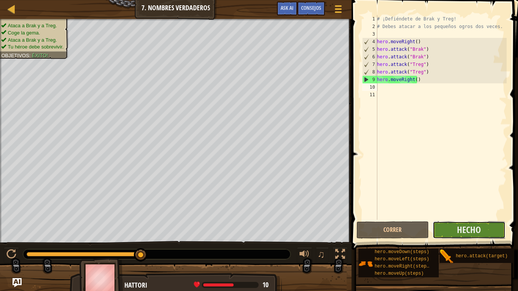
click at [450, 228] on button "Hecho" at bounding box center [469, 229] width 72 height 17
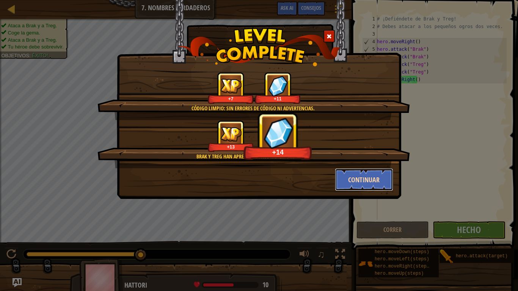
click at [352, 177] on button "Continuar" at bounding box center [364, 179] width 59 height 23
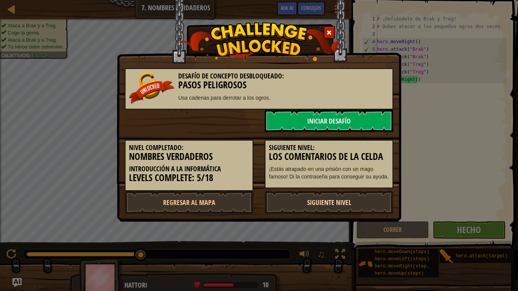
click at [327, 200] on link "Siguiente nivel" at bounding box center [329, 202] width 129 height 23
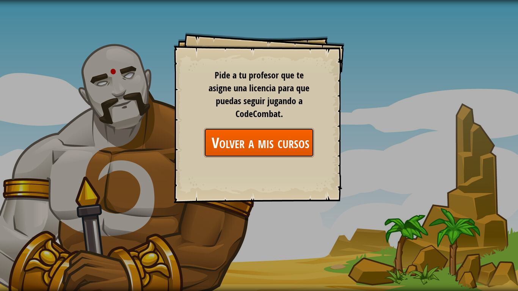
click at [289, 144] on link "Volver a mis cursos" at bounding box center [259, 142] width 110 height 29
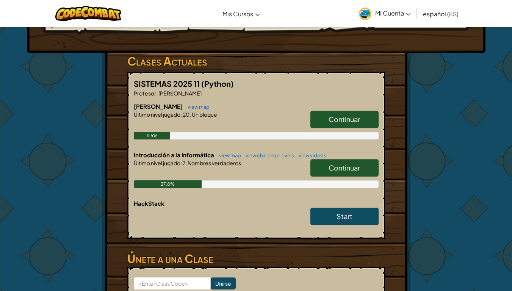
scroll to position [114, 0]
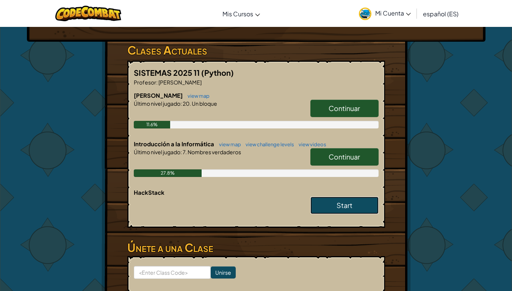
click at [372, 207] on link "Start" at bounding box center [345, 205] width 68 height 17
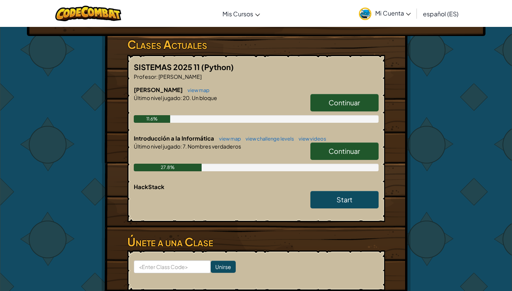
scroll to position [114, 0]
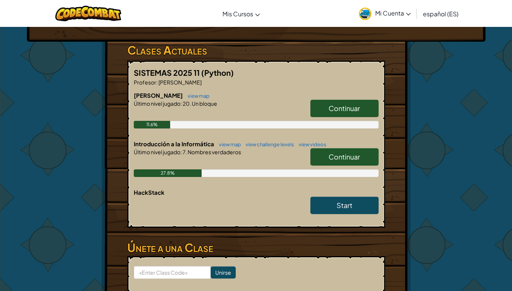
click at [345, 111] on span "Continuar" at bounding box center [344, 108] width 31 height 9
select select "es-ES"
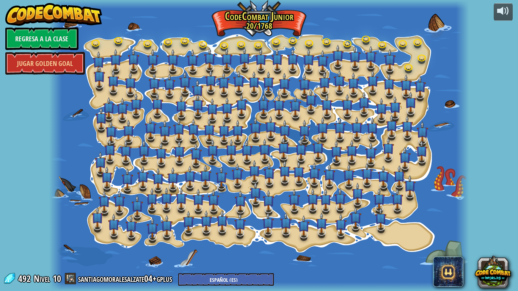
select select "es-ES"
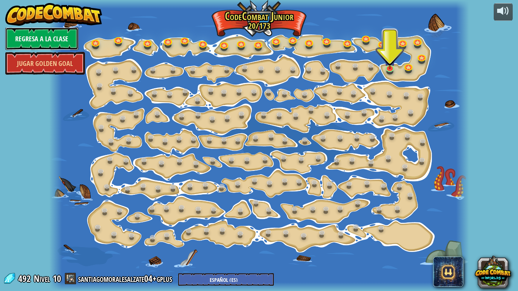
click at [39, 38] on link "Regresa a la clase" at bounding box center [41, 38] width 73 height 23
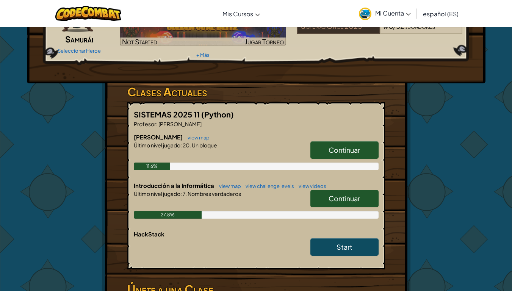
scroll to position [76, 0]
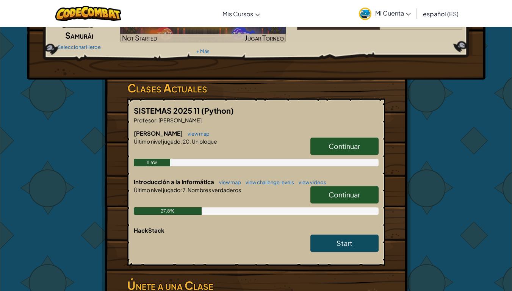
click at [345, 195] on span "Continuar" at bounding box center [344, 194] width 31 height 9
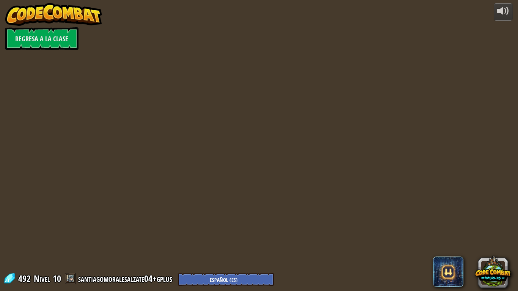
select select "es-ES"
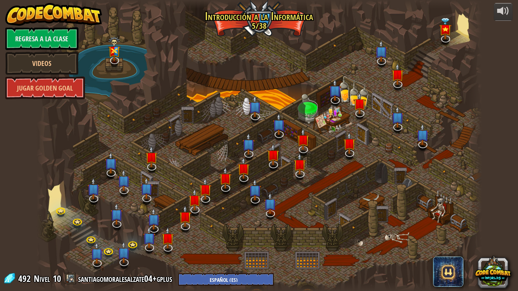
select select "es-ES"
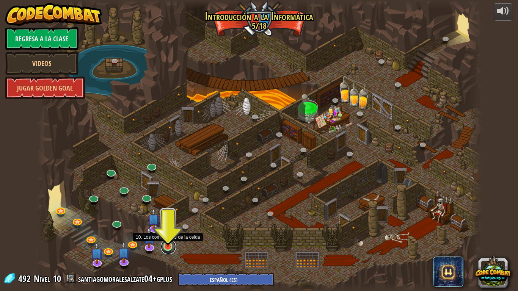
click at [170, 243] on link at bounding box center [168, 246] width 15 height 15
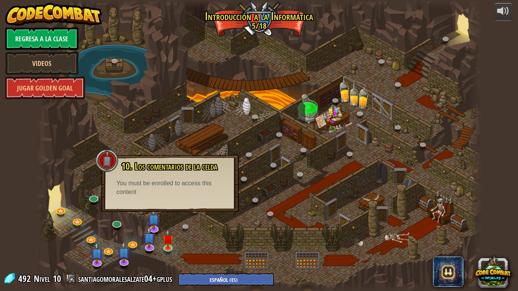
click at [162, 184] on div "You must be enrolled to access this content" at bounding box center [169, 187] width 107 height 17
click at [166, 243] on img at bounding box center [167, 234] width 11 height 26
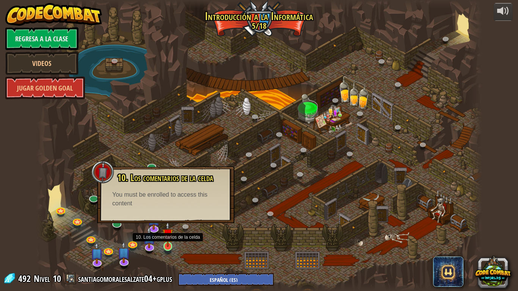
click at [166, 243] on img at bounding box center [167, 234] width 11 height 26
click at [170, 243] on img at bounding box center [167, 234] width 11 height 26
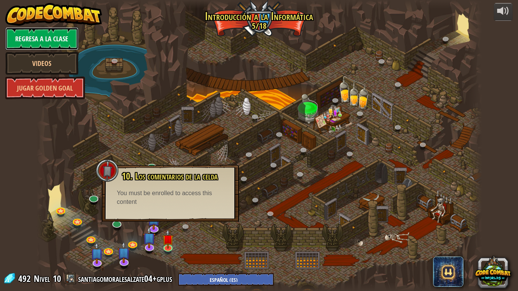
click at [60, 43] on link "Regresa a la clase" at bounding box center [41, 38] width 73 height 23
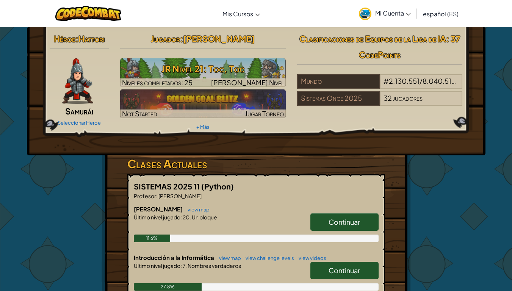
scroll to position [152, 0]
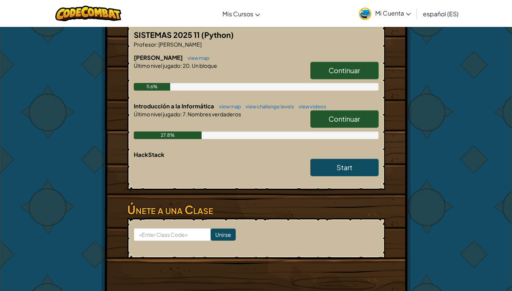
click at [348, 122] on span "Continuar" at bounding box center [344, 119] width 31 height 9
select select "es-ES"
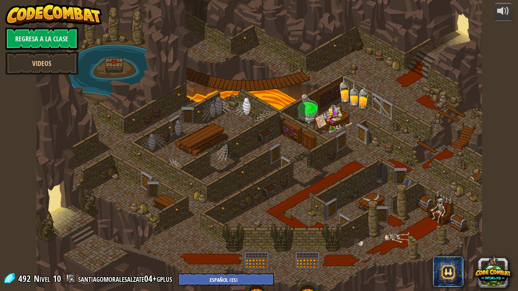
select select "es-ES"
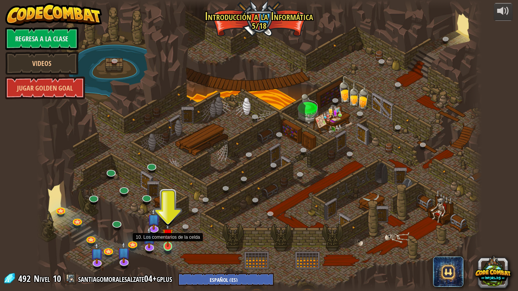
click at [170, 241] on img at bounding box center [167, 234] width 11 height 26
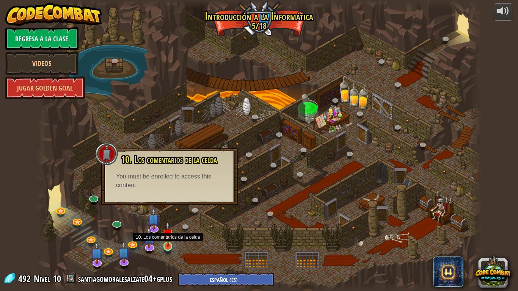
click at [170, 243] on img at bounding box center [167, 234] width 11 height 26
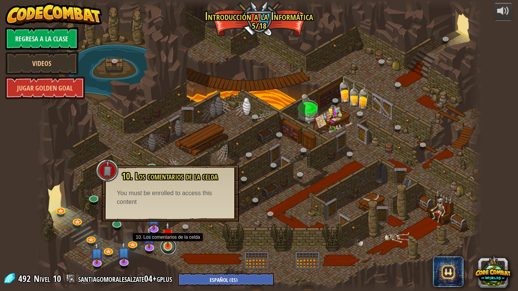
click at [165, 243] on link at bounding box center [168, 246] width 15 height 15
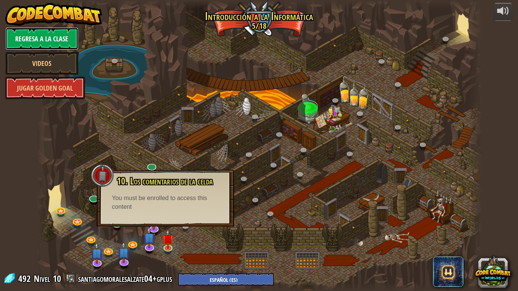
click at [42, 37] on link "Regresa a la clase" at bounding box center [41, 38] width 73 height 23
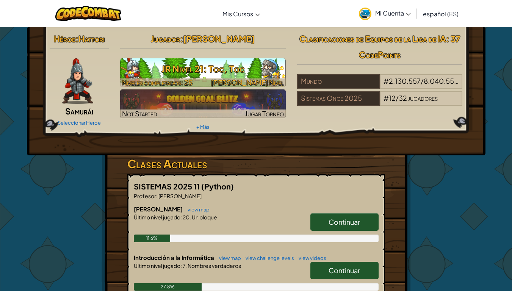
click at [197, 69] on h3 "JR Nivel 21: Toc, Toc" at bounding box center [203, 68] width 166 height 17
select select "es-ES"
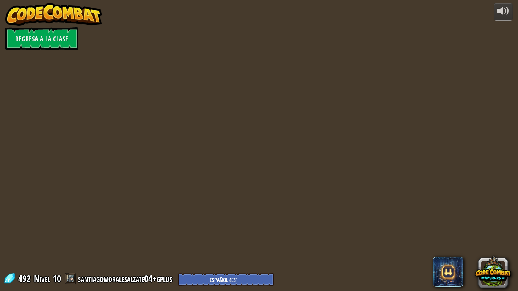
select select "es-ES"
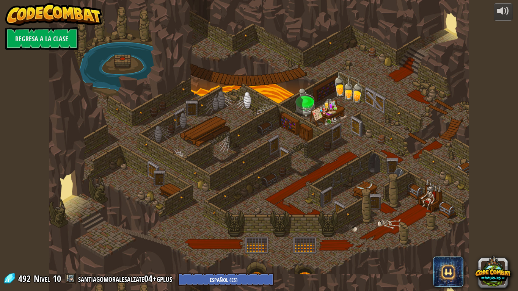
select select "es-ES"
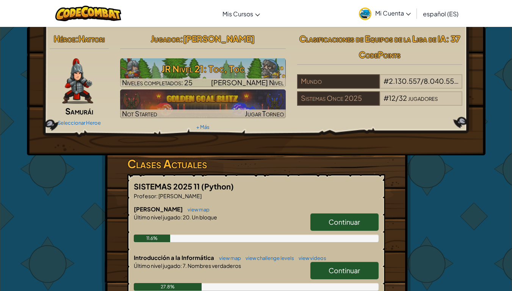
click at [336, 217] on link "Continuar" at bounding box center [345, 221] width 68 height 17
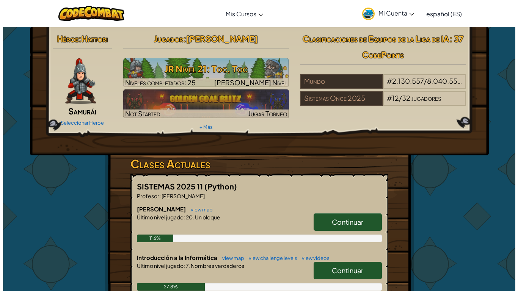
select select "es-ES"
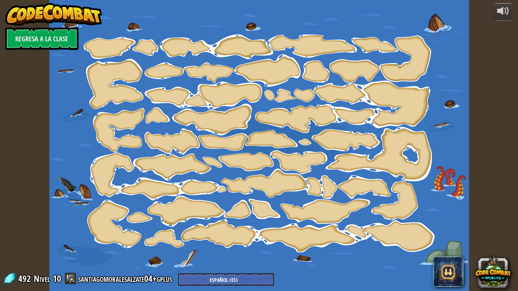
select select "es-ES"
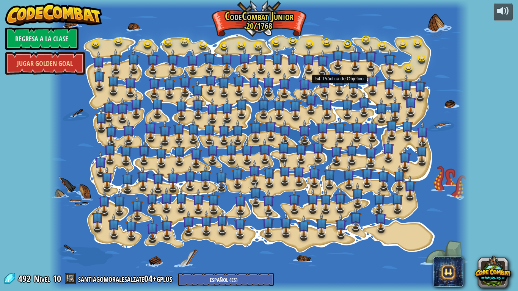
select select "es-ES"
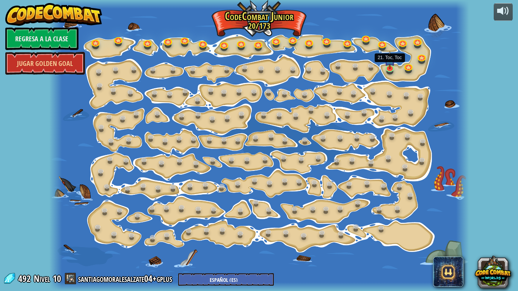
click at [389, 66] on img at bounding box center [390, 60] width 10 height 18
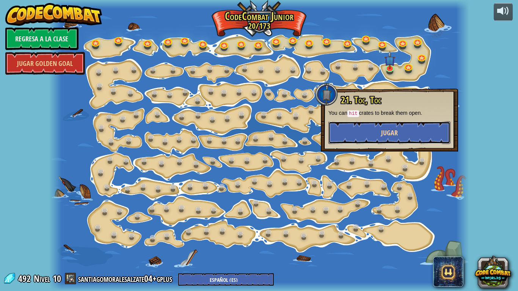
click at [365, 130] on button "Jugar" at bounding box center [389, 132] width 122 height 23
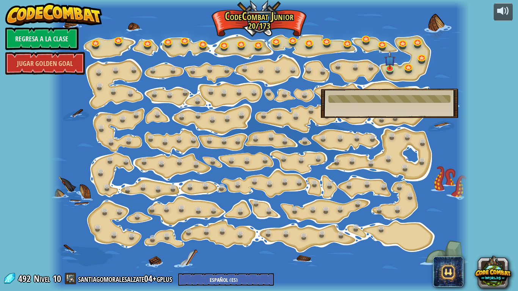
click at [425, 107] on div "21. Toc, Toc You can hit crates to break them open. You must be enrolled to acc…" at bounding box center [389, 103] width 137 height 29
click at [379, 103] on div "21. Toc, Toc You can hit crates to break them open. You must be enrolled to acc…" at bounding box center [389, 103] width 137 height 29
click at [388, 149] on div at bounding box center [259, 145] width 420 height 291
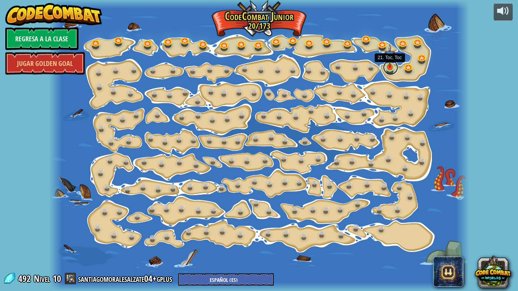
click at [388, 68] on link at bounding box center [390, 67] width 15 height 15
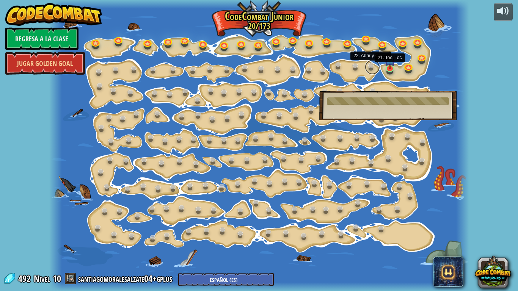
click at [369, 69] on link at bounding box center [372, 67] width 15 height 15
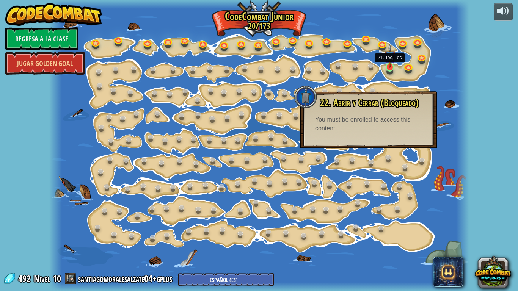
click at [392, 66] on img at bounding box center [390, 56] width 10 height 24
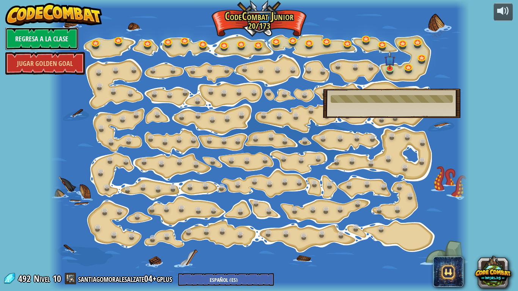
click at [64, 43] on link "Regresa a la clase" at bounding box center [41, 38] width 73 height 23
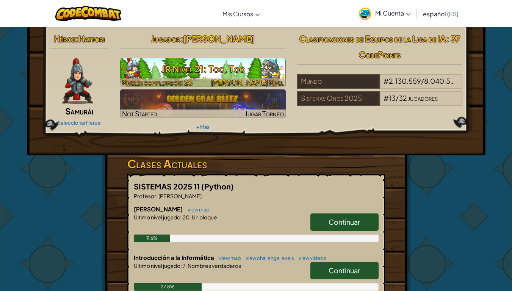
click at [239, 73] on h3 "JR Nivel 21: Toc, Toc" at bounding box center [203, 68] width 166 height 17
select select "es-ES"
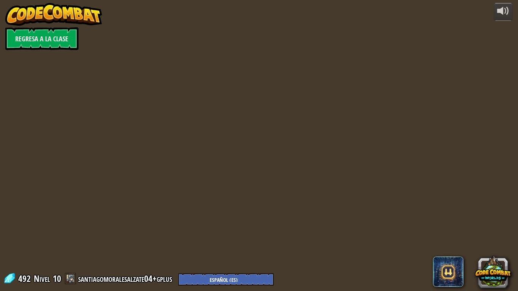
select select "es-ES"
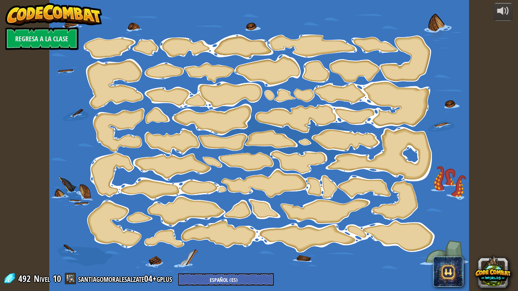
select select "es-ES"
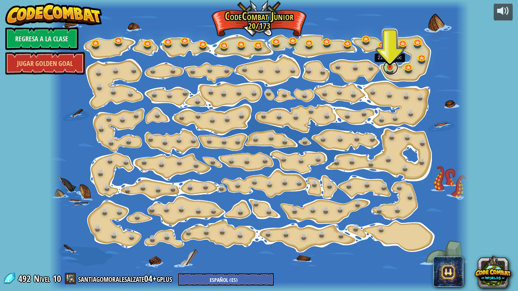
click at [390, 68] on link at bounding box center [390, 67] width 15 height 15
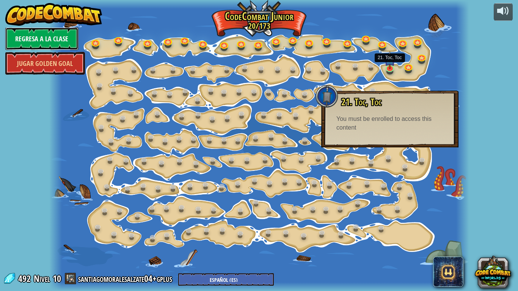
click at [16, 33] on link "Regresa a la clase" at bounding box center [41, 38] width 73 height 23
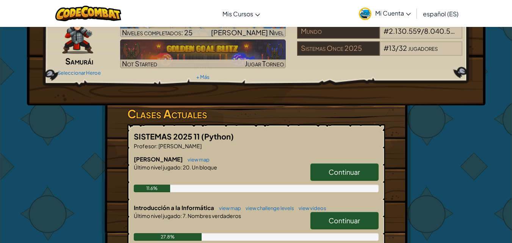
scroll to position [114, 0]
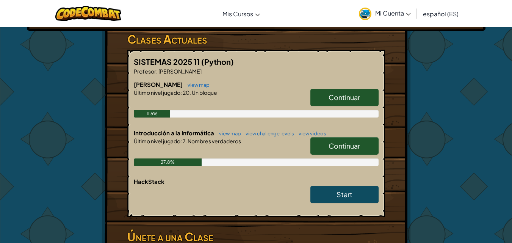
scroll to position [114, 0]
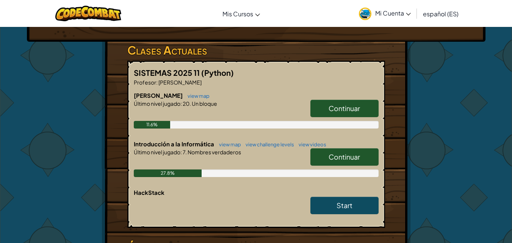
click at [354, 160] on span "Continuar" at bounding box center [344, 156] width 31 height 9
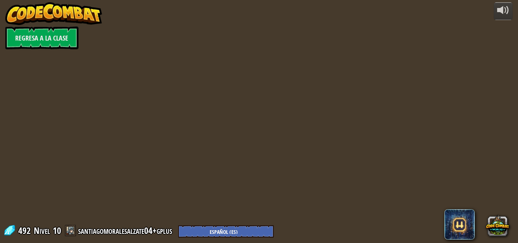
select select "es-ES"
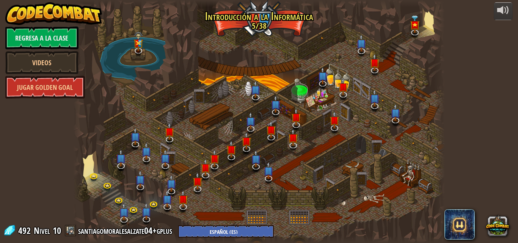
select select "es-ES"
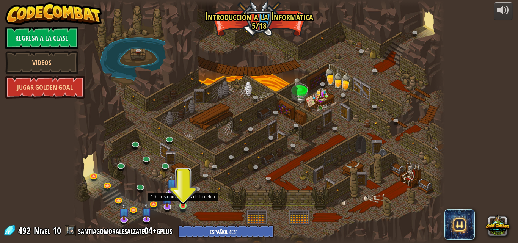
click at [182, 204] on img at bounding box center [183, 196] width 9 height 20
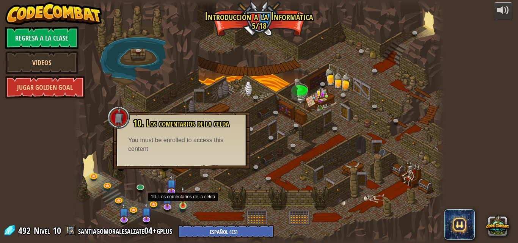
click at [184, 204] on img at bounding box center [183, 196] width 9 height 20
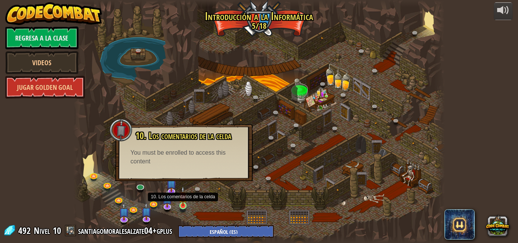
click at [184, 204] on img at bounding box center [183, 196] width 9 height 20
click at [182, 204] on img at bounding box center [183, 196] width 9 height 20
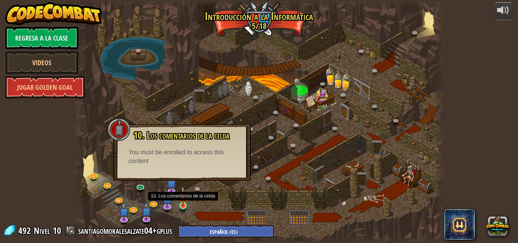
click at [182, 204] on img at bounding box center [183, 196] width 9 height 20
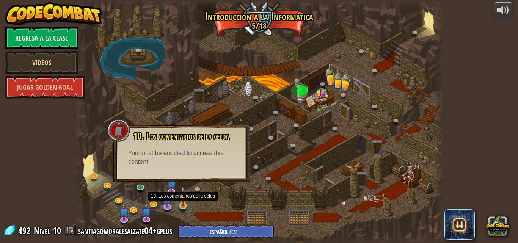
click at [182, 205] on img at bounding box center [183, 196] width 9 height 20
click at [185, 203] on img at bounding box center [183, 196] width 9 height 20
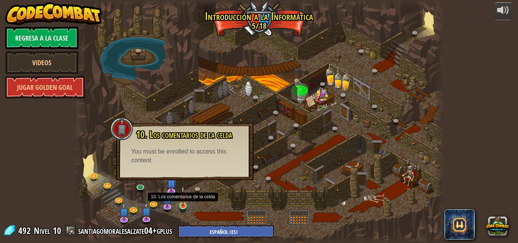
click at [185, 206] on img at bounding box center [183, 196] width 9 height 20
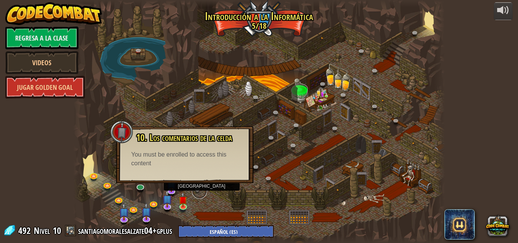
click at [196, 187] on link at bounding box center [199, 191] width 15 height 15
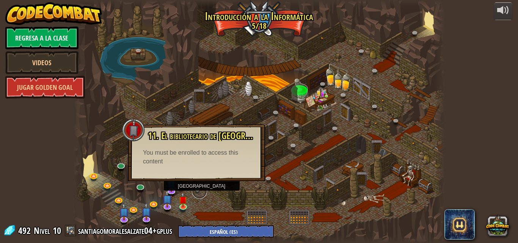
click at [196, 189] on link at bounding box center [199, 191] width 15 height 15
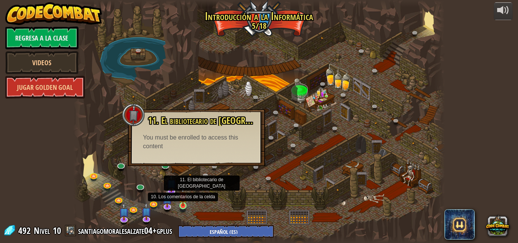
click at [182, 206] on img at bounding box center [183, 196] width 9 height 20
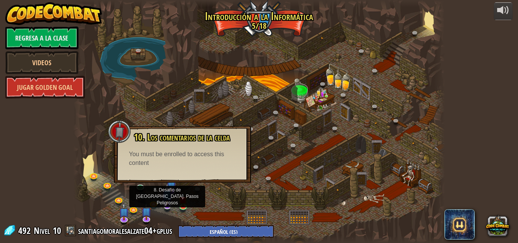
click at [172, 191] on img at bounding box center [167, 194] width 10 height 23
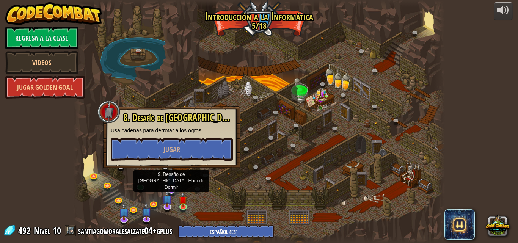
click at [172, 188] on img at bounding box center [171, 179] width 10 height 23
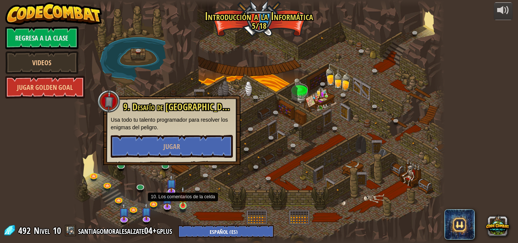
click at [184, 206] on img at bounding box center [183, 196] width 9 height 20
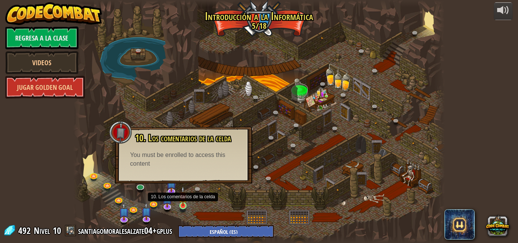
click at [181, 205] on img at bounding box center [183, 196] width 9 height 20
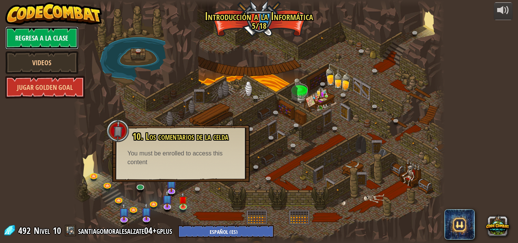
click at [58, 41] on link "Regresa a la clase" at bounding box center [41, 38] width 73 height 23
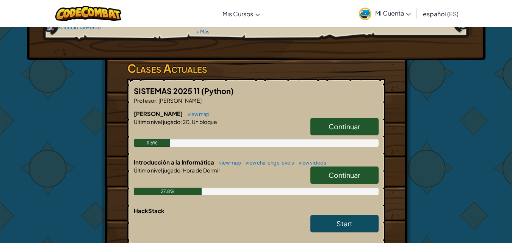
scroll to position [114, 0]
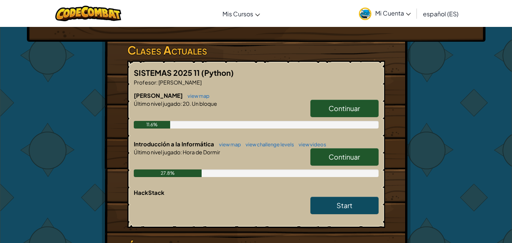
click at [341, 107] on span "Continuar" at bounding box center [344, 108] width 31 height 9
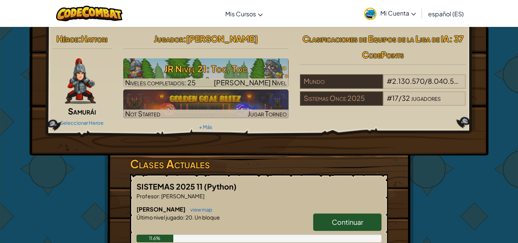
select select "es-ES"
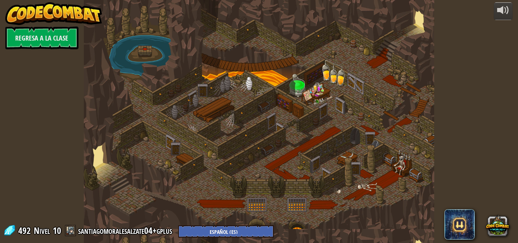
select select "es-ES"
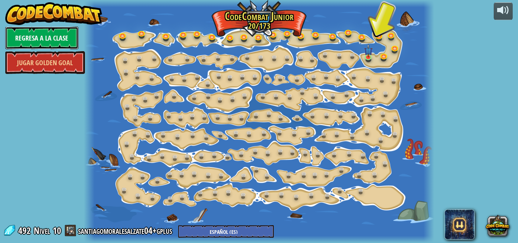
click at [30, 37] on link "Regresa a la clase" at bounding box center [41, 38] width 73 height 23
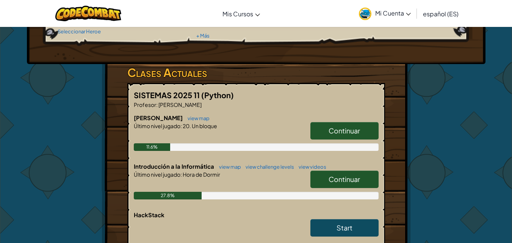
scroll to position [114, 0]
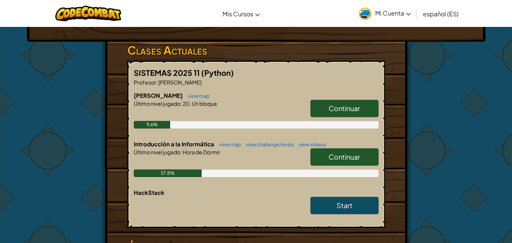
click at [330, 156] on span "Continuar" at bounding box center [344, 156] width 31 height 9
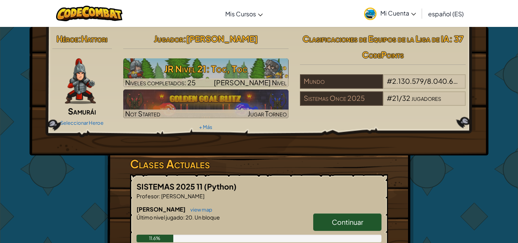
select select "es-ES"
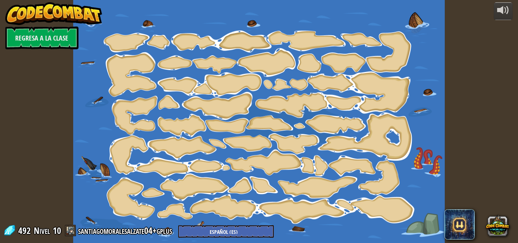
select select "es-ES"
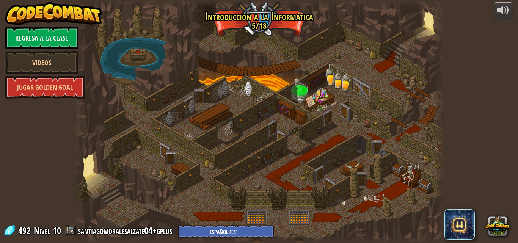
select select "es-ES"
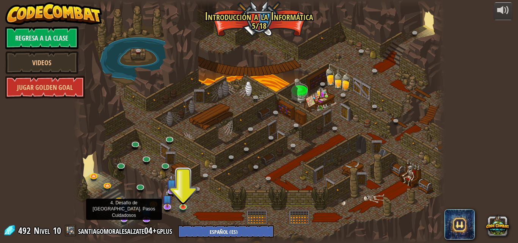
click at [124, 217] on img at bounding box center [124, 207] width 10 height 23
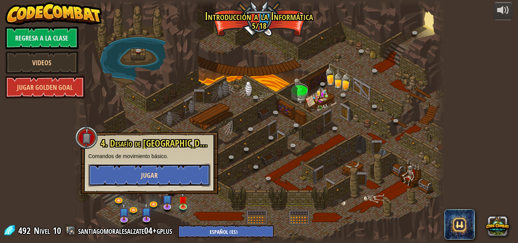
click at [156, 179] on span "Jugar" at bounding box center [149, 175] width 17 height 9
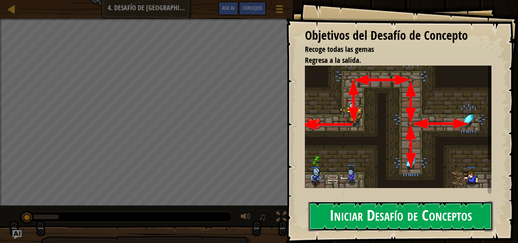
click at [362, 215] on button "Iniciar Desafío de Conceptos" at bounding box center [400, 216] width 185 height 30
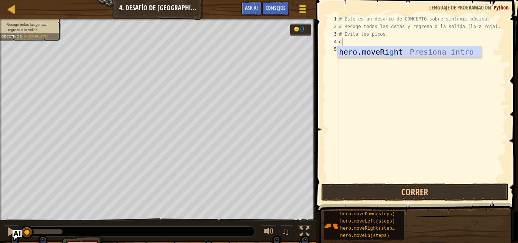
scroll to position [3, 0]
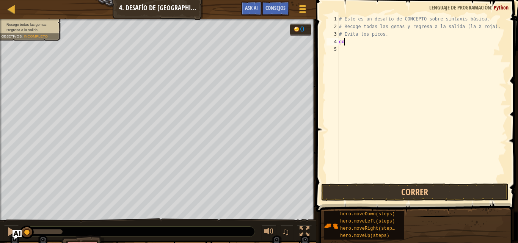
type textarea "g"
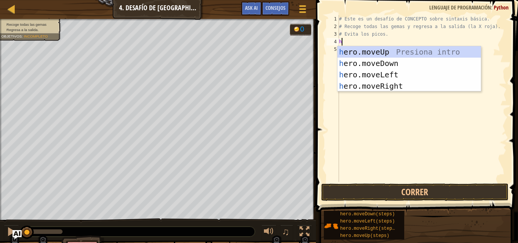
type textarea "he"
click at [426, 53] on div "he ro.moveUp Presiona intro he ro.moveDown Presiona intro he ro.moveLeft Presio…" at bounding box center [409, 80] width 143 height 68
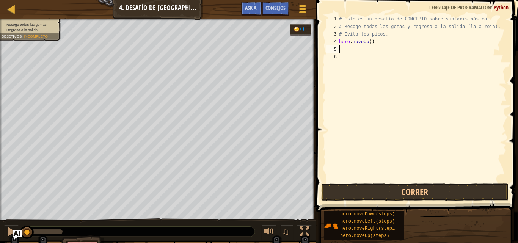
type textarea "he"
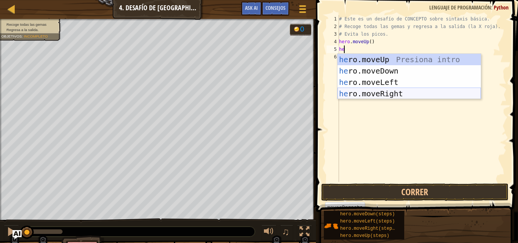
click at [395, 91] on div "he ro.moveUp Presiona intro he ro.moveDown Presiona intro he ro.moveLeft Presio…" at bounding box center [409, 88] width 143 height 68
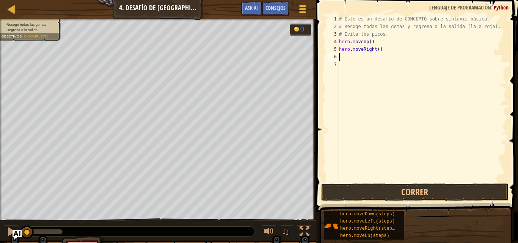
type textarea "he"
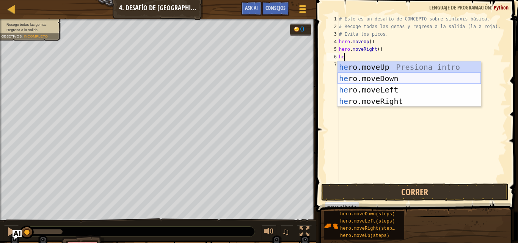
click at [386, 78] on div "he ro.moveUp Presiona intro he ro.moveDown Presiona intro he ro.moveLeft Presio…" at bounding box center [409, 95] width 143 height 68
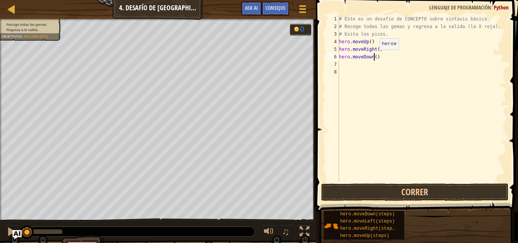
click at [373, 57] on div "# Este es un desafío de CONCEPTO sobre sintaxis básica. # Recoge todas las gema…" at bounding box center [422, 106] width 169 height 182
type textarea "hero.moveDown(2)"
click at [366, 65] on div "# Este es un desafío de CONCEPTO sobre sintaxis básica. # Recoge todas las gema…" at bounding box center [422, 106] width 169 height 182
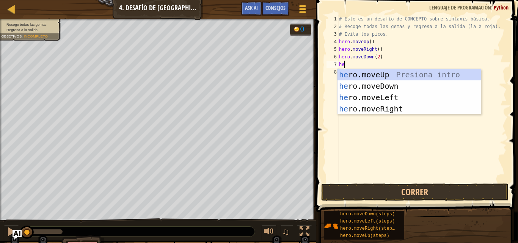
type textarea "her"
click at [384, 74] on div "her o.moveUp Presiona intro her o.moveDown Presiona intro her o.moveLeft Presio…" at bounding box center [409, 103] width 143 height 68
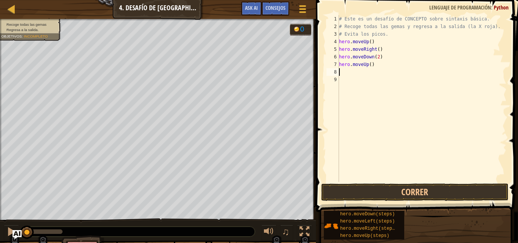
type textarea "he"
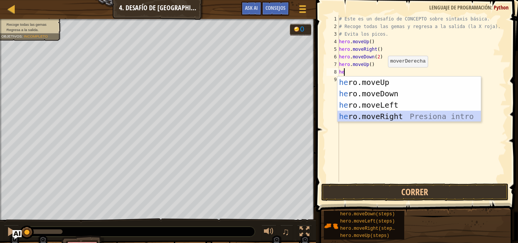
click at [387, 117] on div "he ro.moveUp Presiona intro he ro.moveDown Presiona intro he ro.moveLeft Presio…" at bounding box center [409, 111] width 143 height 68
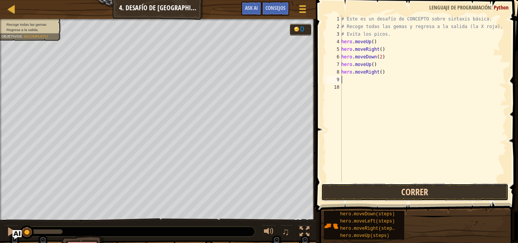
click at [377, 192] on button "Correr" at bounding box center [414, 192] width 187 height 17
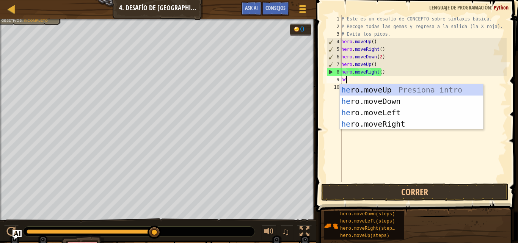
type textarea "her"
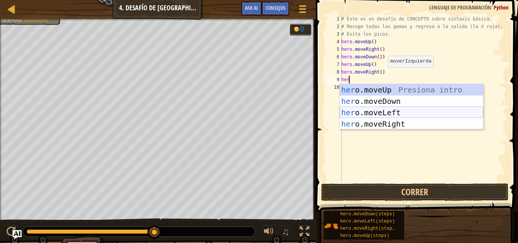
click at [388, 114] on div "her o.moveUp Presiona intro her o.moveDown Presiona intro her o.moveLeft Presio…" at bounding box center [411, 118] width 143 height 68
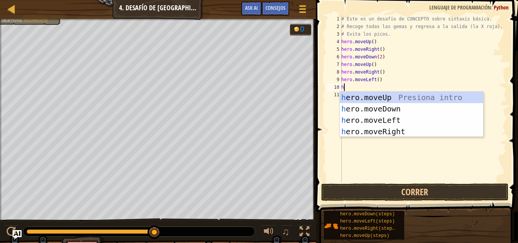
type textarea "he"
click at [380, 97] on div "he ro.moveUp Presiona intro he ro.moveDown Presiona intro he ro.moveLeft Presio…" at bounding box center [411, 126] width 143 height 68
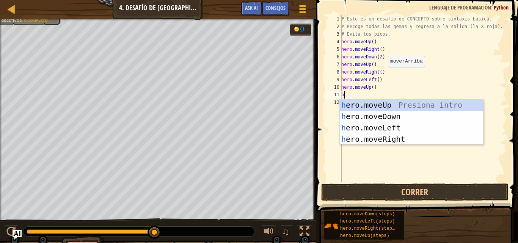
type textarea "he"
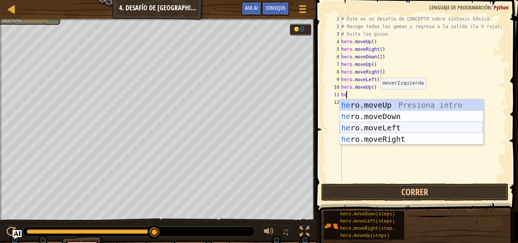
click at [381, 130] on div "he ro.moveUp Presiona intro he ro.moveDown Presiona intro he ro.moveLeft Presio…" at bounding box center [411, 133] width 143 height 68
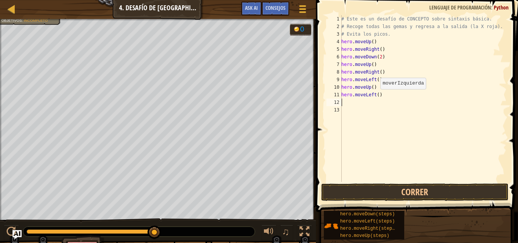
type textarea "he"
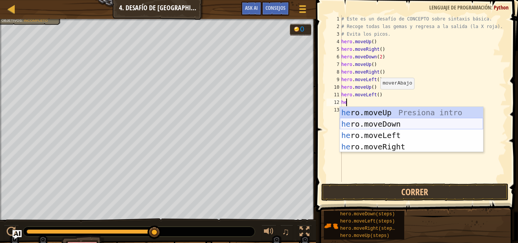
click at [385, 122] on div "he ro.moveUp Presiona intro he ro.moveDown Presiona intro he ro.moveLeft Presio…" at bounding box center [411, 141] width 143 height 68
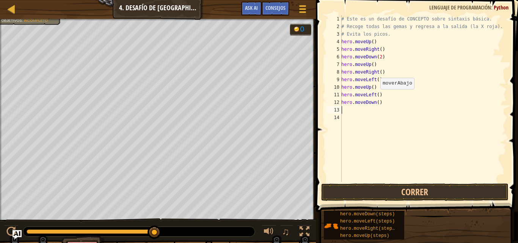
type textarea "he"
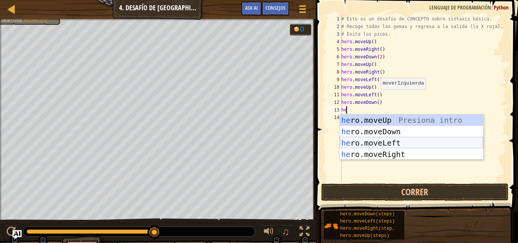
click at [384, 143] on div "he ro.moveUp Presiona intro he ro.moveDown Presiona intro he ro.moveLeft Presio…" at bounding box center [411, 149] width 143 height 68
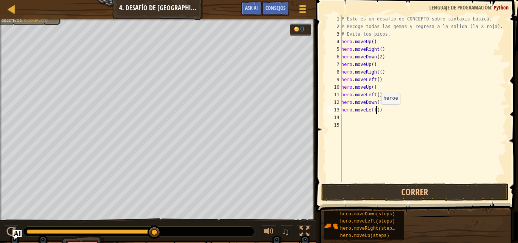
click at [377, 112] on div "# Este es un desafío de CONCEPTO sobre sintaxis básica. # Recoge todas las gema…" at bounding box center [423, 106] width 167 height 182
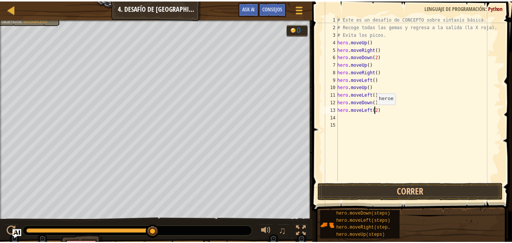
scroll to position [3, 3]
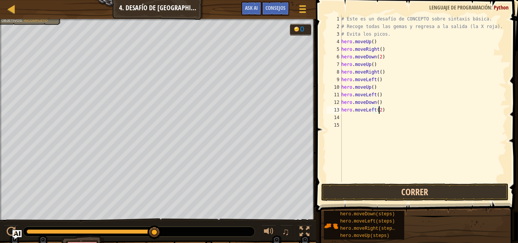
type textarea "hero.moveLeft(2)"
click at [382, 190] on button "Correr" at bounding box center [414, 192] width 187 height 17
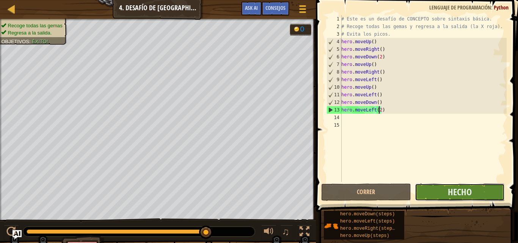
click at [443, 194] on button "Hecho" at bounding box center [460, 192] width 90 height 17
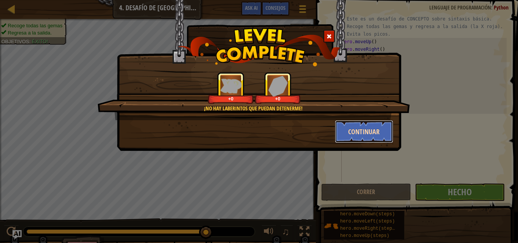
click at [364, 133] on button "Continuar" at bounding box center [364, 131] width 59 height 23
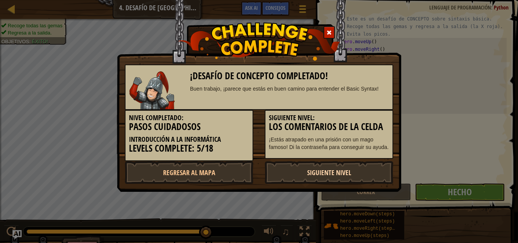
click at [312, 172] on link "Siguiente nivel" at bounding box center [329, 172] width 129 height 23
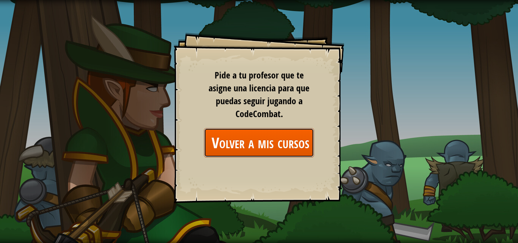
click at [285, 147] on link "Volver a mis cursos" at bounding box center [259, 142] width 110 height 29
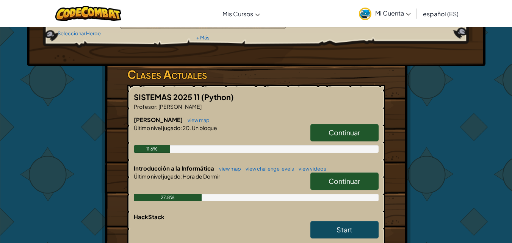
scroll to position [152, 0]
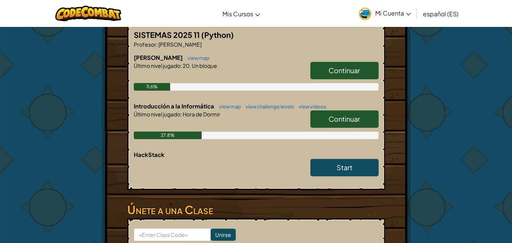
click at [355, 118] on span "Continuar" at bounding box center [344, 119] width 31 height 9
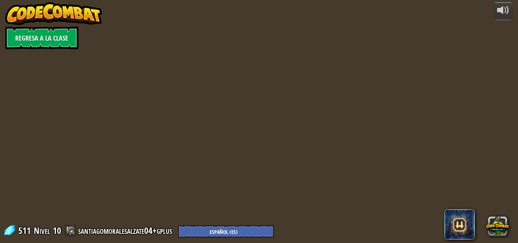
select select "es-ES"
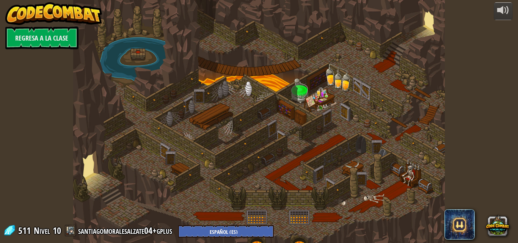
select select "es-ES"
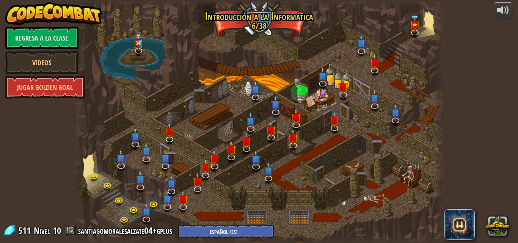
select select "es-ES"
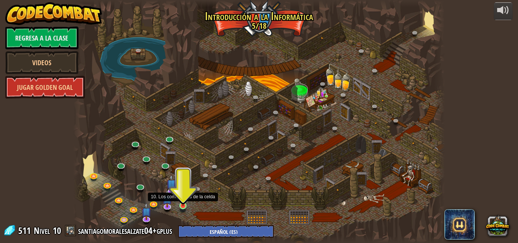
click at [180, 205] on img at bounding box center [183, 196] width 9 height 20
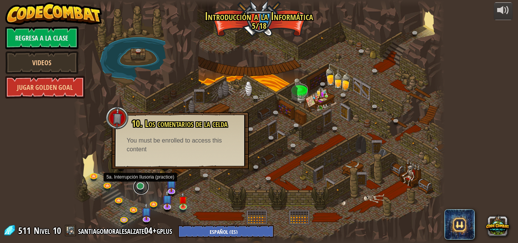
click at [141, 187] on link at bounding box center [140, 186] width 15 height 15
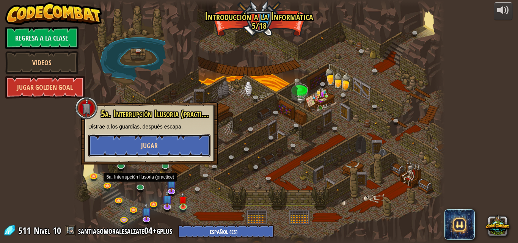
click at [151, 147] on span "Jugar" at bounding box center [149, 145] width 17 height 9
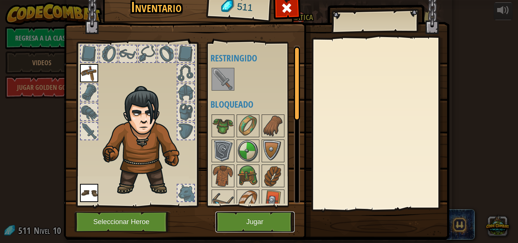
click at [265, 222] on button "Jugar" at bounding box center [254, 222] width 79 height 21
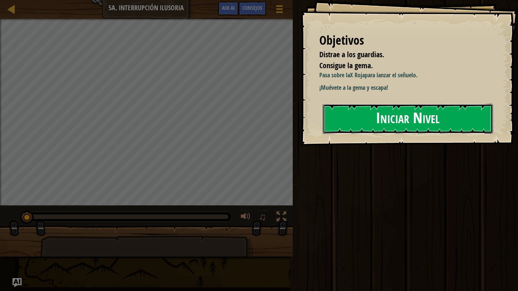
click at [403, 119] on button "Iniciar Nivel" at bounding box center [408, 119] width 170 height 30
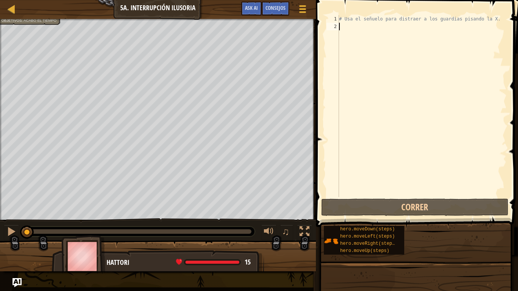
click at [19, 20] on div at bounding box center [158, 20] width 316 height 2
click at [465, 101] on div "# Usa el señuelo para distraer a los guardias pisando la X." at bounding box center [422, 113] width 169 height 197
type textarea "h"
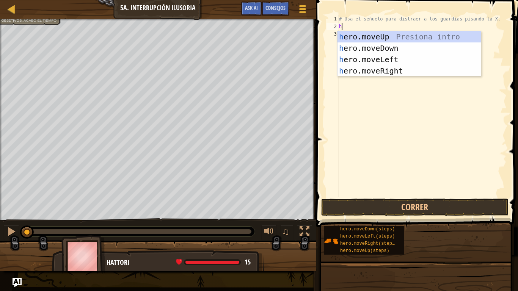
scroll to position [3, 0]
click at [391, 69] on div "h ero.moveUp Presiona intro h ero.moveDown Presiona intro h ero.moveLeft Presio…" at bounding box center [409, 65] width 143 height 68
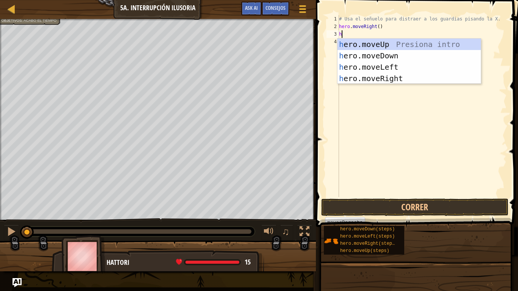
type textarea "h"
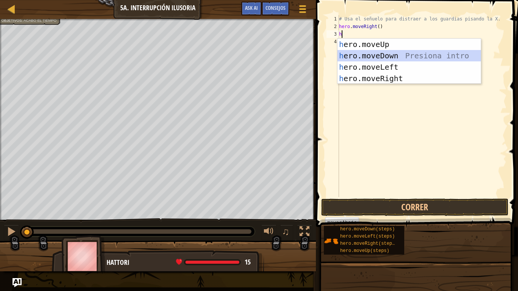
click at [387, 57] on div "h ero.moveUp Presiona intro h ero.moveDown Presiona intro h ero.moveLeft Presio…" at bounding box center [409, 73] width 143 height 68
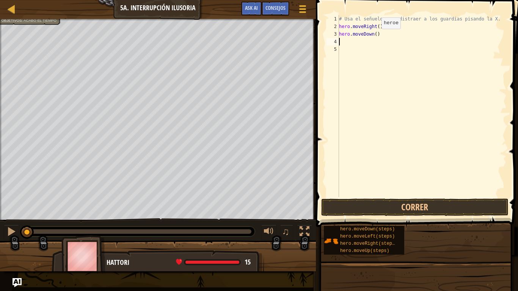
click at [375, 36] on div "# Usa el señuelo para distraer a los guardias pisando la X. hero . moveRight ( …" at bounding box center [422, 113] width 169 height 197
type textarea "hero.moveDown(2)"
click at [375, 41] on div "# Usa el señuelo para distraer a los guardias pisando la X. hero . moveRight ( …" at bounding box center [422, 113] width 169 height 197
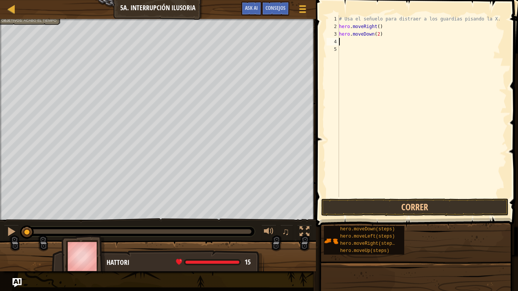
type textarea "h"
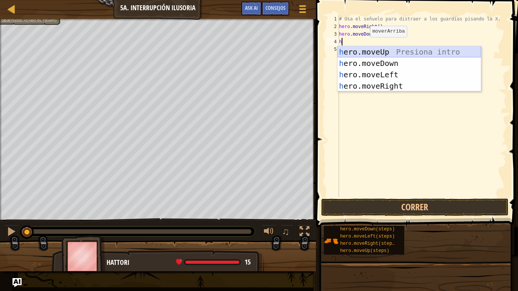
click at [378, 52] on div "h ero.moveUp Presiona intro h ero.moveDown Presiona intro h ero.moveLeft Presio…" at bounding box center [409, 80] width 143 height 68
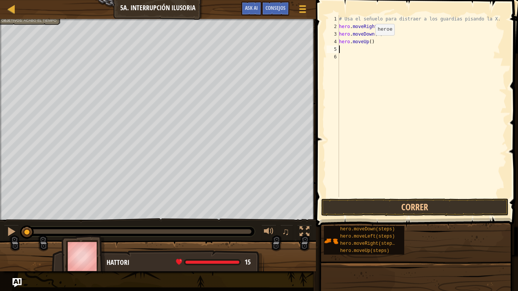
click at [369, 43] on div "# Usa el señuelo para distraer a los guardias pisando la X. hero . moveRight ( …" at bounding box center [422, 113] width 169 height 197
type textarea "hero.moveUp(2)"
click at [366, 52] on div "# Usa el señuelo para distraer a los guardias pisando la X. hero . moveRight ( …" at bounding box center [422, 113] width 169 height 197
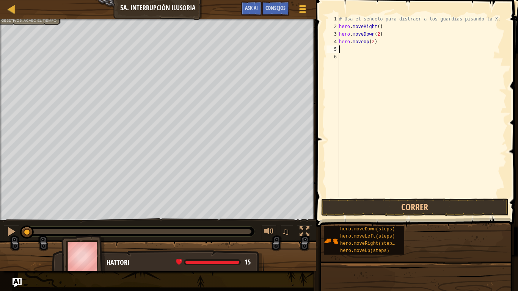
type textarea "h"
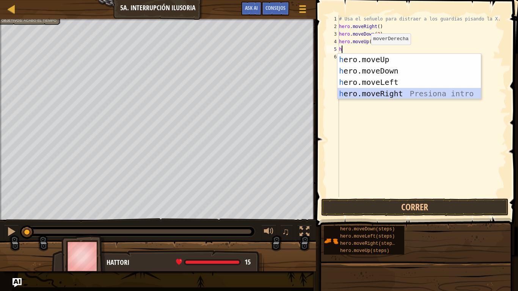
click at [374, 92] on div "h ero.moveUp Presiona intro h ero.moveDown Presiona intro h ero.moveLeft Presio…" at bounding box center [409, 88] width 143 height 68
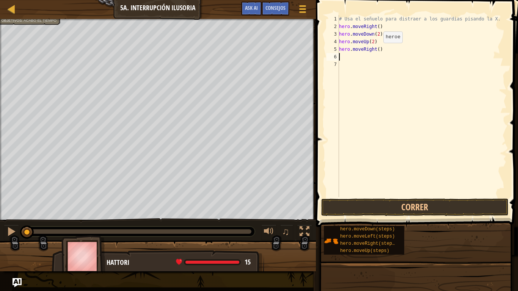
click at [377, 50] on div "# Usa el señuelo para distraer a los guardias pisando la X. hero . moveRight ( …" at bounding box center [422, 113] width 169 height 197
type textarea "hero.moveRight(3)"
click at [386, 207] on button "Correr" at bounding box center [414, 207] width 187 height 17
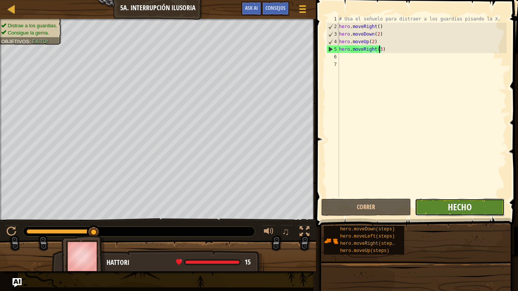
click at [465, 210] on span "Hecho" at bounding box center [460, 207] width 24 height 12
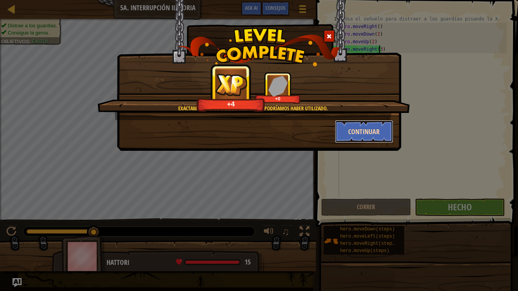
click at [355, 135] on button "Continuar" at bounding box center [364, 131] width 59 height 23
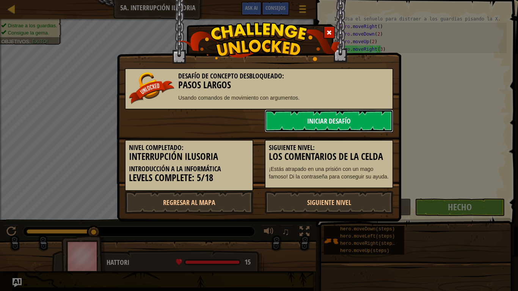
click at [338, 118] on link "Iniciar Desafío" at bounding box center [329, 121] width 129 height 23
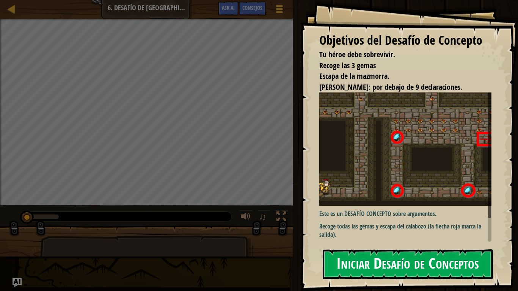
click at [418, 243] on button "Iniciar Desafío de Conceptos" at bounding box center [408, 265] width 170 height 30
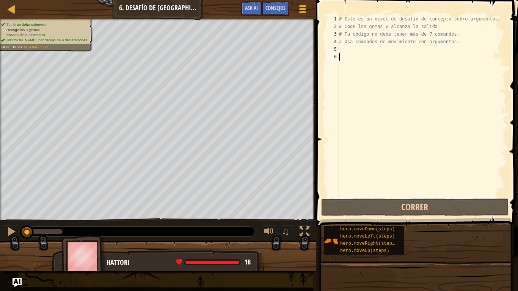
type textarea "h"
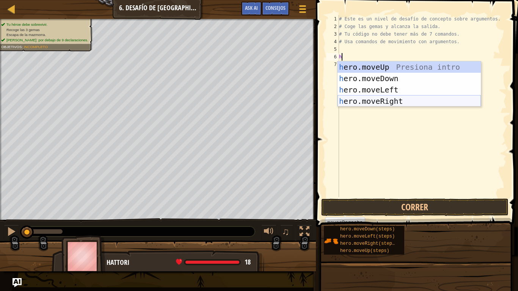
click at [386, 101] on div "h ero.moveUp Presiona intro h ero.moveDown Presiona intro h ero.moveLeft Presio…" at bounding box center [409, 95] width 143 height 68
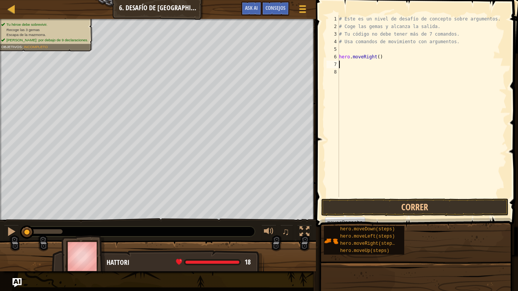
type textarea "h"
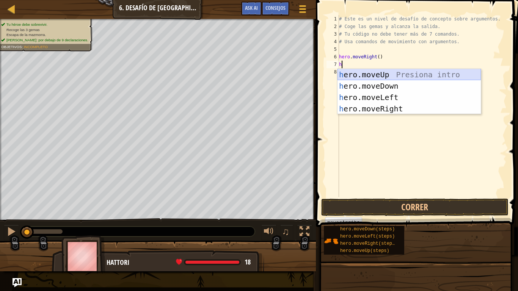
click at [388, 75] on div "h ero.moveUp Presiona intro h ero.moveDown Presiona intro h ero.moveLeft Presio…" at bounding box center [409, 103] width 143 height 68
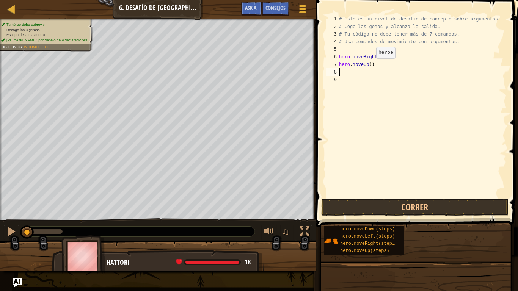
click at [370, 66] on div "# Este es un nivel de desafío de concepto sobre argumentos. # Coge las gemas y …" at bounding box center [422, 113] width 169 height 197
type textarea "hero.moveUp(3)"
click at [350, 75] on div "# Este es un nivel de desafío de concepto sobre argumentos. # Coge las gemas y …" at bounding box center [422, 113] width 169 height 197
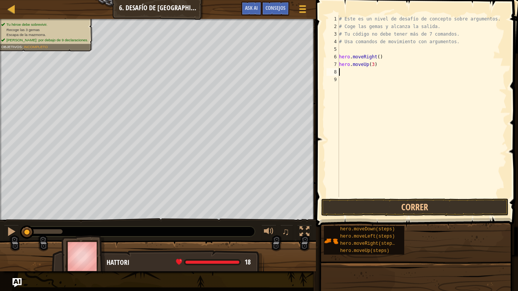
type textarea "h"
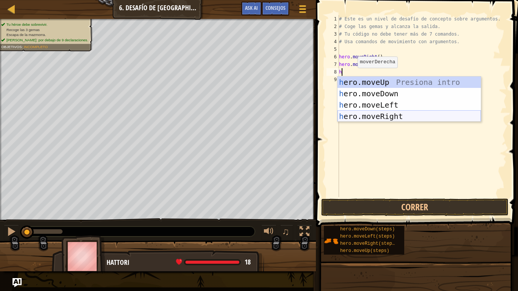
click at [377, 115] on div "h ero.moveUp Presiona intro h ero.moveDown Presiona intro h ero.moveLeft Presio…" at bounding box center [409, 111] width 143 height 68
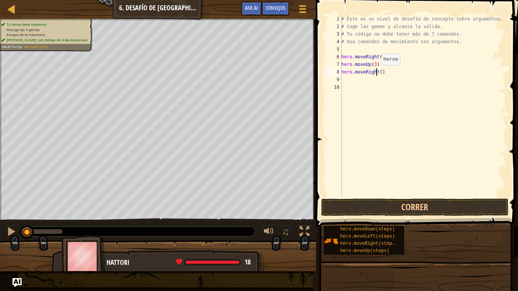
click at [377, 73] on div "# Este es un nivel de desafío de concepto sobre argumentos. # Coge las gemas y …" at bounding box center [423, 113] width 167 height 197
click at [379, 73] on div "# Este es un nivel de desafío de concepto sobre argumentos. # Coge las gemas y …" at bounding box center [423, 113] width 167 height 197
type textarea "hero.moveRight(2)"
click at [375, 81] on div "# Este es un nivel de desafío de concepto sobre argumentos. # Coge las gemas y …" at bounding box center [423, 113] width 167 height 197
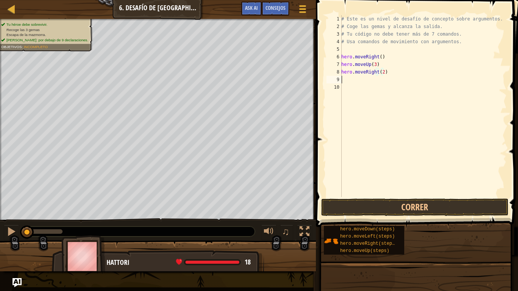
scroll to position [3, 0]
type textarea "h"
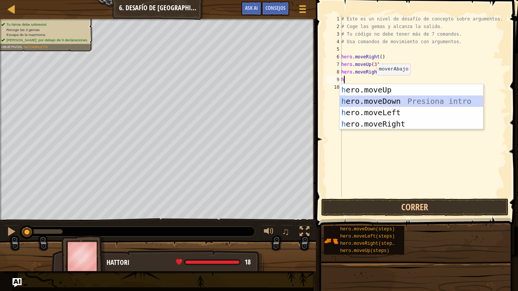
click at [384, 101] on div "h ero.moveUp Presiona intro h ero.moveDown Presiona intro h ero.moveLeft Presio…" at bounding box center [411, 118] width 143 height 68
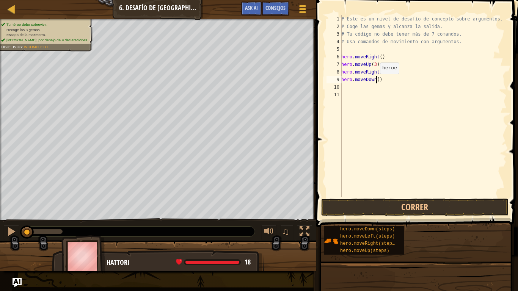
click at [376, 82] on div "# Este es un nivel de desafío de concepto sobre argumentos. # Coge las gemas y …" at bounding box center [423, 113] width 167 height 197
type textarea "hero.moveDown(3)"
click at [362, 87] on div "# Este es un nivel de desafío de concepto sobre argumentos. # Coge las gemas y …" at bounding box center [423, 113] width 167 height 197
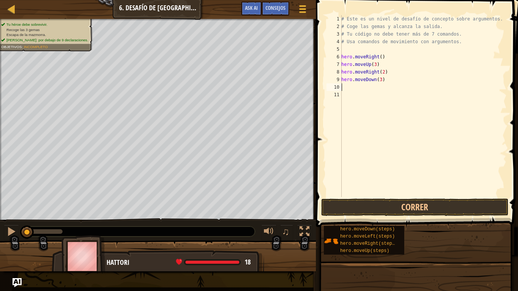
type textarea "h"
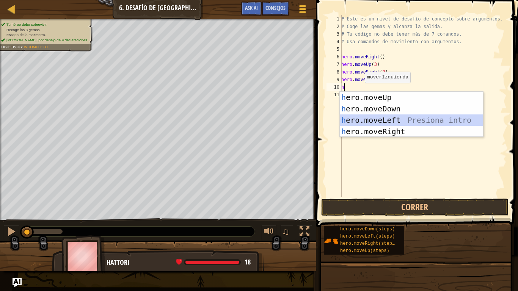
click at [379, 118] on div "h ero.moveUp Presiona intro h ero.moveDown Presiona intro h ero.moveLeft Presio…" at bounding box center [411, 126] width 143 height 68
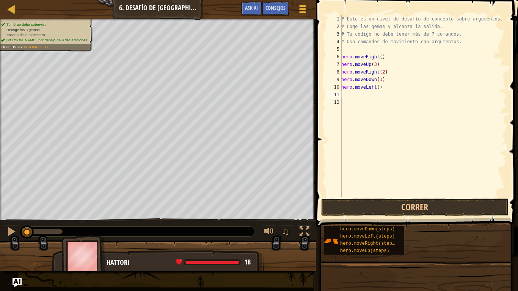
type textarea "h"
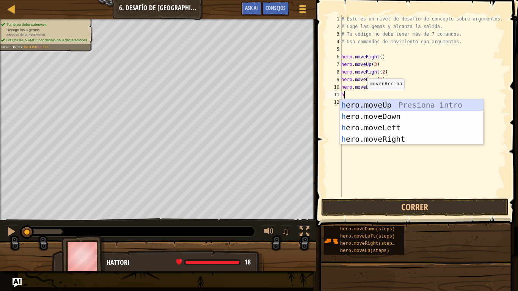
click at [383, 104] on div "h ero.moveUp Presiona intro h ero.moveDown Presiona intro h ero.moveLeft Presio…" at bounding box center [411, 133] width 143 height 68
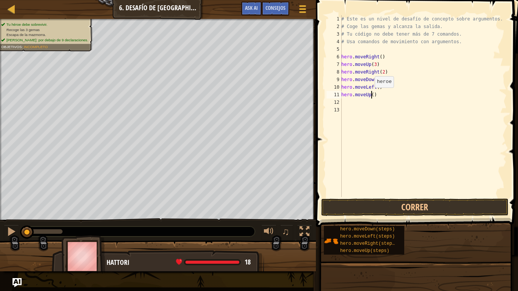
click at [370, 95] on div "# Este es un nivel de desafío de concepto sobre argumentos. # Coge las gemas y …" at bounding box center [423, 113] width 167 height 197
type textarea "hero.moveUp(2)"
click at [369, 104] on div "# Este es un nivel de desafío de concepto sobre argumentos. # Coge las gemas y …" at bounding box center [423, 113] width 167 height 197
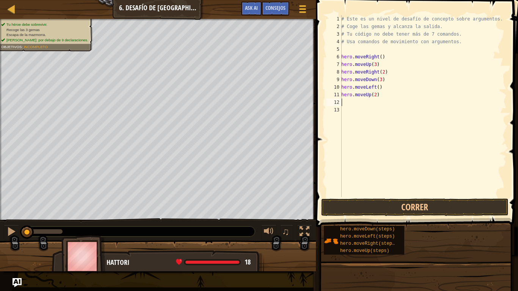
type textarea "h"
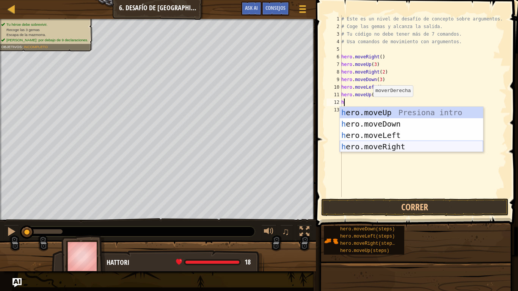
click at [384, 144] on div "h ero.moveUp Presiona intro h ero.moveDown Presiona intro h ero.moveLeft Presio…" at bounding box center [411, 141] width 143 height 68
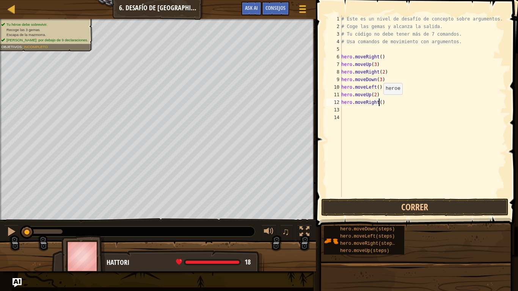
click at [379, 102] on div "# Este es un nivel de desafío de concepto sobre argumentos. # Coge las gemas y …" at bounding box center [423, 113] width 167 height 197
type textarea "hero.moveRight(3)"
click at [381, 208] on button "Correr" at bounding box center [414, 207] width 187 height 17
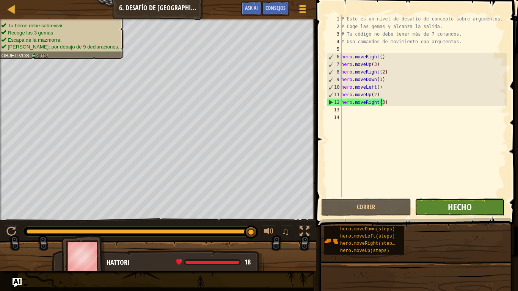
click at [469, 205] on span "Hecho" at bounding box center [460, 207] width 24 height 12
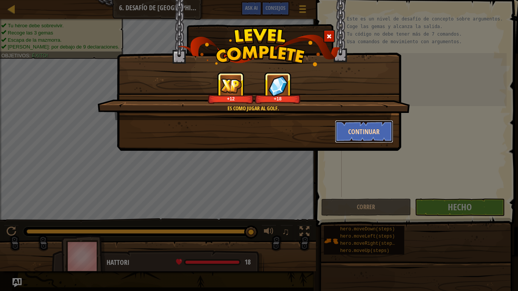
click at [367, 129] on button "Continuar" at bounding box center [364, 131] width 59 height 23
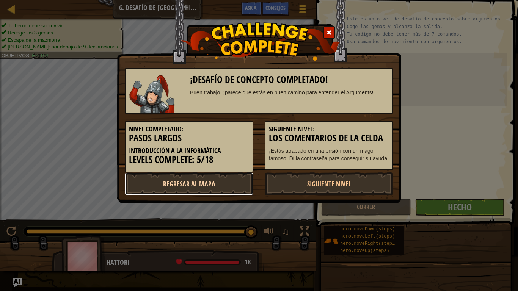
click at [210, 185] on link "Regresar al mapa" at bounding box center [189, 184] width 129 height 23
select select "es-ES"
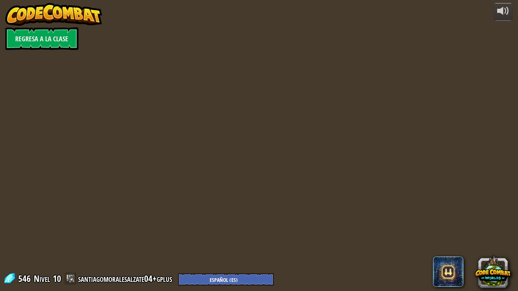
select select "es-ES"
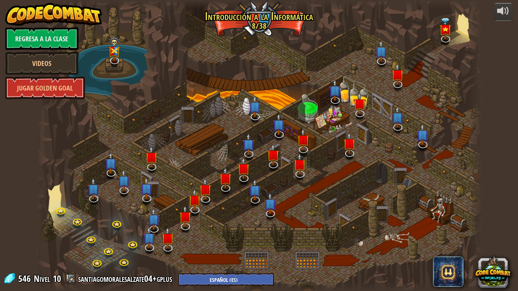
select select "es-ES"
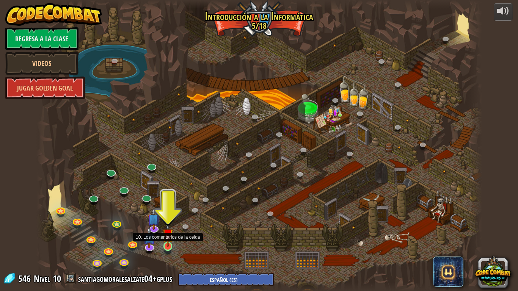
click at [166, 243] on div at bounding box center [167, 246] width 9 height 9
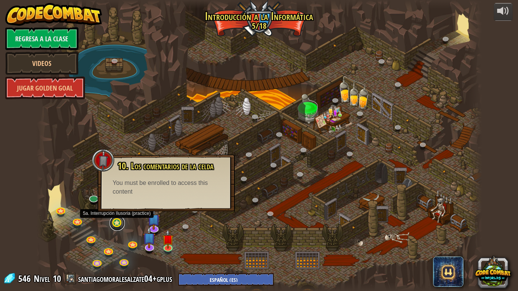
click at [117, 224] on link at bounding box center [117, 223] width 15 height 15
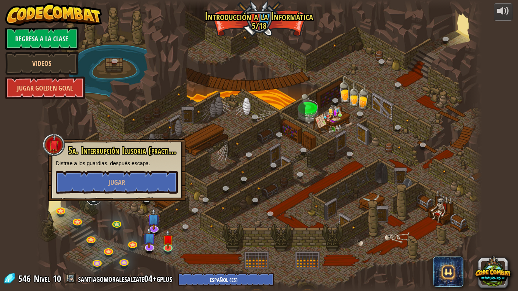
click at [93, 202] on link at bounding box center [93, 197] width 15 height 15
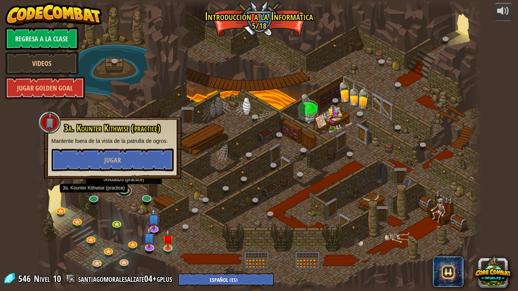
drag, startPoint x: 122, startPoint y: 189, endPoint x: 128, endPoint y: 179, distance: 12.2
click at [122, 189] on link at bounding box center [123, 190] width 15 height 11
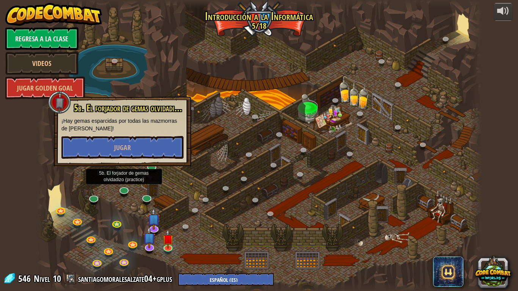
click at [168, 56] on div at bounding box center [259, 145] width 446 height 291
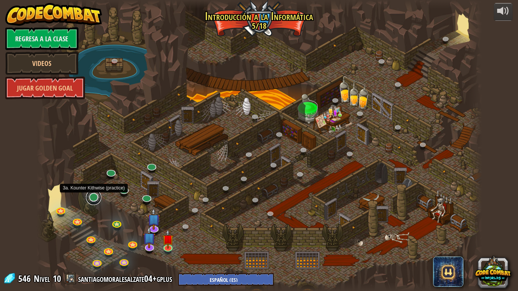
click at [94, 202] on link at bounding box center [93, 197] width 15 height 15
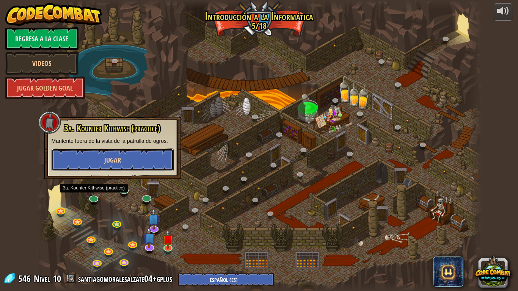
click at [153, 156] on button "Jugar" at bounding box center [113, 160] width 122 height 23
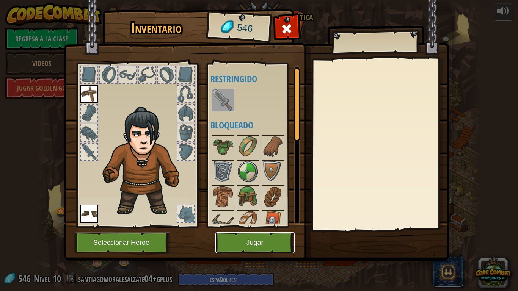
click at [228, 243] on button "Jugar" at bounding box center [254, 242] width 79 height 21
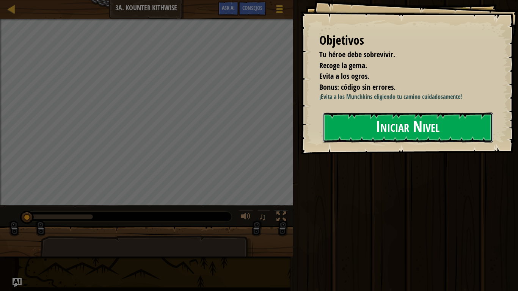
click at [394, 123] on button "Iniciar Nivel" at bounding box center [408, 128] width 170 height 30
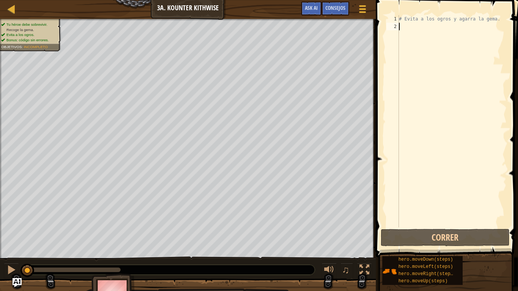
type textarea "h"
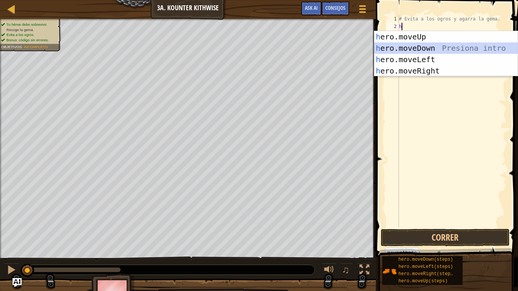
click at [432, 48] on div "h ero.moveUp Presiona intro h ero.moveDown Presiona intro h ero.moveLeft Presio…" at bounding box center [445, 65] width 143 height 68
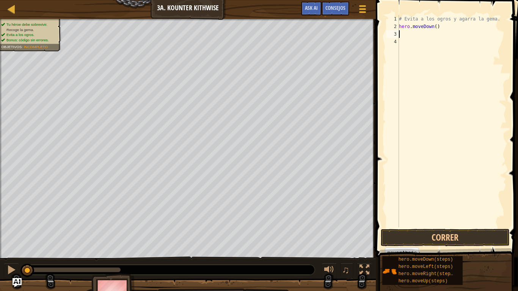
type textarea "h"
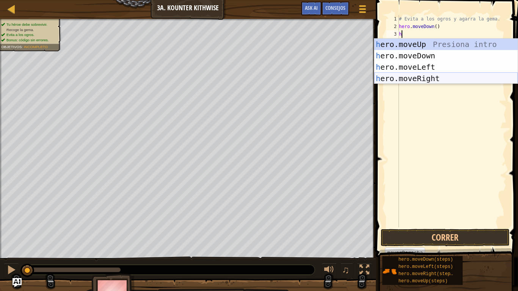
click at [430, 76] on div "h ero.moveUp Presiona intro h ero.moveDown Presiona intro h ero.moveLeft Presio…" at bounding box center [445, 73] width 143 height 68
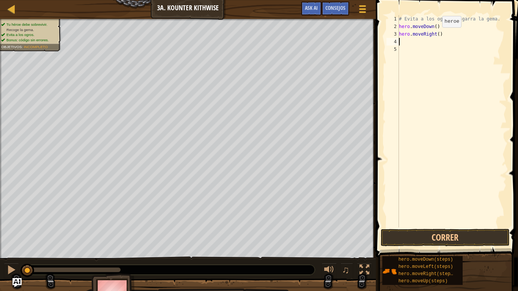
click at [436, 35] on div "# Evita a los ogros y agarra la gema. hero . moveDown ( ) hero . moveRight ( )" at bounding box center [451, 129] width 109 height 228
click at [412, 237] on button "Correr" at bounding box center [445, 237] width 129 height 17
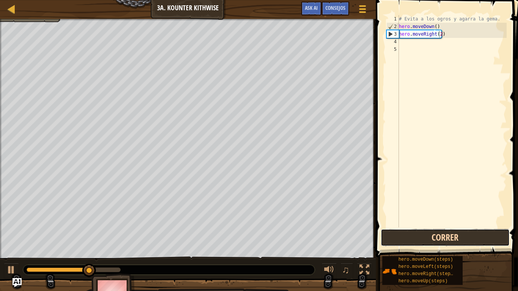
click at [414, 235] on button "Correr" at bounding box center [445, 237] width 129 height 17
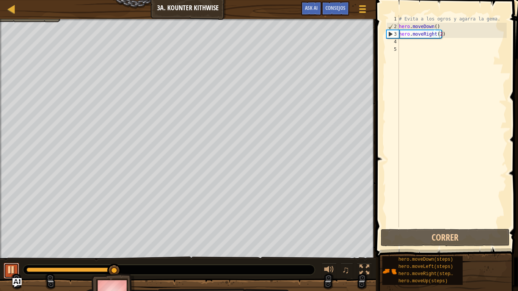
click at [13, 243] on div at bounding box center [11, 270] width 10 height 10
click at [438, 33] on div "# Evita a los ogros y agarra la gema. hero . moveDown ( ) hero . moveRight ( 2 )" at bounding box center [451, 129] width 109 height 228
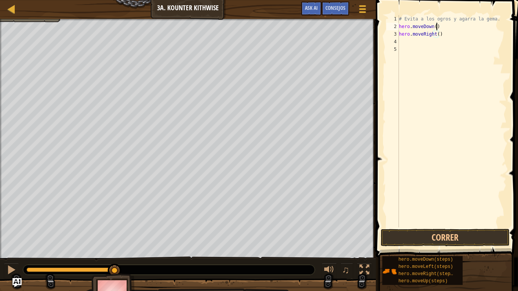
click at [440, 28] on div "# Evita a los ogros y agarra la gema. hero . moveDown ( ) hero . moveRight ( )" at bounding box center [451, 129] width 109 height 228
type textarea "hero.moveDown()"
click at [433, 27] on div "# Evita a los ogros y agarra la gema. hero . moveDown ( ) hero . moveRight ( )" at bounding box center [451, 129] width 109 height 228
type textarea "hero.moveDown(2)"
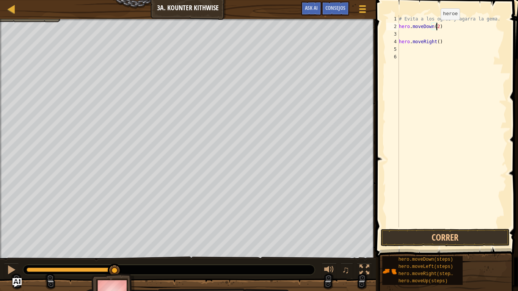
scroll to position [3, 3]
click at [403, 31] on div "# Evita a los ogros y agarra la gema. hero . moveDown ( 2 ) hero . moveRight ( )" at bounding box center [451, 129] width 109 height 228
type textarea "hero.moveDown(2)"
click at [403, 40] on div "# Evita a los ogros y agarra la gema. hero . moveDown ( 2 ) hero . moveRight ( )" at bounding box center [451, 129] width 109 height 228
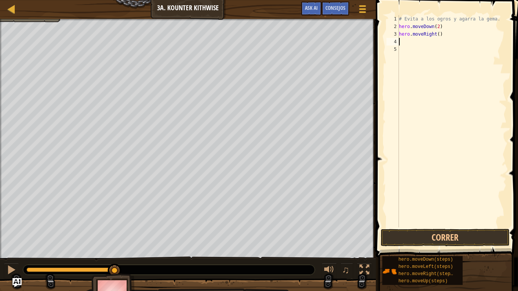
type textarea "h"
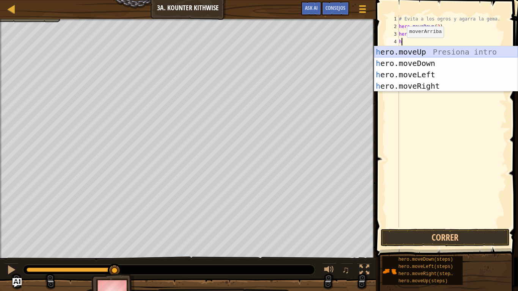
click at [409, 53] on div "h ero.moveUp Presiona intro h ero.moveDown Presiona intro h ero.moveLeft Presio…" at bounding box center [445, 80] width 143 height 68
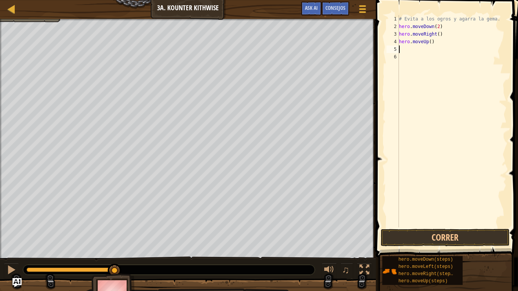
type textarea "h"
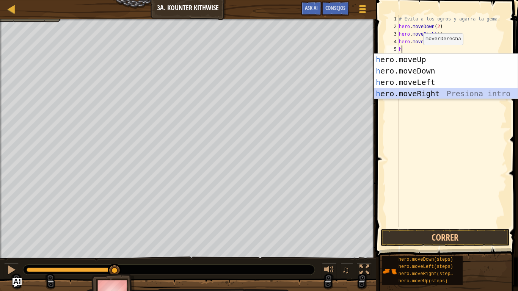
click at [417, 89] on div "h ero.moveUp Presiona intro h ero.moveDown Presiona intro h ero.moveLeft Presio…" at bounding box center [445, 88] width 143 height 68
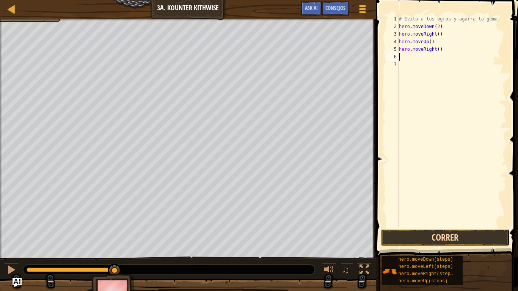
click at [427, 234] on button "Correr" at bounding box center [445, 237] width 129 height 17
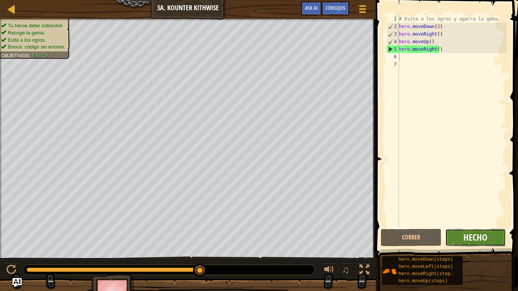
click at [464, 240] on button "Hecho" at bounding box center [475, 237] width 61 height 17
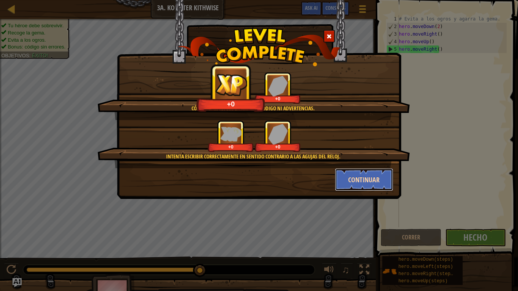
click at [362, 178] on button "Continuar" at bounding box center [364, 179] width 59 height 23
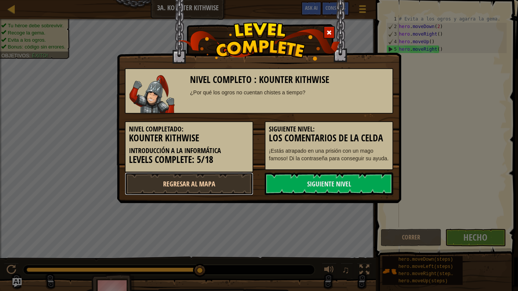
click at [201, 182] on link "Regresar al mapa" at bounding box center [189, 184] width 129 height 23
select select "es-ES"
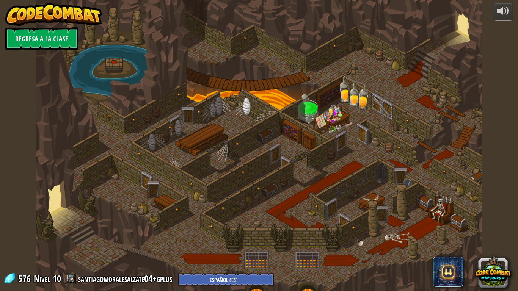
select select "es-ES"
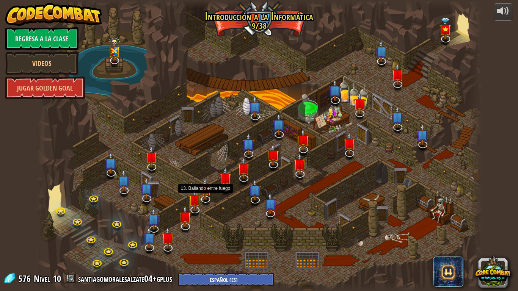
select select "es-ES"
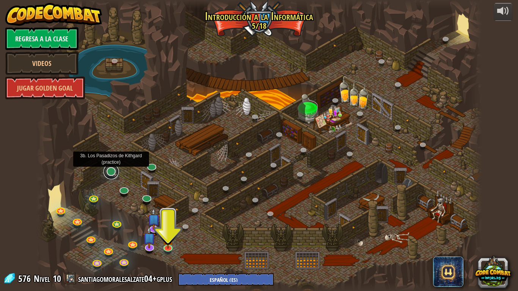
click at [109, 172] on link at bounding box center [111, 171] width 15 height 15
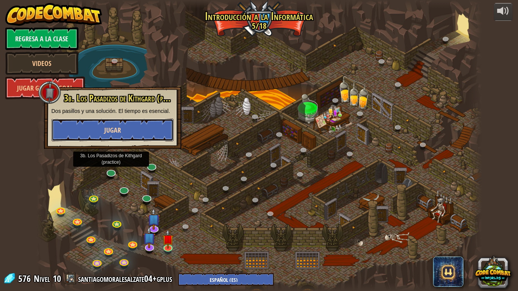
click at [138, 134] on button "Jugar" at bounding box center [113, 130] width 122 height 23
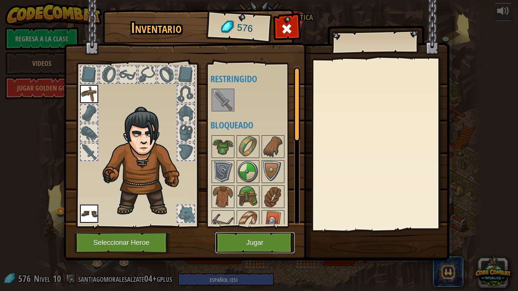
click at [256, 238] on button "Jugar" at bounding box center [254, 242] width 79 height 21
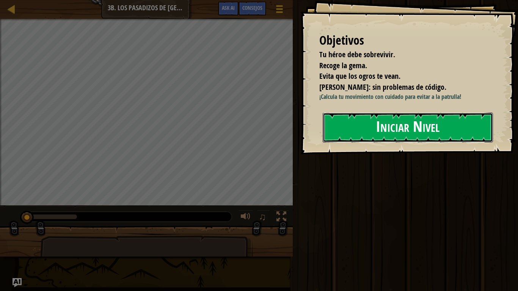
click at [392, 130] on button "Iniciar Nivel" at bounding box center [408, 128] width 170 height 30
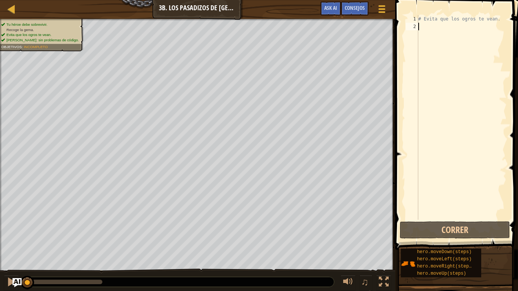
type textarea "h"
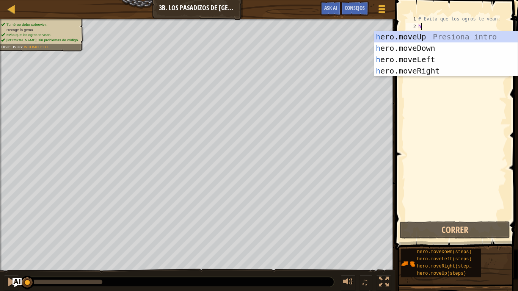
scroll to position [3, 0]
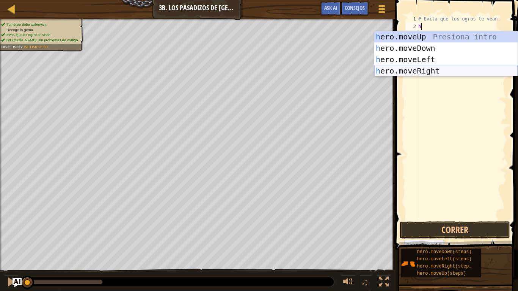
click at [424, 72] on div "h ero.moveUp Presiona intro h ero.moveDown Presiona intro h ero.moveLeft Presio…" at bounding box center [445, 65] width 143 height 68
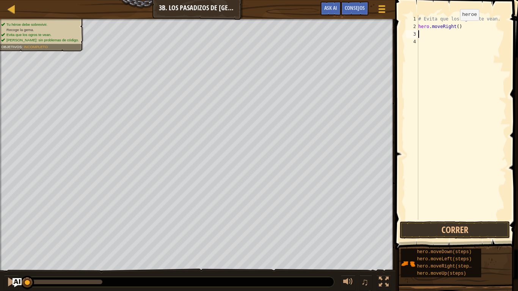
click at [454, 28] on div "# Evita que los ogros te vean. hero . moveRight ( )" at bounding box center [462, 125] width 90 height 220
click at [455, 27] on div "# Evita que los ogros te vean. hero . moveRight ( )" at bounding box center [462, 125] width 90 height 220
click at [471, 229] on button "Correr" at bounding box center [455, 229] width 110 height 17
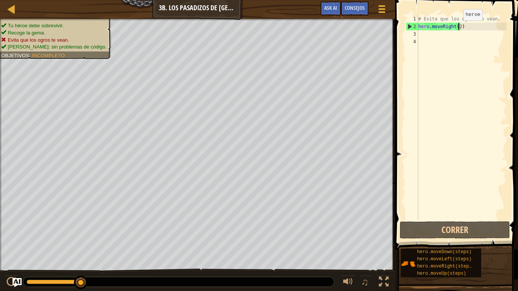
type textarea "hero.moveRight()"
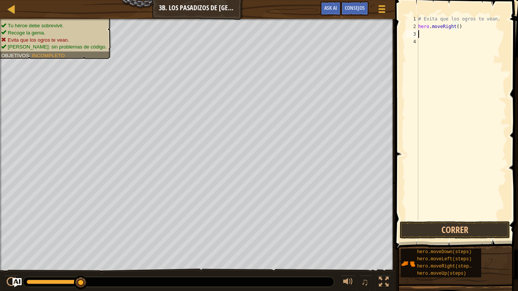
click at [424, 32] on div "# Evita que los ogros te vean. hero . moveRight ( )" at bounding box center [462, 125] width 90 height 220
type textarea "h"
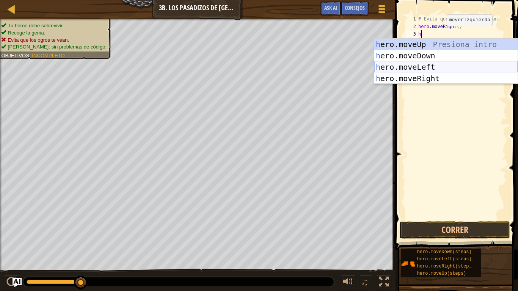
click at [448, 68] on div "h ero.moveUp Presiona intro h ero.moveDown Presiona intro h ero.moveLeft Presio…" at bounding box center [445, 73] width 143 height 68
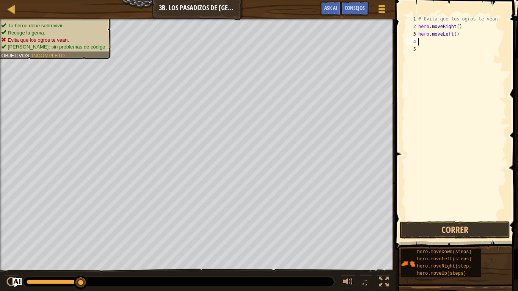
type textarea "h"
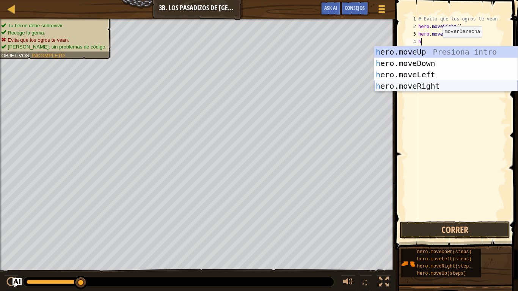
click at [430, 86] on div "h ero.moveUp Presiona intro h ero.moveDown Presiona intro h ero.moveLeft Presio…" at bounding box center [445, 80] width 143 height 68
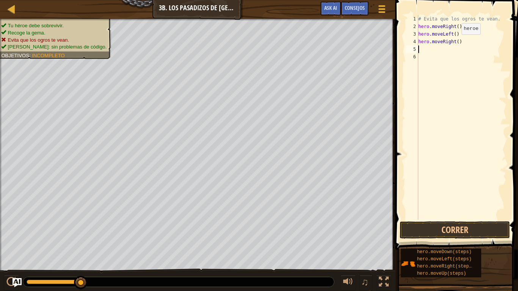
click at [455, 42] on div "# Evita que los ogros te vean. hero . moveRight ( ) hero . moveLeft ( ) hero . …" at bounding box center [462, 125] width 90 height 220
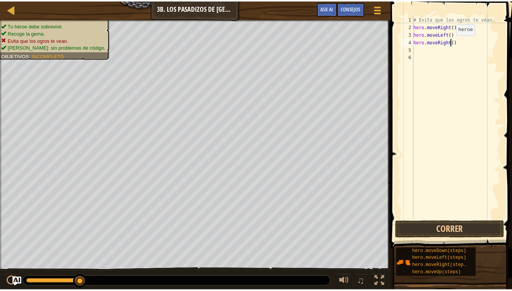
scroll to position [3, 3]
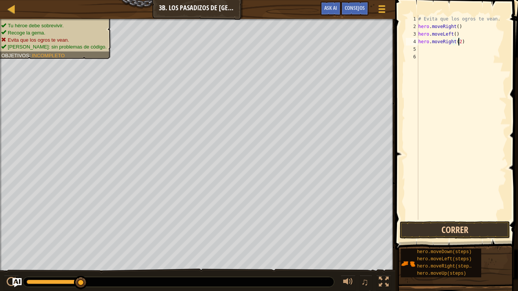
type textarea "hero.moveRight(2)"
click at [463, 227] on button "Correr" at bounding box center [455, 229] width 110 height 17
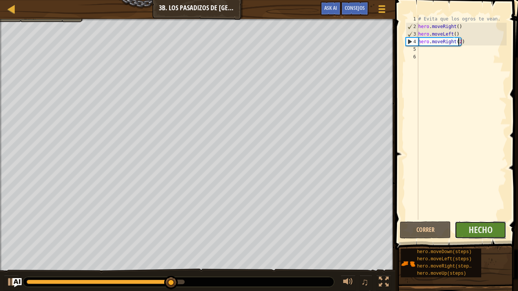
click at [464, 229] on button "Hecho" at bounding box center [481, 229] width 52 height 17
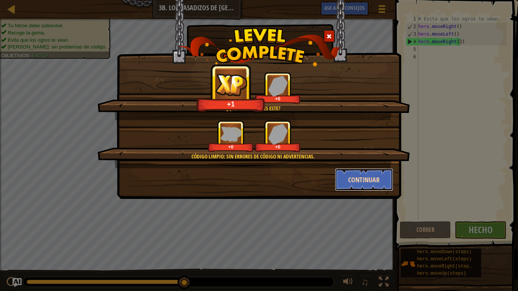
click at [353, 179] on button "Continuar" at bounding box center [364, 179] width 59 height 23
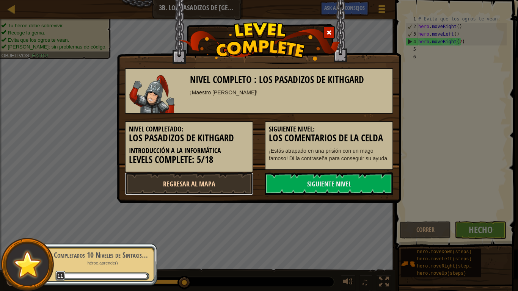
click at [228, 182] on link "Regresar al mapa" at bounding box center [189, 184] width 129 height 23
select select "es-ES"
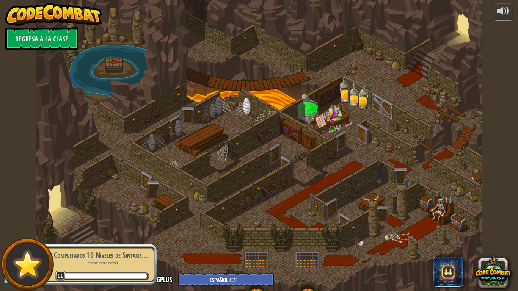
select select "es-ES"
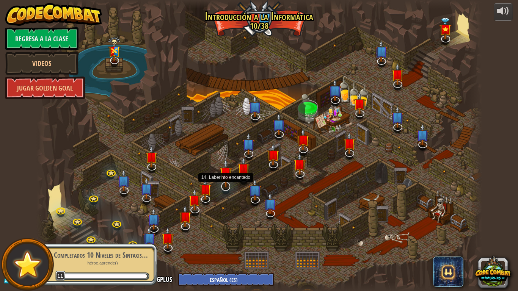
select select "es-ES"
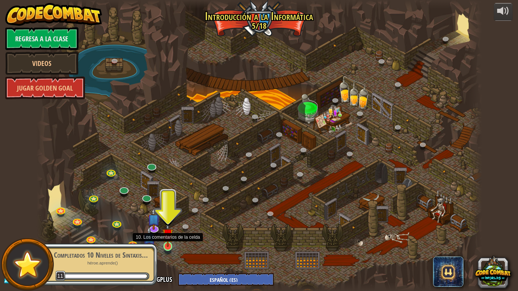
click at [167, 241] on img at bounding box center [167, 234] width 11 height 26
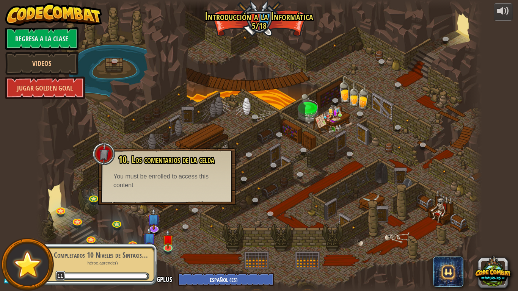
click at [139, 205] on div at bounding box center [259, 145] width 446 height 291
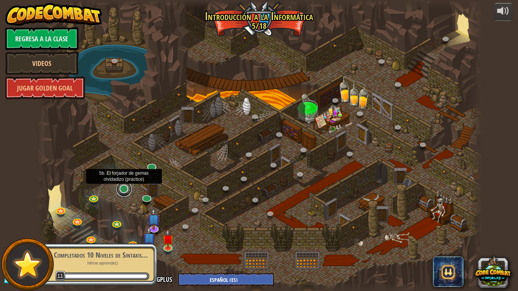
click at [125, 193] on link at bounding box center [123, 189] width 15 height 15
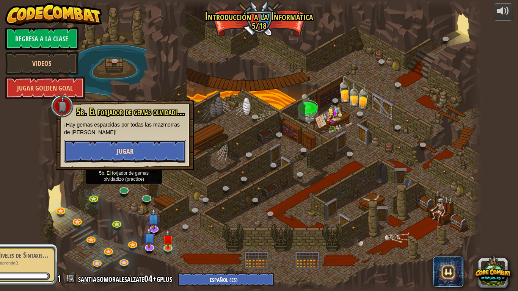
click at [173, 150] on button "Jugar" at bounding box center [125, 151] width 122 height 23
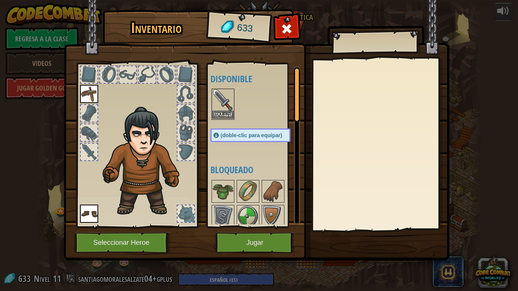
click at [222, 100] on img at bounding box center [222, 99] width 21 height 21
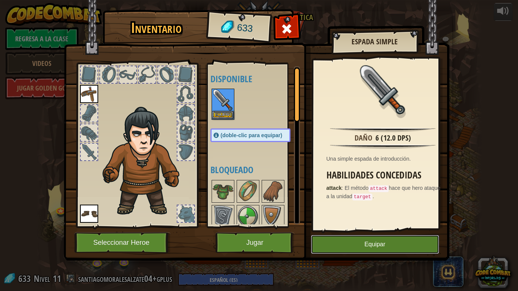
click at [357, 241] on button "Equipar" at bounding box center [375, 244] width 128 height 19
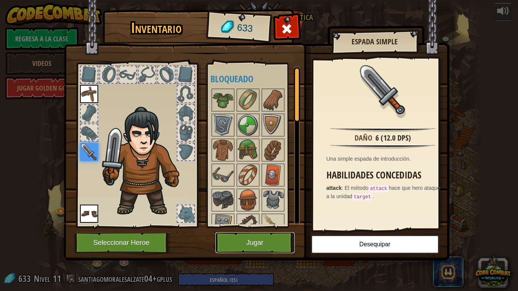
click at [280, 241] on button "Jugar" at bounding box center [254, 242] width 79 height 21
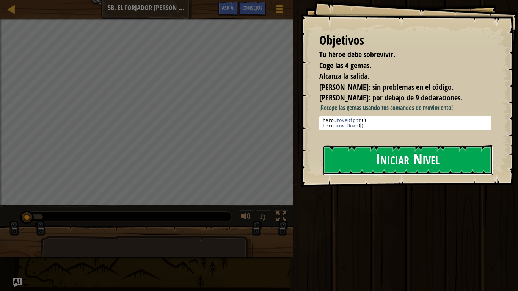
click at [367, 166] on button "Iniciar Nivel" at bounding box center [408, 160] width 170 height 30
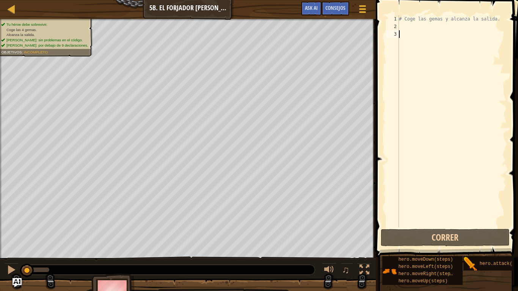
type textarea "h"
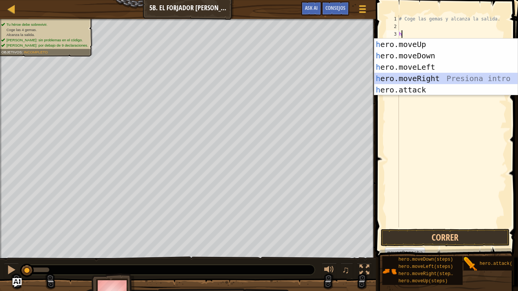
click at [427, 78] on div "h ero.moveUp Presiona intro h ero.moveDown Presiona intro h ero.moveLeft Presio…" at bounding box center [445, 79] width 143 height 80
type textarea "h"
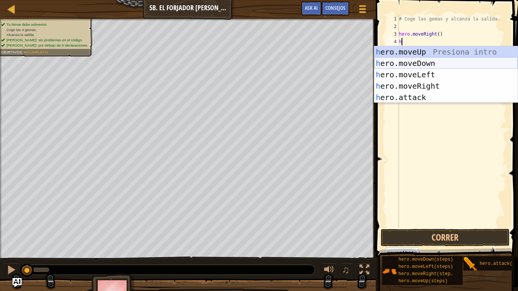
click at [416, 64] on div "h ero.moveUp Presiona intro h ero.moveDown Presiona intro h ero.moveLeft Presio…" at bounding box center [445, 86] width 143 height 80
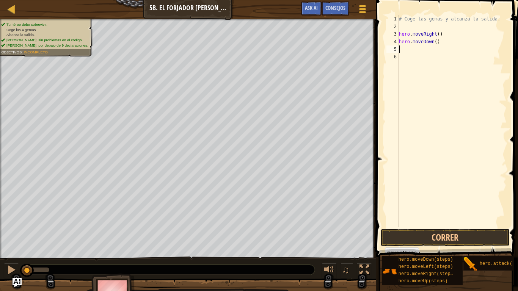
type textarea "h"
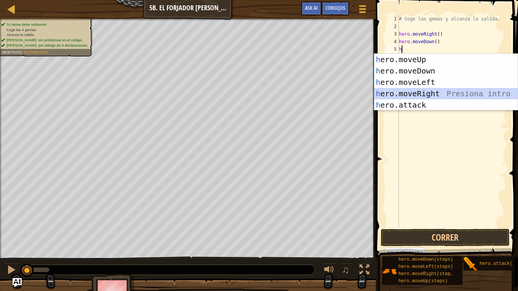
click at [425, 91] on div "h ero.moveUp Presiona intro h ero.moveDown Presiona intro h ero.moveLeft Presio…" at bounding box center [445, 94] width 143 height 80
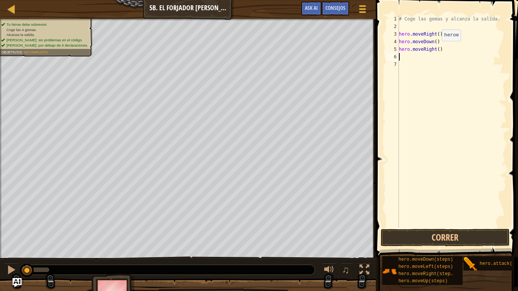
click at [435, 49] on div "# Coge las gemas y alcanza la salida. hero . moveRight ( ) hero . moveDown ( ) …" at bounding box center [451, 129] width 109 height 228
type textarea "hero.moveRight(2)"
click at [438, 60] on div "# Coge las gemas y alcanza la salida. hero . moveRight ( ) hero . moveDown ( ) …" at bounding box center [451, 129] width 109 height 228
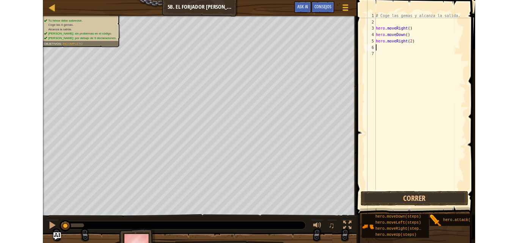
scroll to position [3, 0]
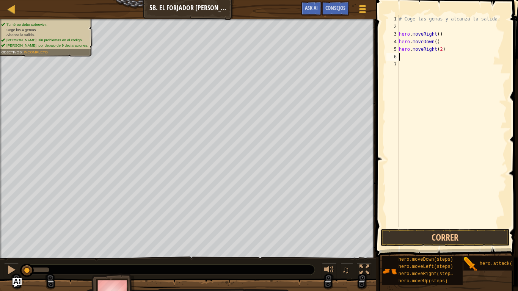
type textarea "h"
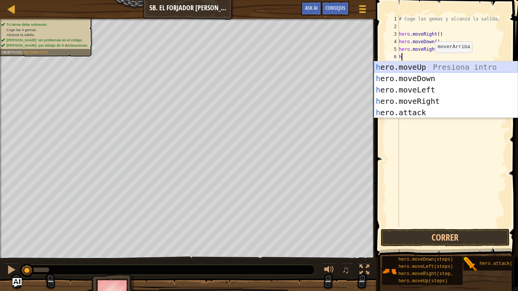
click at [418, 68] on div "h ero.moveUp Presiona intro h ero.moveDown Presiona intro h ero.moveLeft Presio…" at bounding box center [445, 101] width 143 height 80
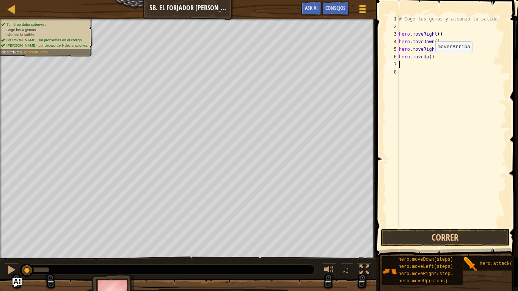
type textarea "h"
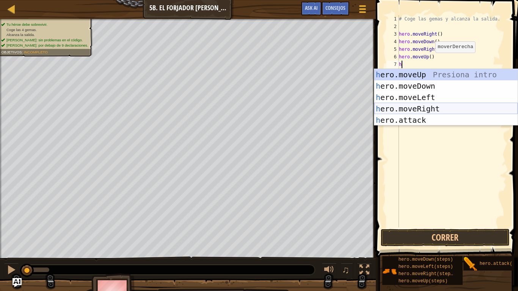
click at [420, 109] on div "h ero.moveUp Presiona intro h ero.moveDown Presiona intro h ero.moveLeft Presio…" at bounding box center [445, 109] width 143 height 80
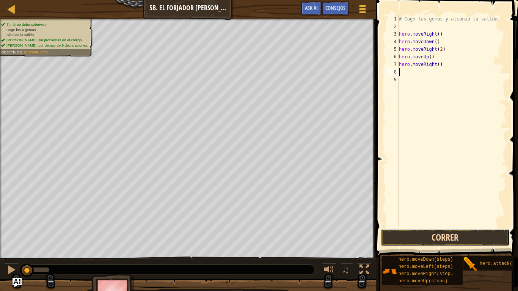
click at [441, 242] on button "Correr" at bounding box center [445, 237] width 129 height 17
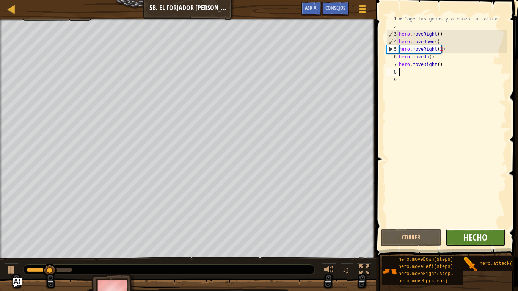
click at [485, 237] on span "Hecho" at bounding box center [475, 237] width 24 height 12
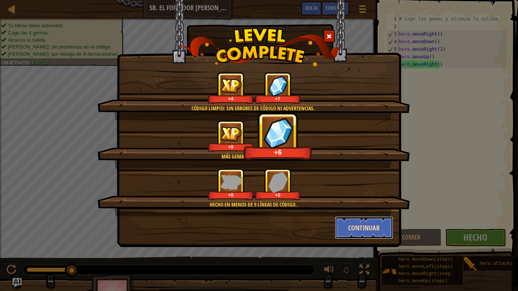
click at [355, 224] on button "Continuar" at bounding box center [364, 228] width 59 height 23
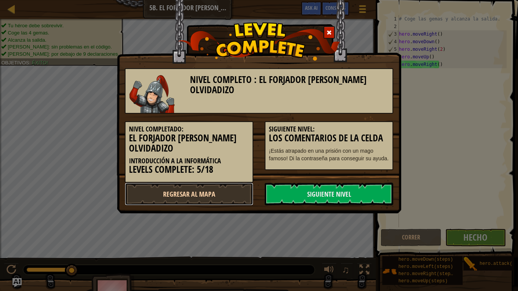
click at [199, 195] on link "Regresar al mapa" at bounding box center [189, 194] width 129 height 23
select select "es-ES"
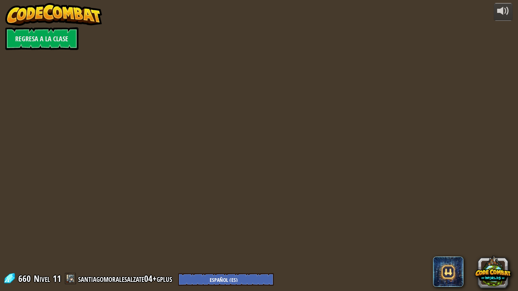
select select "es-ES"
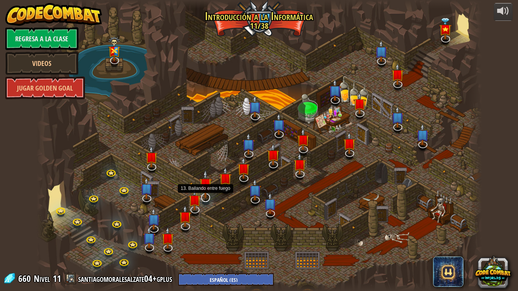
select select "es-ES"
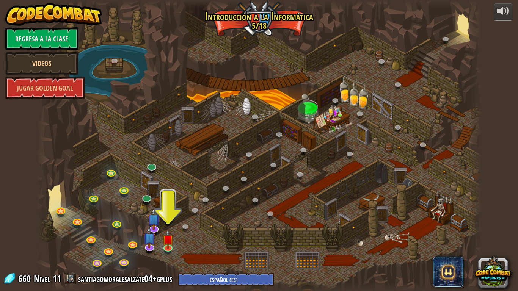
drag, startPoint x: 181, startPoint y: 177, endPoint x: 183, endPoint y: 166, distance: 11.2
click at [183, 166] on div at bounding box center [259, 145] width 446 height 291
click at [172, 241] on img at bounding box center [167, 234] width 11 height 26
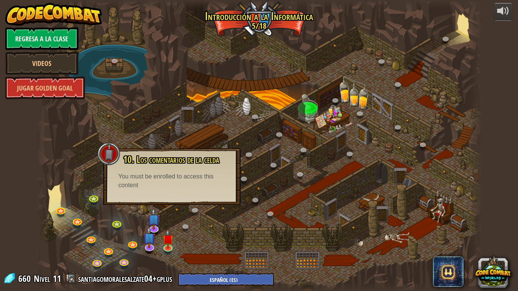
click at [190, 133] on div at bounding box center [259, 145] width 446 height 291
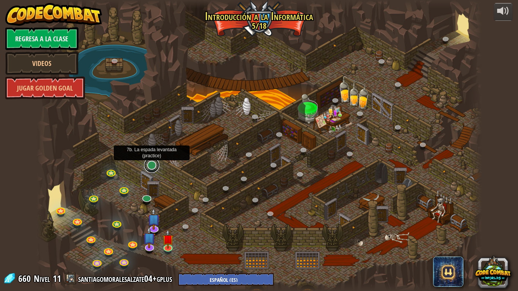
click at [152, 167] on link at bounding box center [151, 165] width 15 height 15
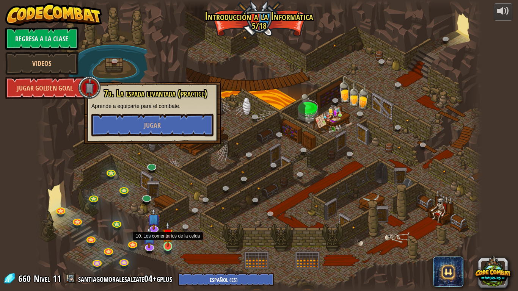
click at [171, 243] on img at bounding box center [167, 234] width 11 height 26
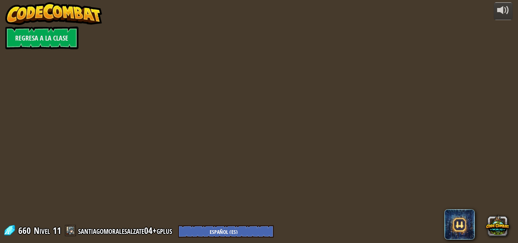
select select "es-ES"
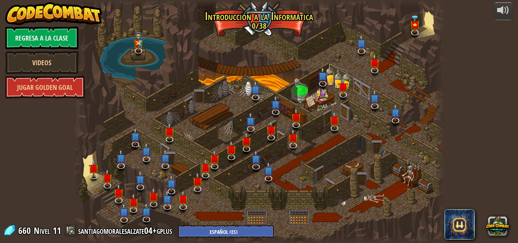
select select "es-ES"
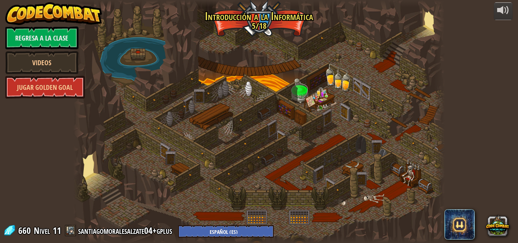
select select "es-ES"
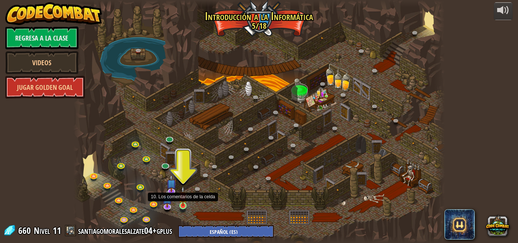
click at [184, 205] on img at bounding box center [183, 196] width 9 height 20
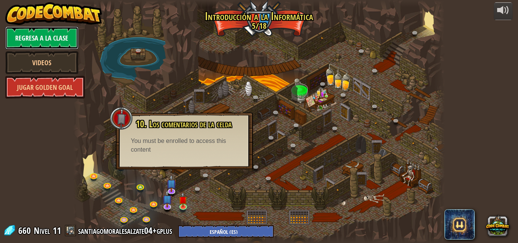
click at [35, 31] on link "Regresa a la clase" at bounding box center [41, 38] width 73 height 23
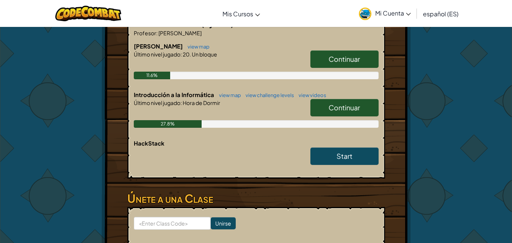
scroll to position [152, 0]
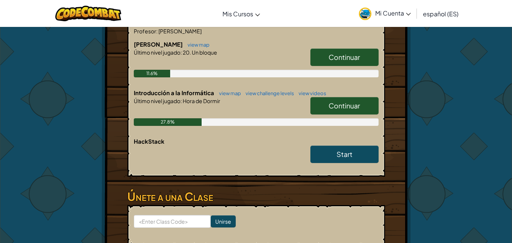
scroll to position [152, 0]
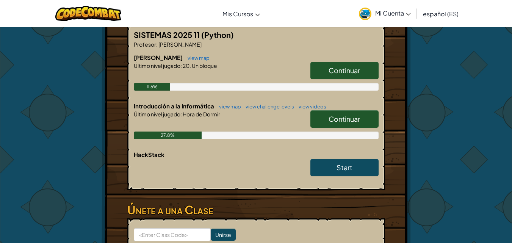
click at [362, 115] on link "Continuar" at bounding box center [345, 118] width 68 height 17
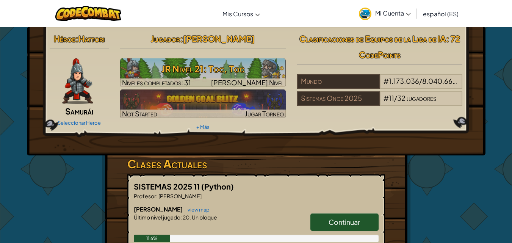
select select "es-ES"
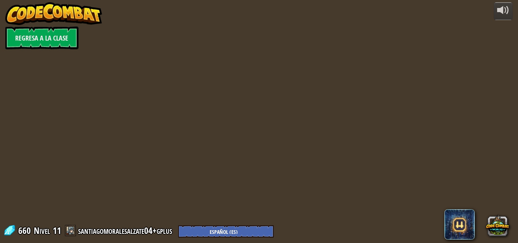
select select "es-ES"
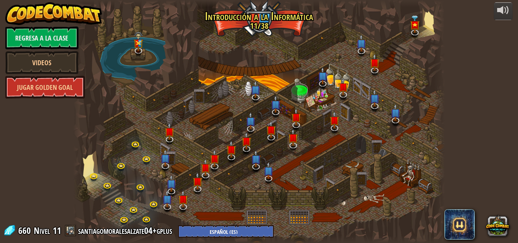
select select "es-ES"
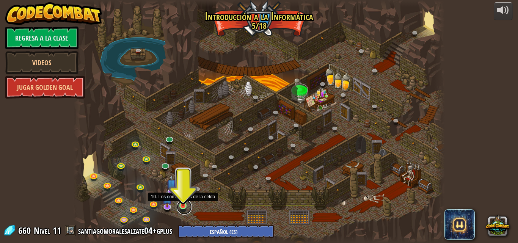
click at [182, 208] on link at bounding box center [184, 206] width 15 height 15
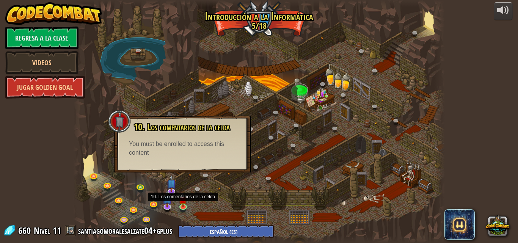
click at [192, 88] on div at bounding box center [259, 121] width 372 height 243
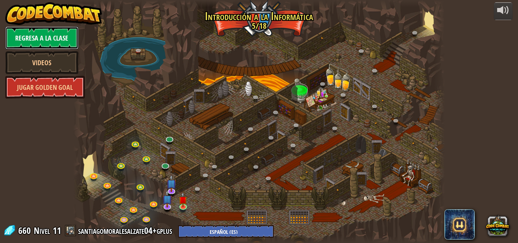
click at [56, 37] on link "Regresa a la clase" at bounding box center [41, 38] width 73 height 23
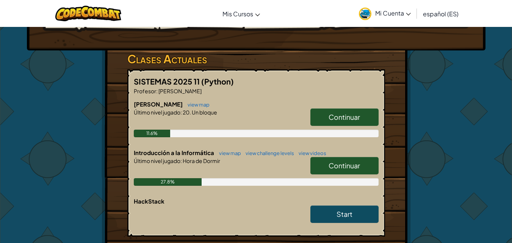
scroll to position [114, 0]
